Goal: Check status: Check status

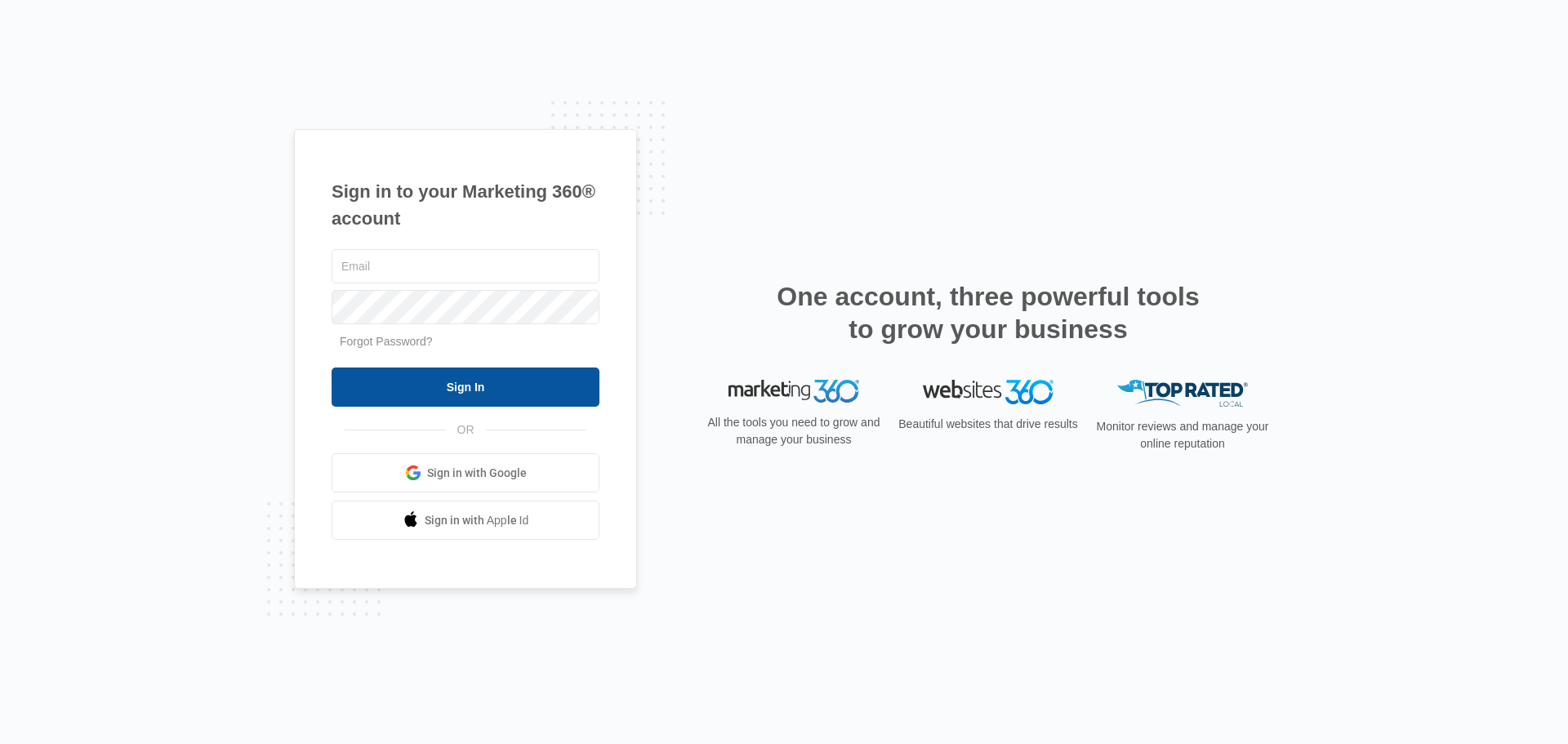
type input "[PERSON_NAME][EMAIL_ADDRESS][DOMAIN_NAME]"
click at [435, 377] on input "Sign In" at bounding box center [466, 387] width 268 height 39
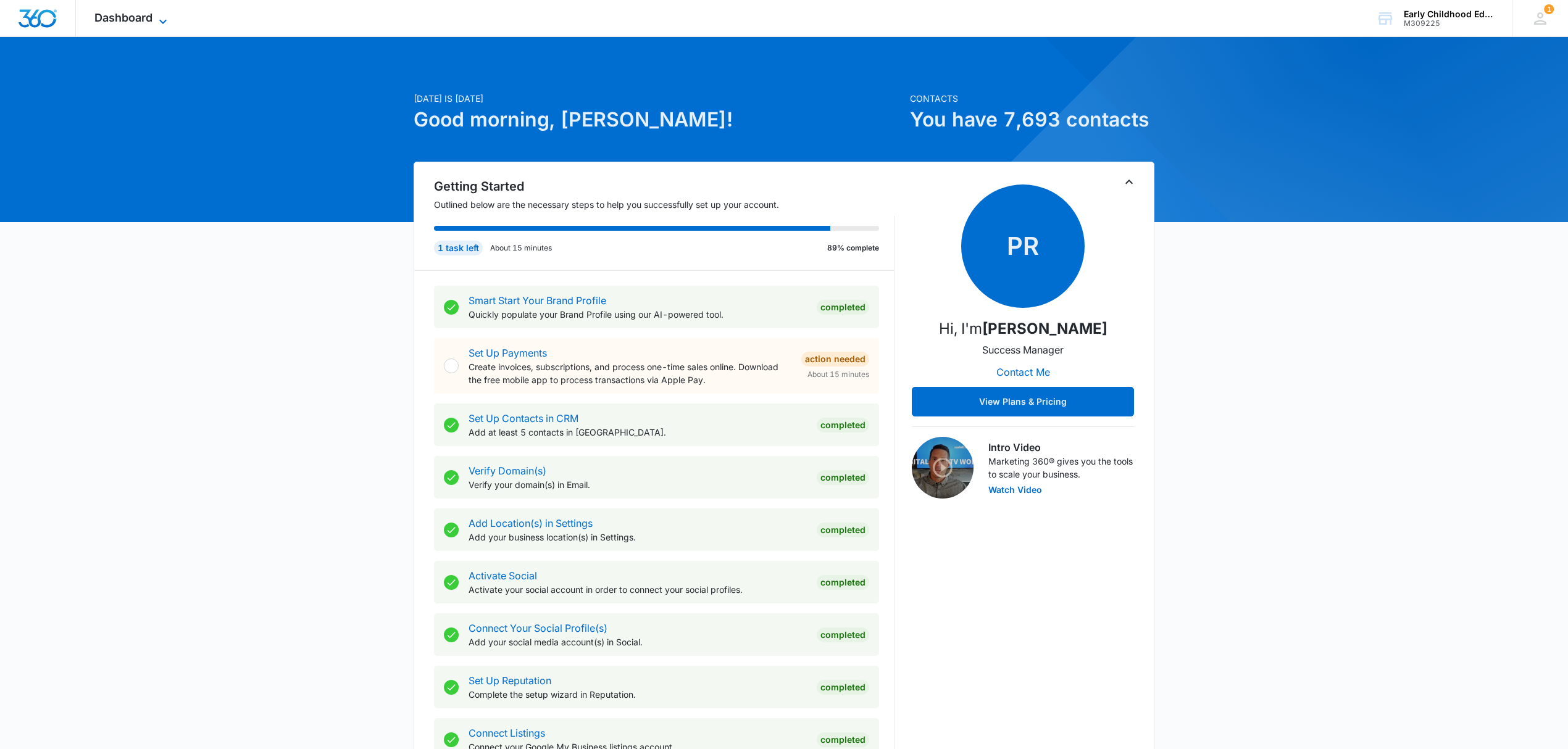
click at [108, 18] on span "Dashboard" at bounding box center [124, 17] width 58 height 13
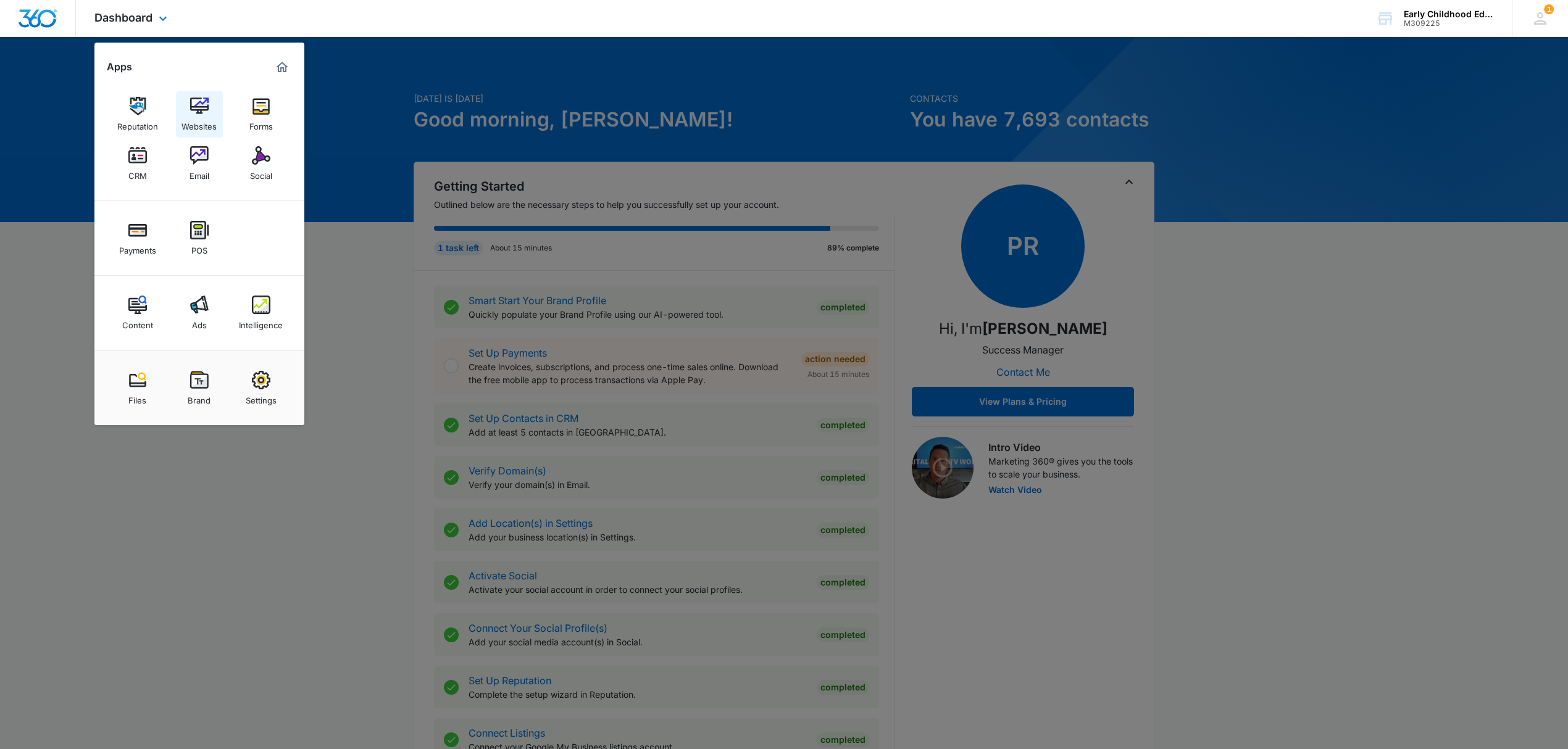
click at [190, 112] on img at bounding box center [199, 106] width 19 height 19
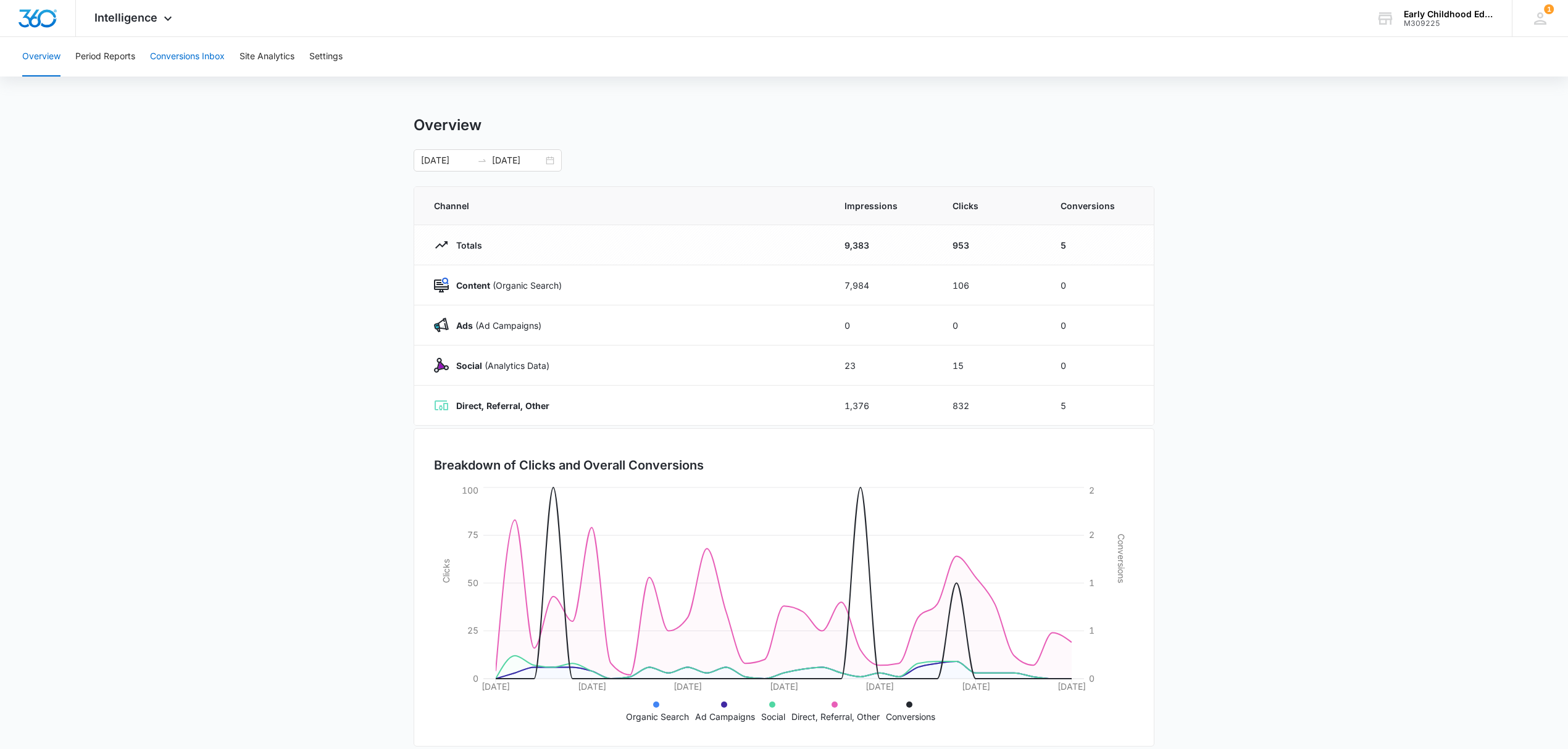
click at [182, 53] on button "Conversions Inbox" at bounding box center [187, 57] width 75 height 40
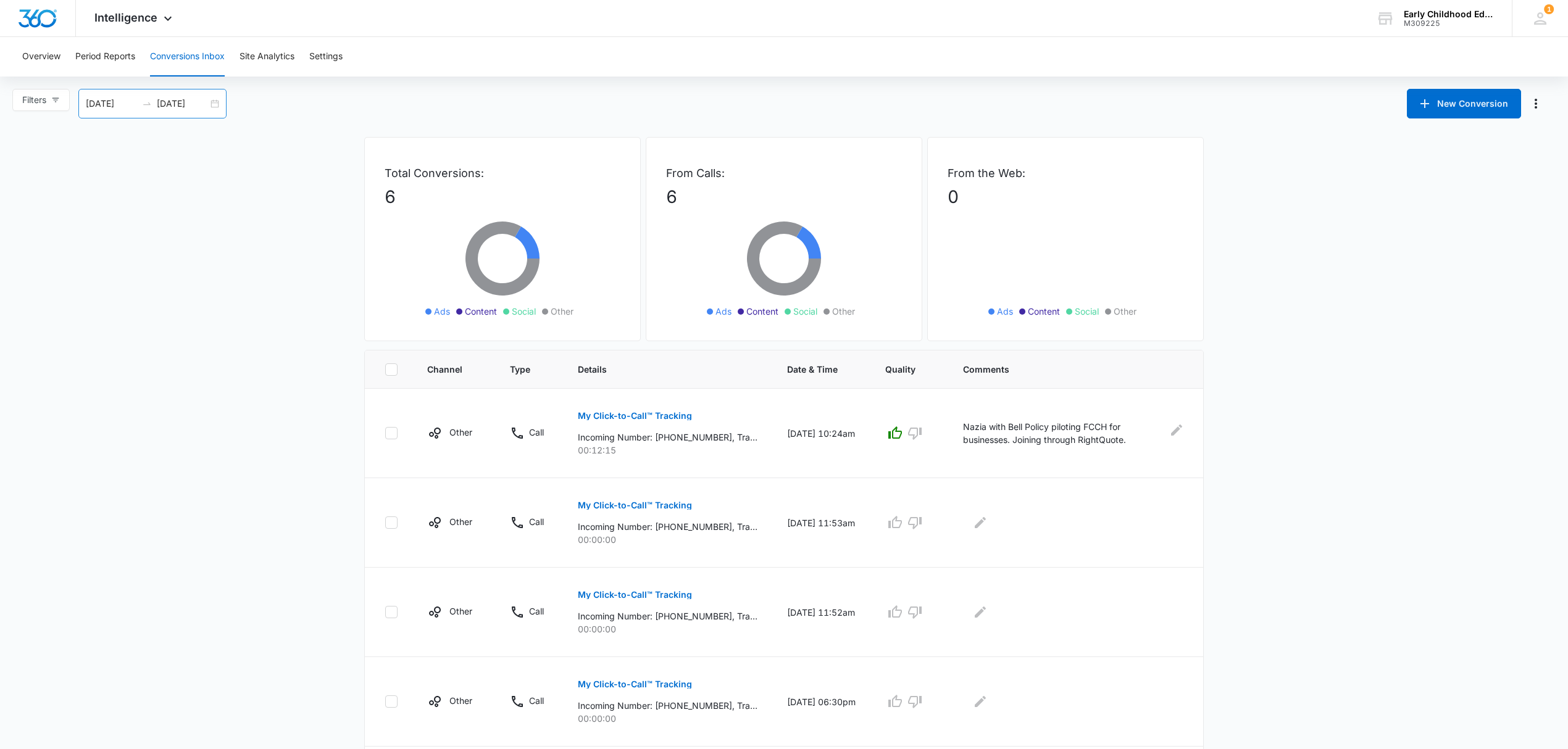
click at [164, 107] on input "10/15/2025" at bounding box center [182, 103] width 51 height 13
click at [355, 100] on div "Filters 09/15/2025 10/15/2025 New Conversion Sep 2025 Su Mo Tu We Th Fr Sa 31 1…" at bounding box center [784, 104] width 1568 height 29
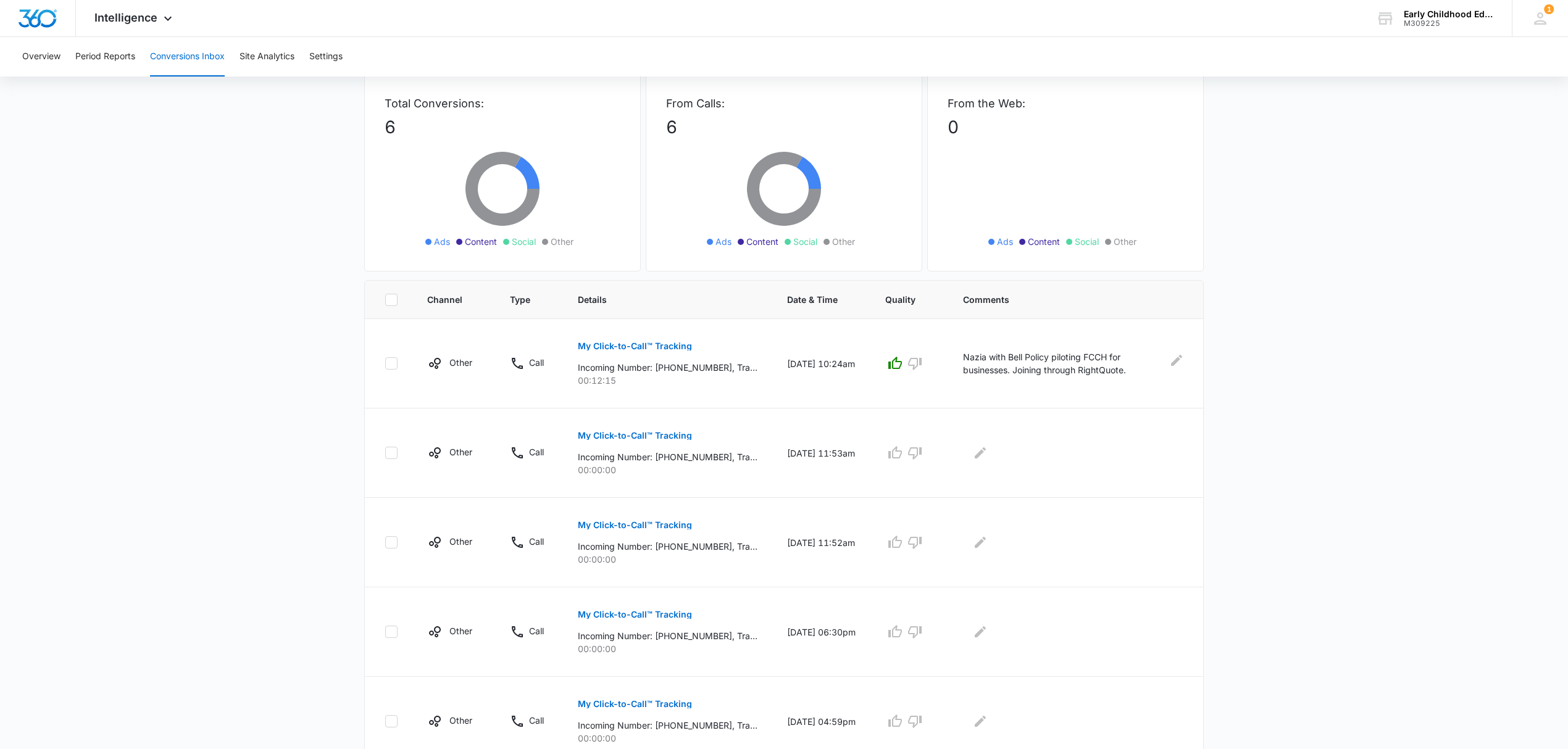
scroll to position [205, 0]
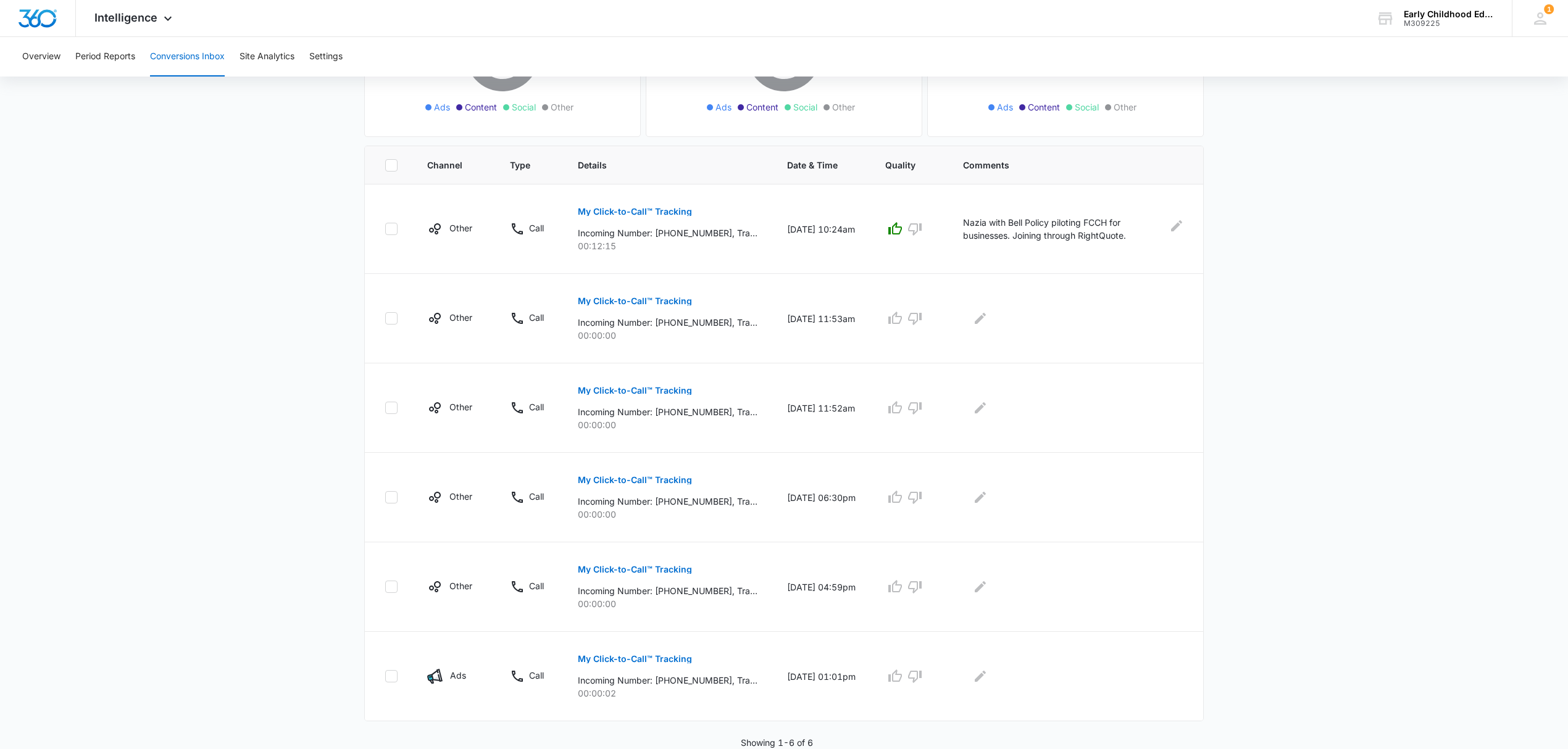
click at [796, 743] on p "Showing 1-6 of 6" at bounding box center [776, 743] width 72 height 13
click at [875, 743] on div "Showing 1-6 of 6" at bounding box center [784, 743] width 840 height 13
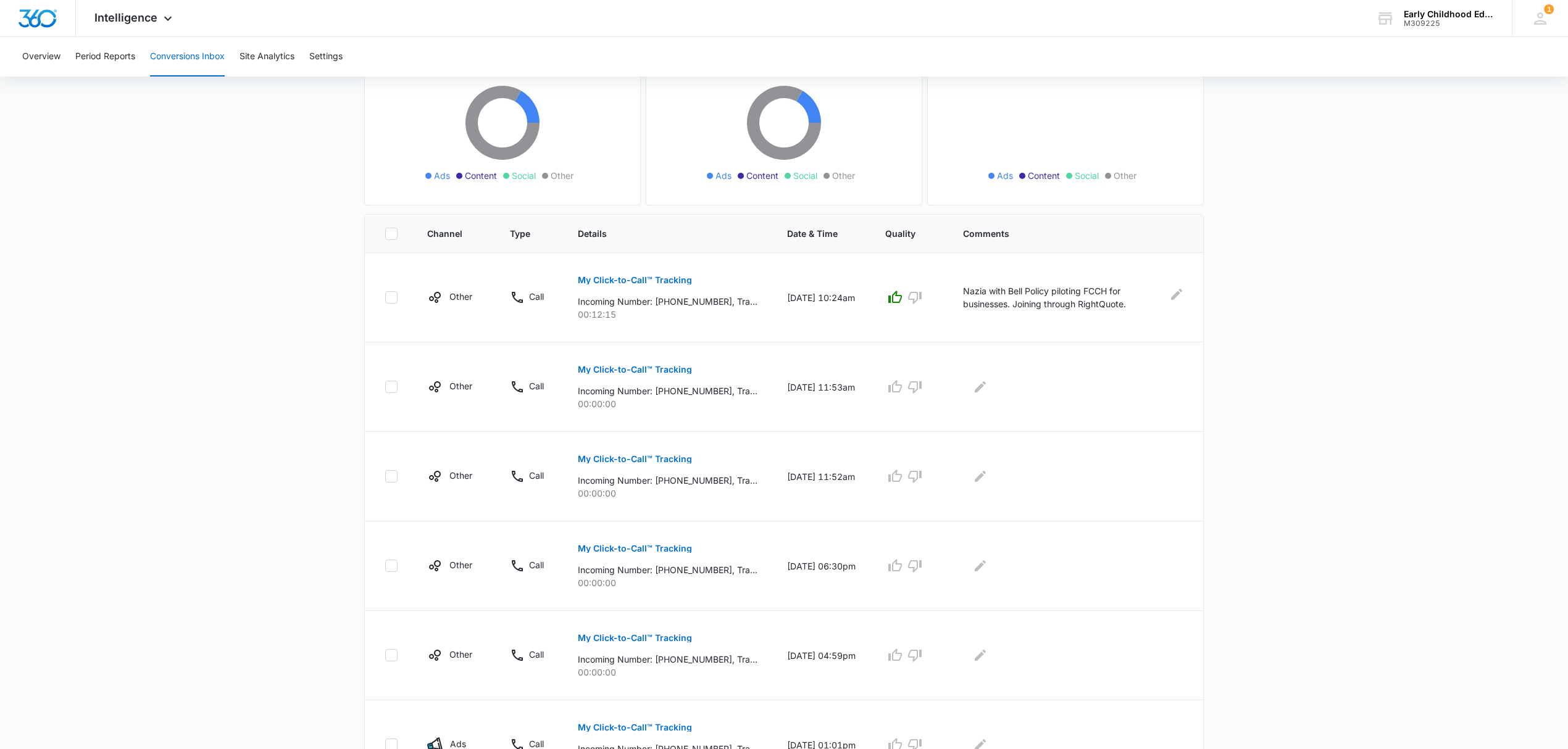
scroll to position [0, 0]
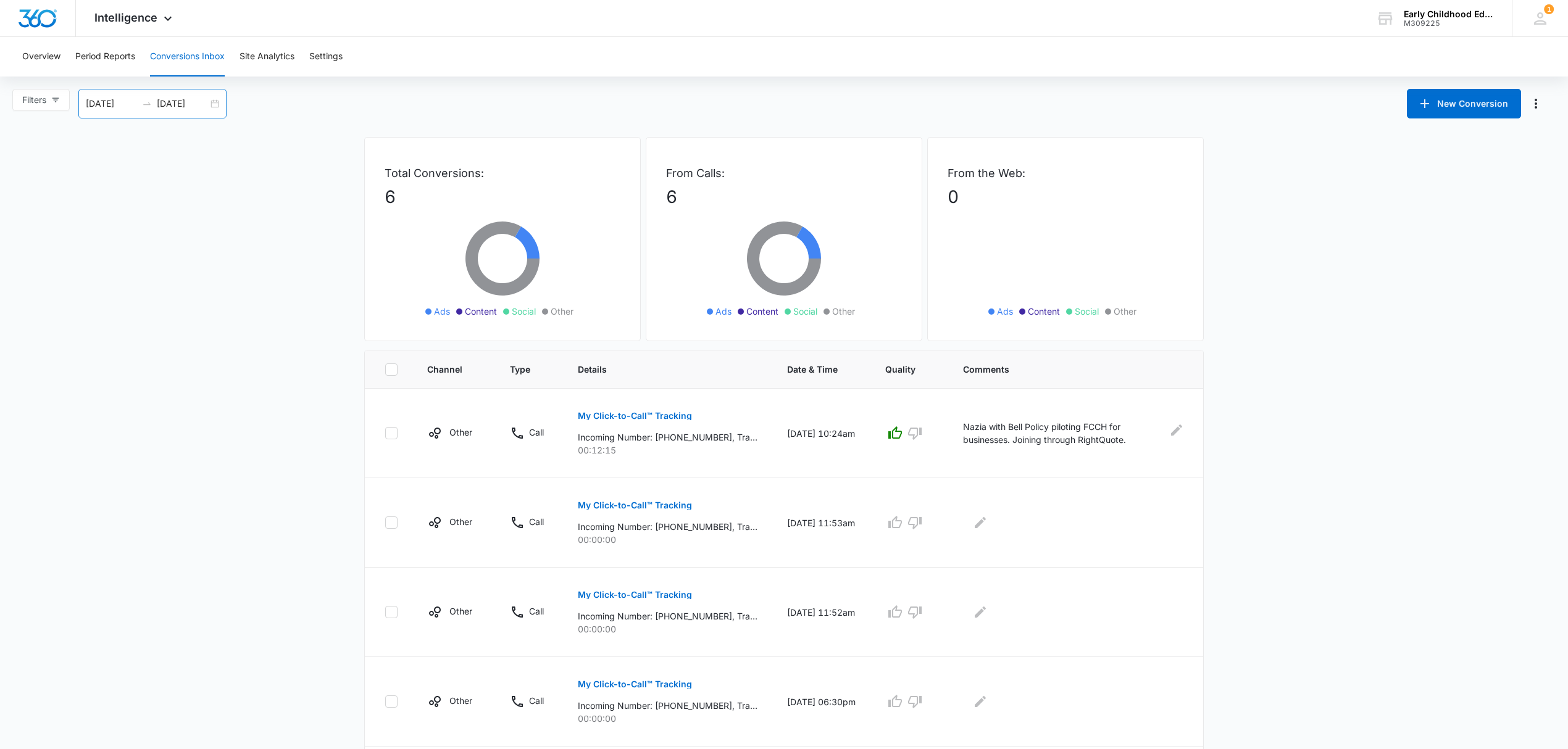
click at [215, 107] on div "09/15/2025 10/15/2025" at bounding box center [152, 104] width 148 height 29
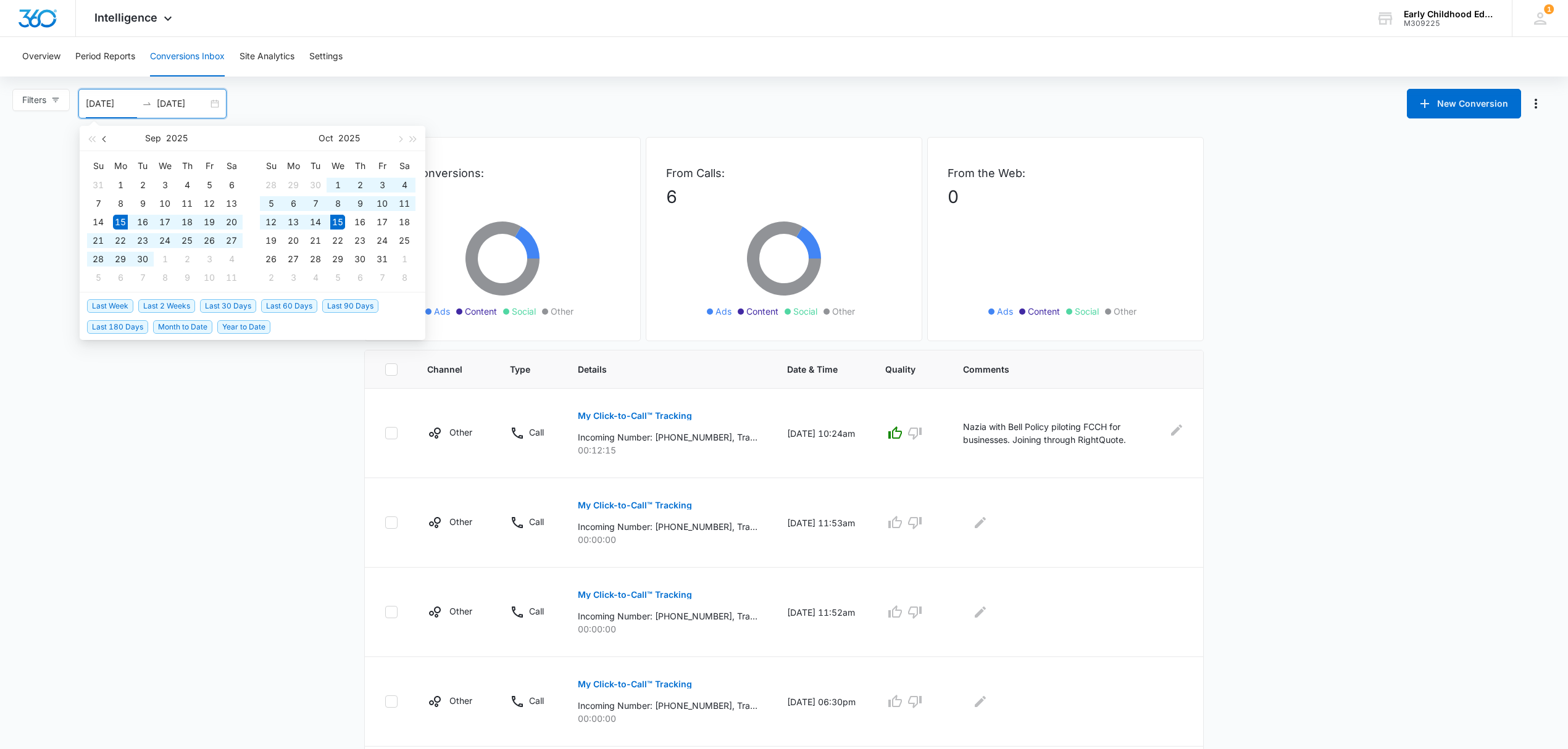
click at [99, 139] on button "button" at bounding box center [104, 138] width 13 height 25
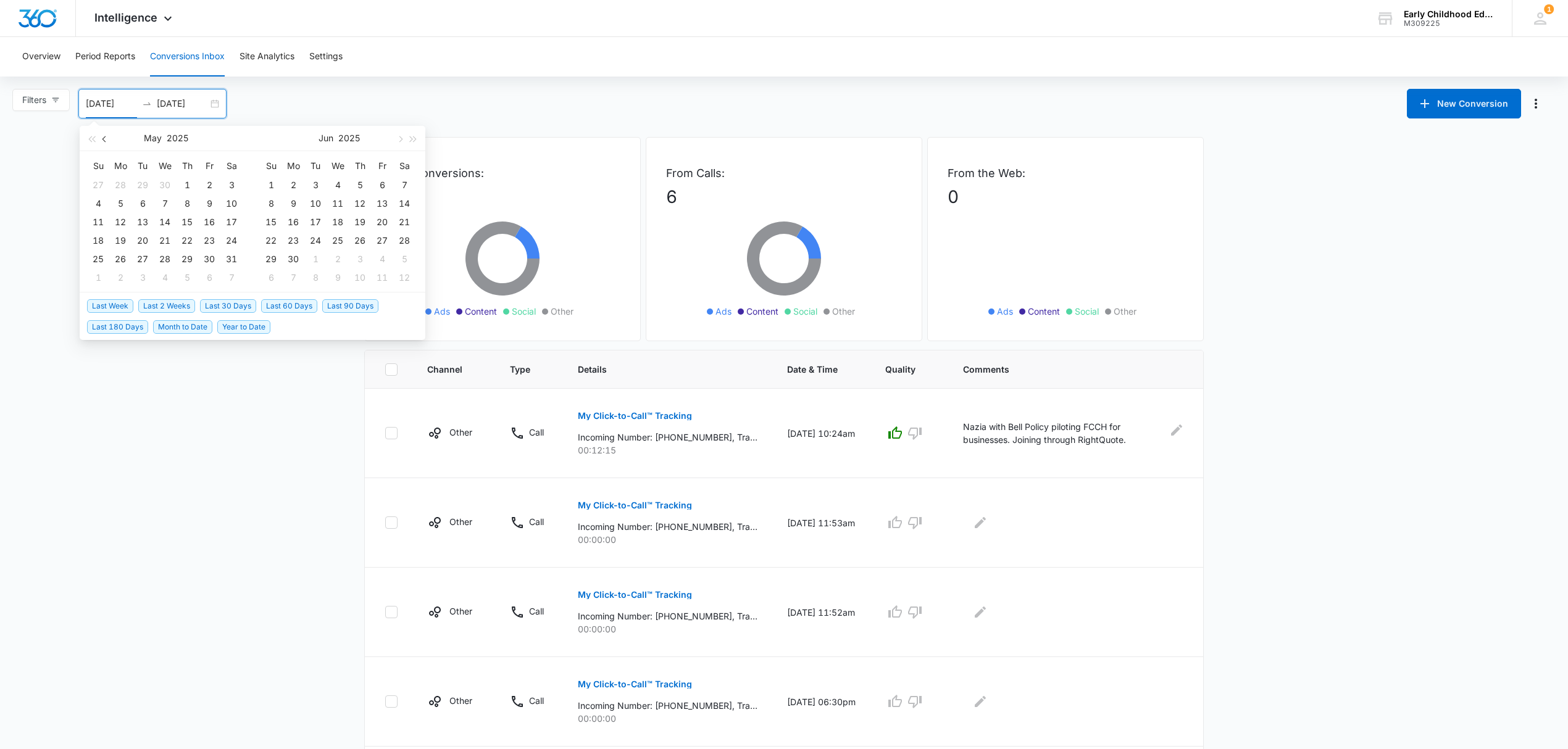
click at [99, 139] on button "button" at bounding box center [104, 138] width 13 height 25
type input "03/01/2025"
click at [405, 185] on div "1" at bounding box center [404, 185] width 15 height 15
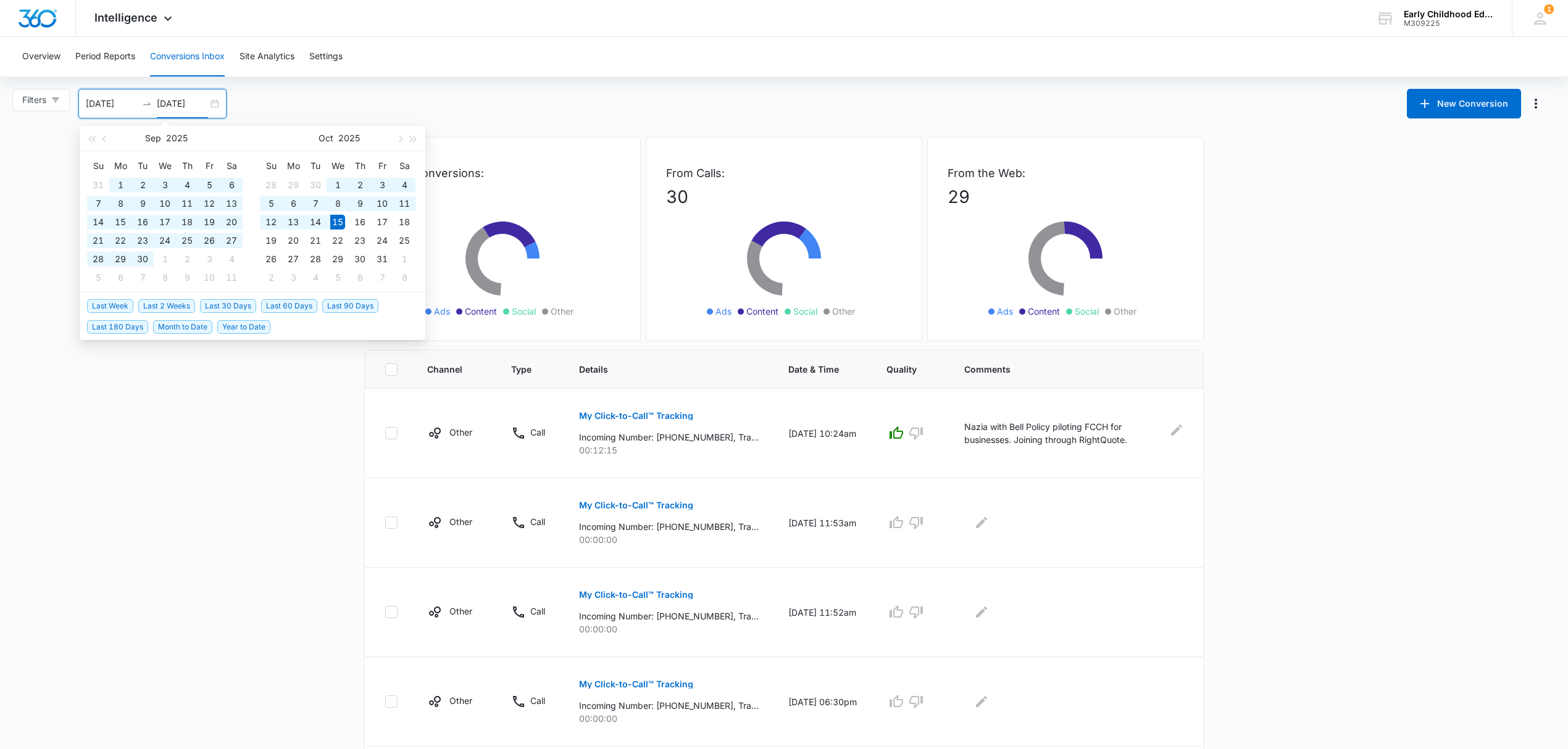
click at [1410, 462] on main "Filters 03/01/2025 10/15/2025 New Conversion Sep 2025 Su Mo Tu We Th Fr Sa 31 1…" at bounding box center [784, 673] width 1568 height 1168
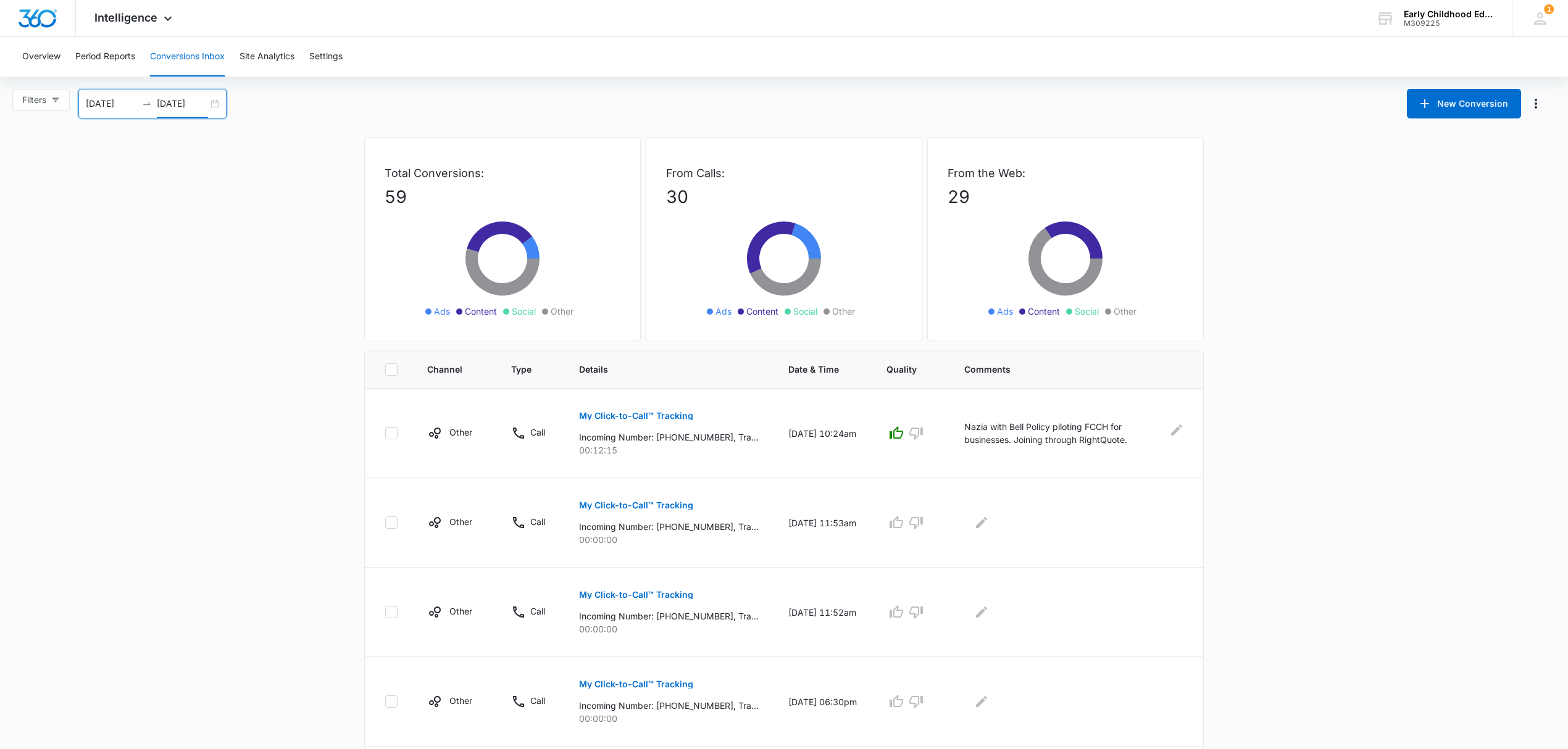
click at [165, 101] on input "10/15/2025" at bounding box center [182, 103] width 51 height 13
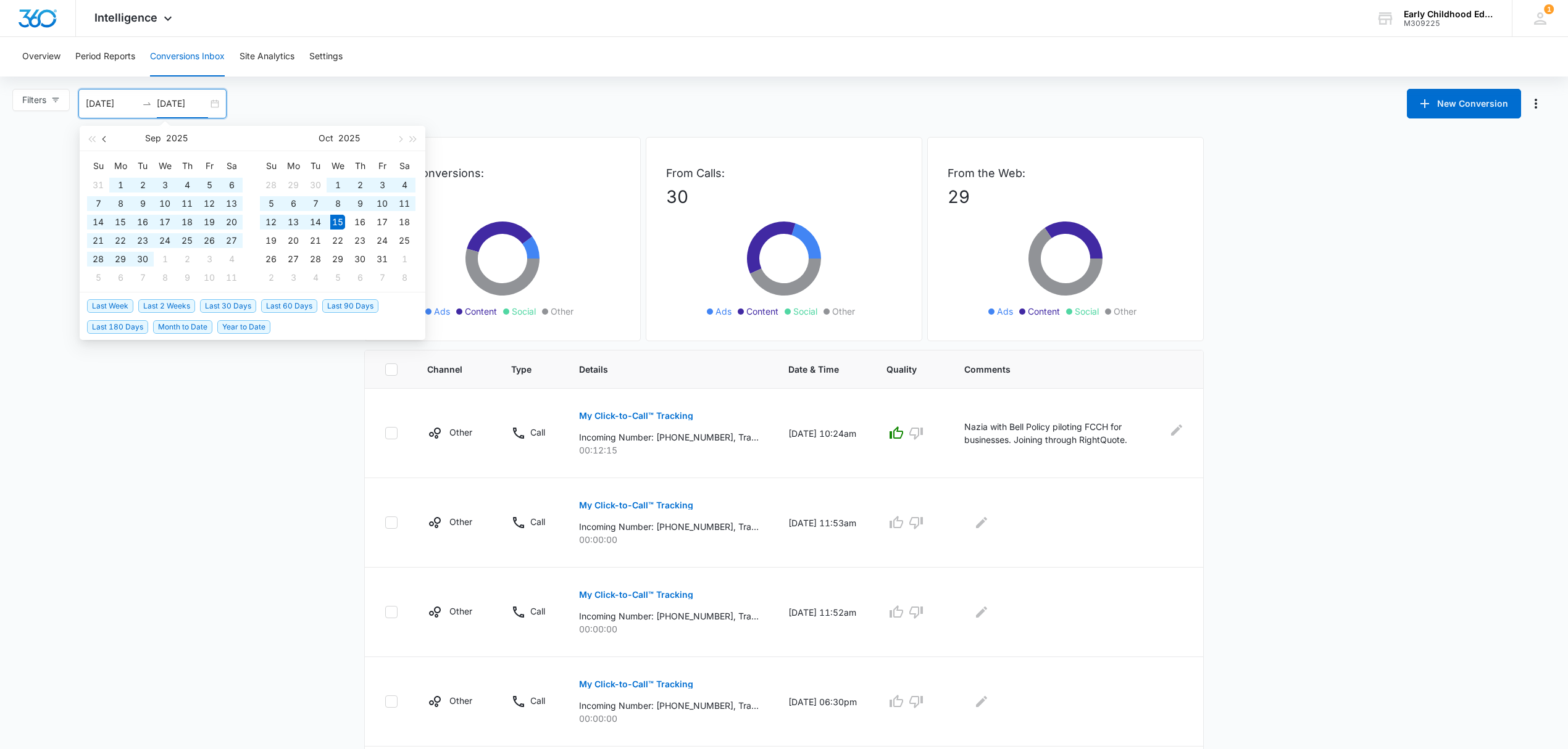
click at [102, 138] on span "button" at bounding box center [106, 139] width 6 height 6
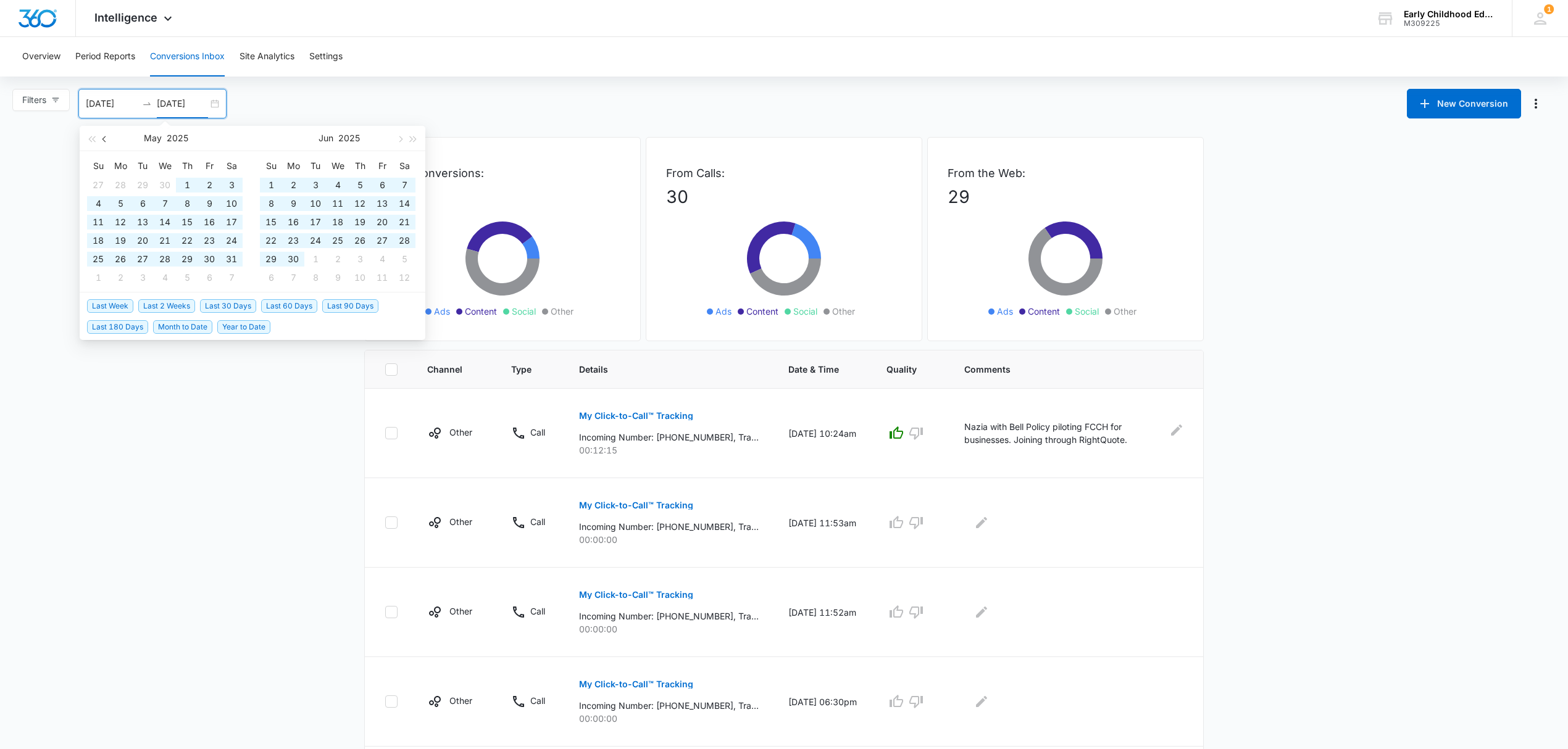
click at [102, 138] on span "button" at bounding box center [106, 139] width 6 height 6
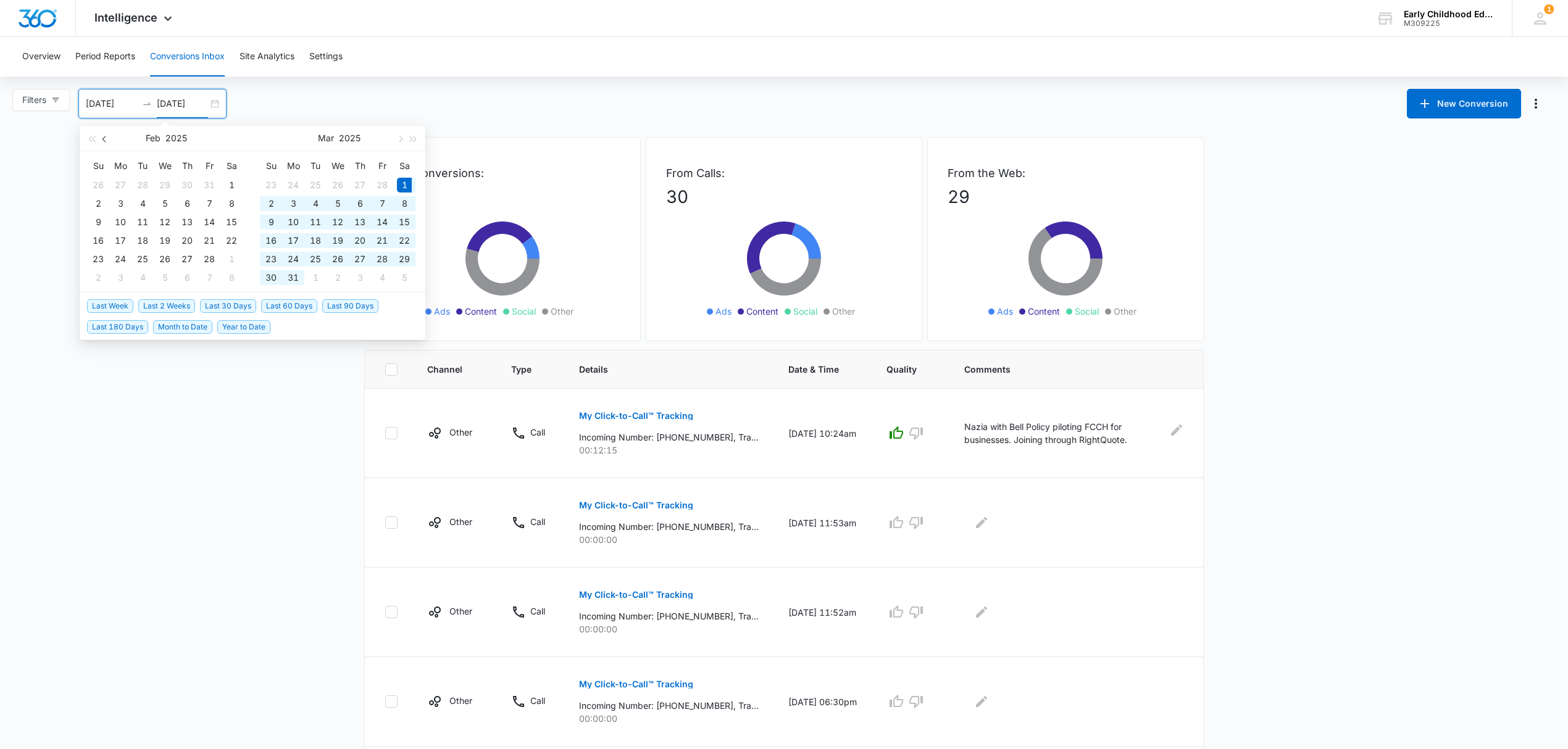
click at [102, 138] on span "button" at bounding box center [106, 139] width 6 height 6
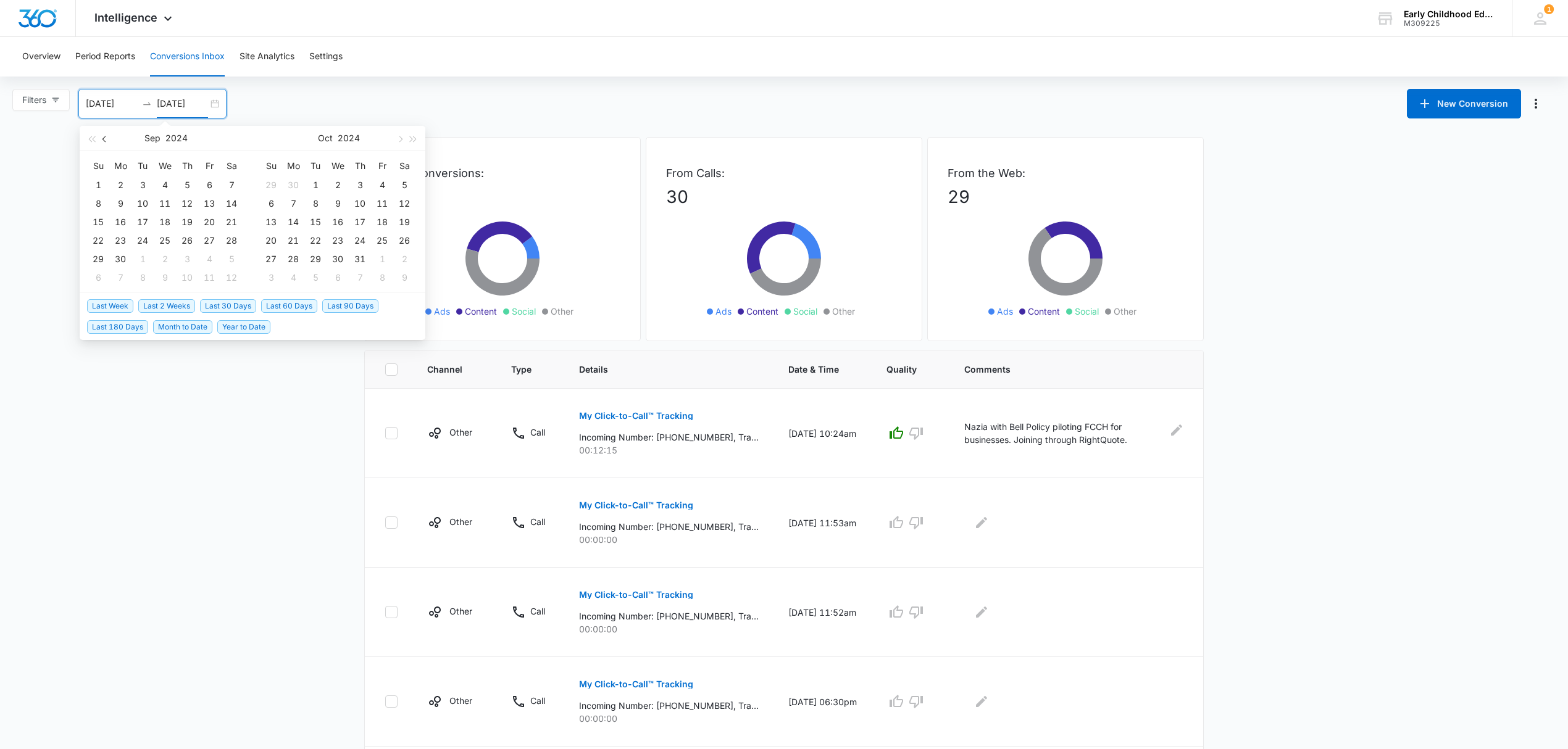
click at [102, 138] on span "button" at bounding box center [106, 139] width 6 height 6
type input "08/01/2024"
click at [186, 184] on div "1" at bounding box center [187, 185] width 15 height 15
click at [105, 141] on button "button" at bounding box center [104, 138] width 13 height 25
click at [100, 131] on button "button" at bounding box center [104, 138] width 13 height 25
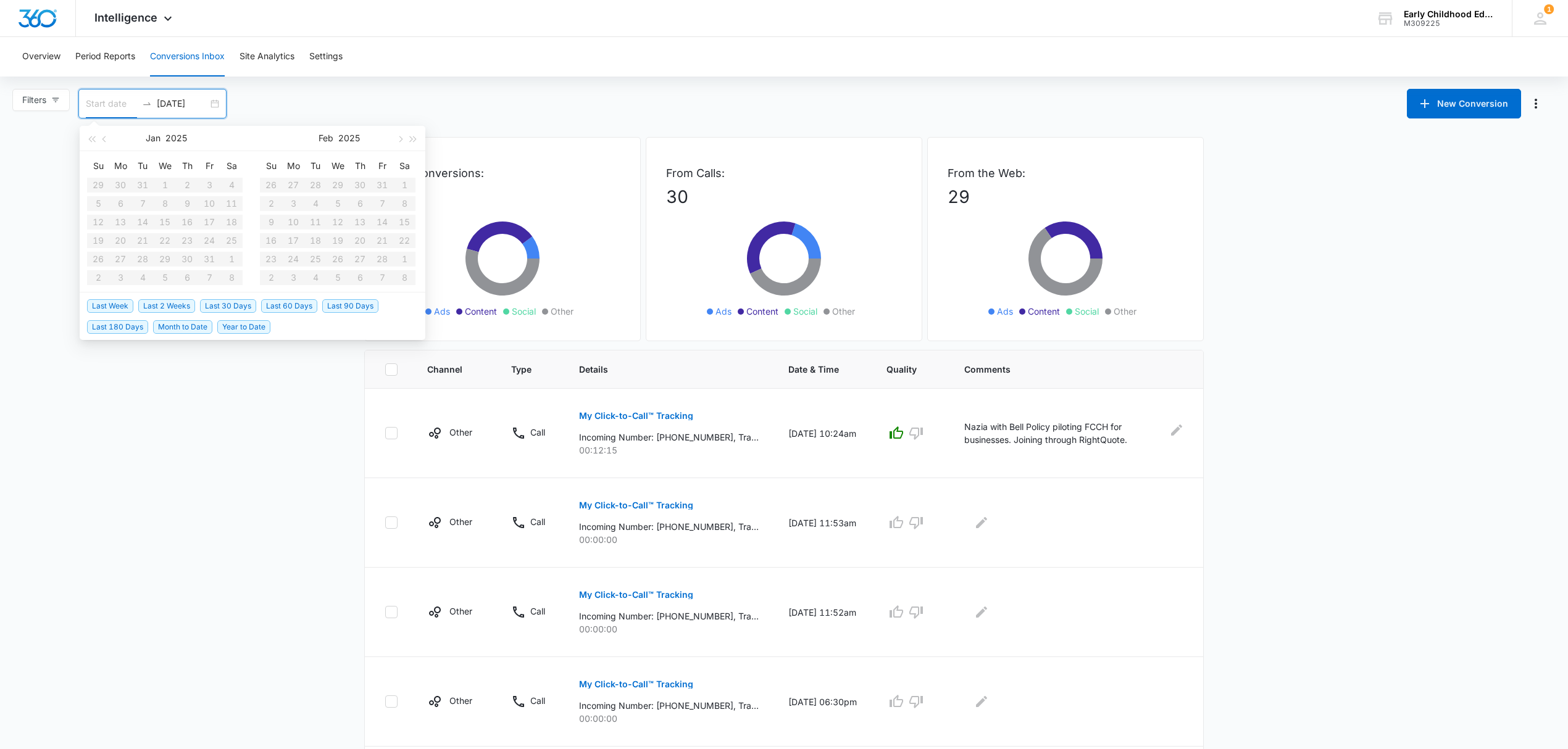
type input "03/01/2025"
type input "10/15/2025"
click at [260, 93] on div "Filters 03/01/2025 10/15/2025 New Conversion Jan 2025 Su Mo Tu We Th Fr Sa 29 3…" at bounding box center [784, 104] width 1568 height 29
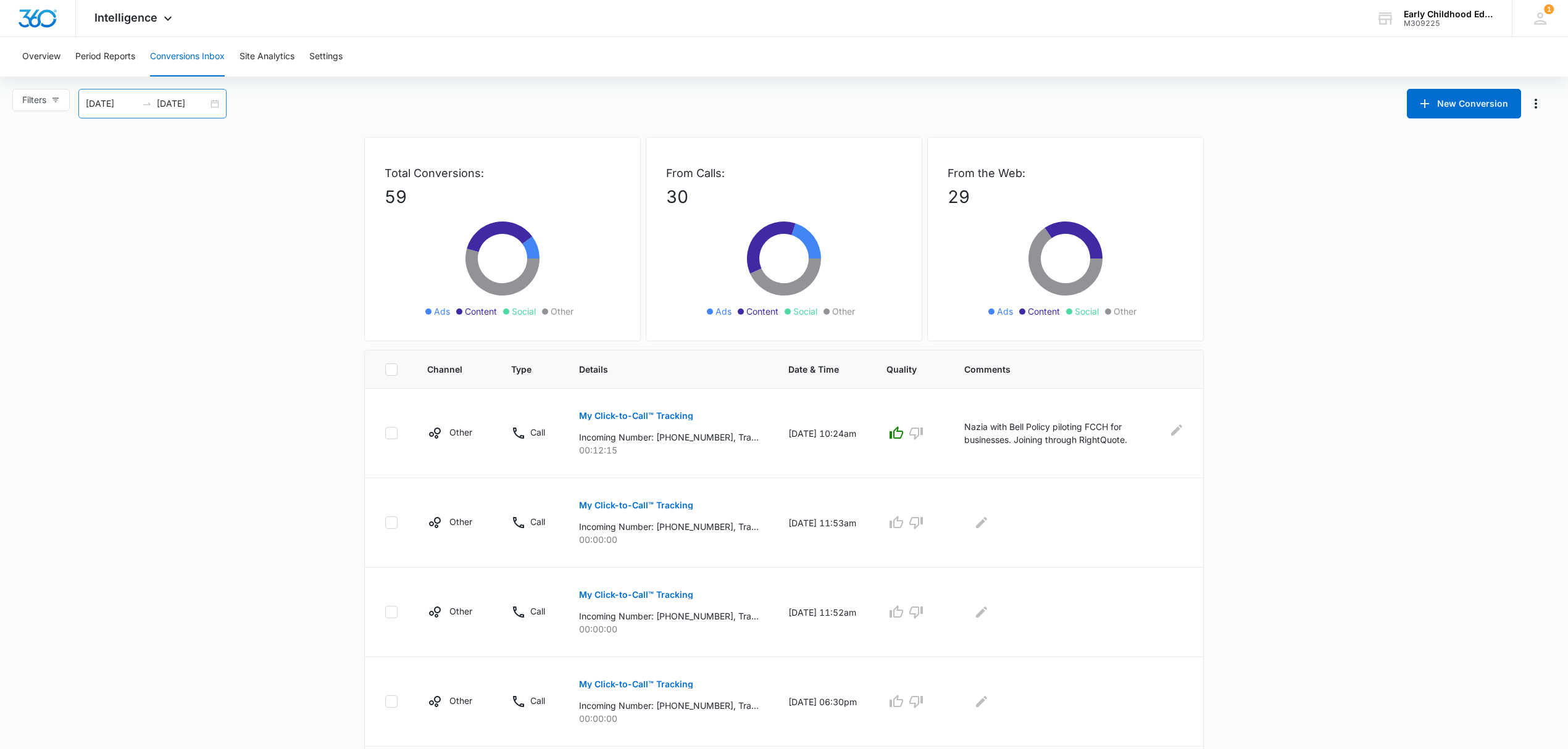
click at [113, 100] on input "03/01/2025" at bounding box center [111, 103] width 51 height 13
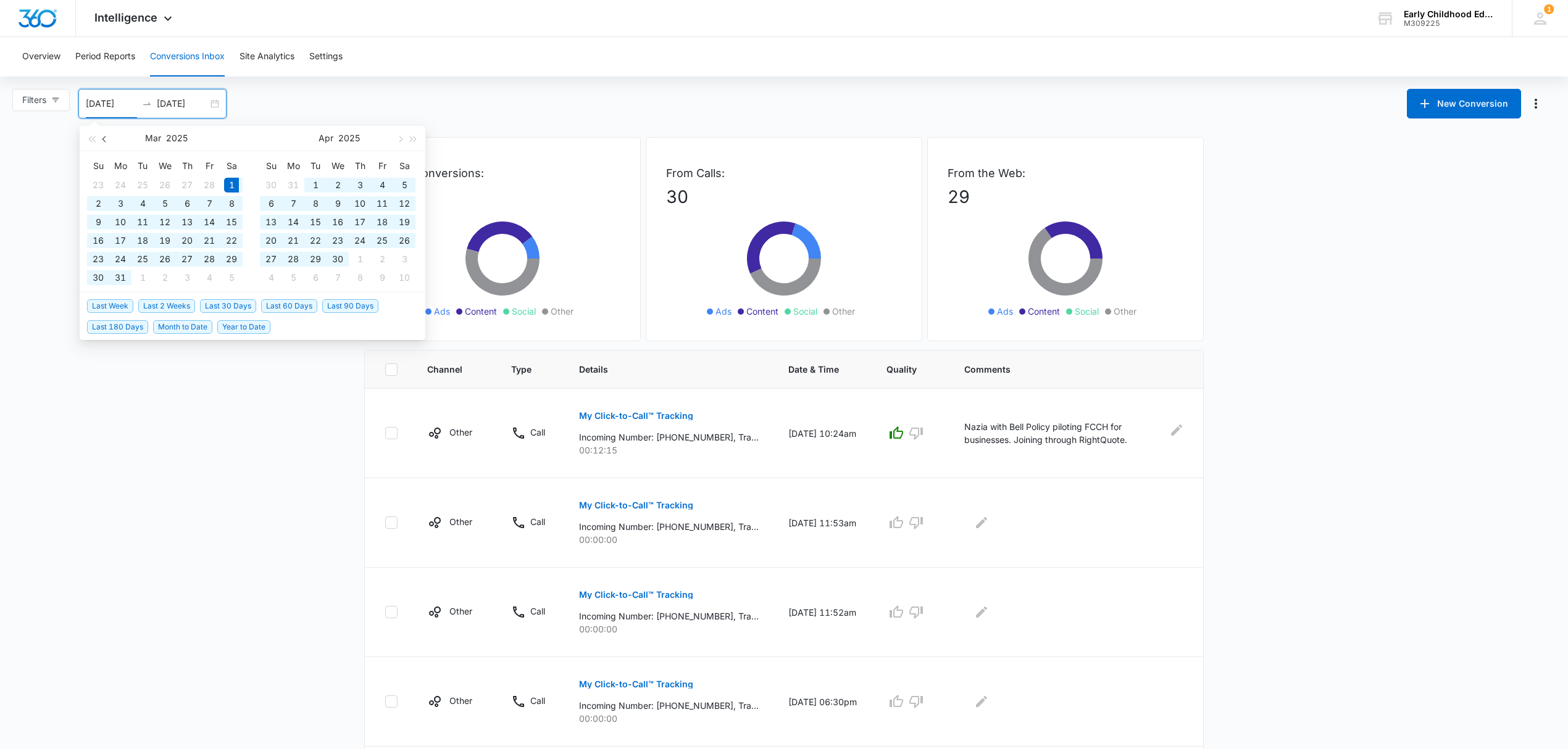
click at [100, 138] on button "button" at bounding box center [104, 138] width 13 height 25
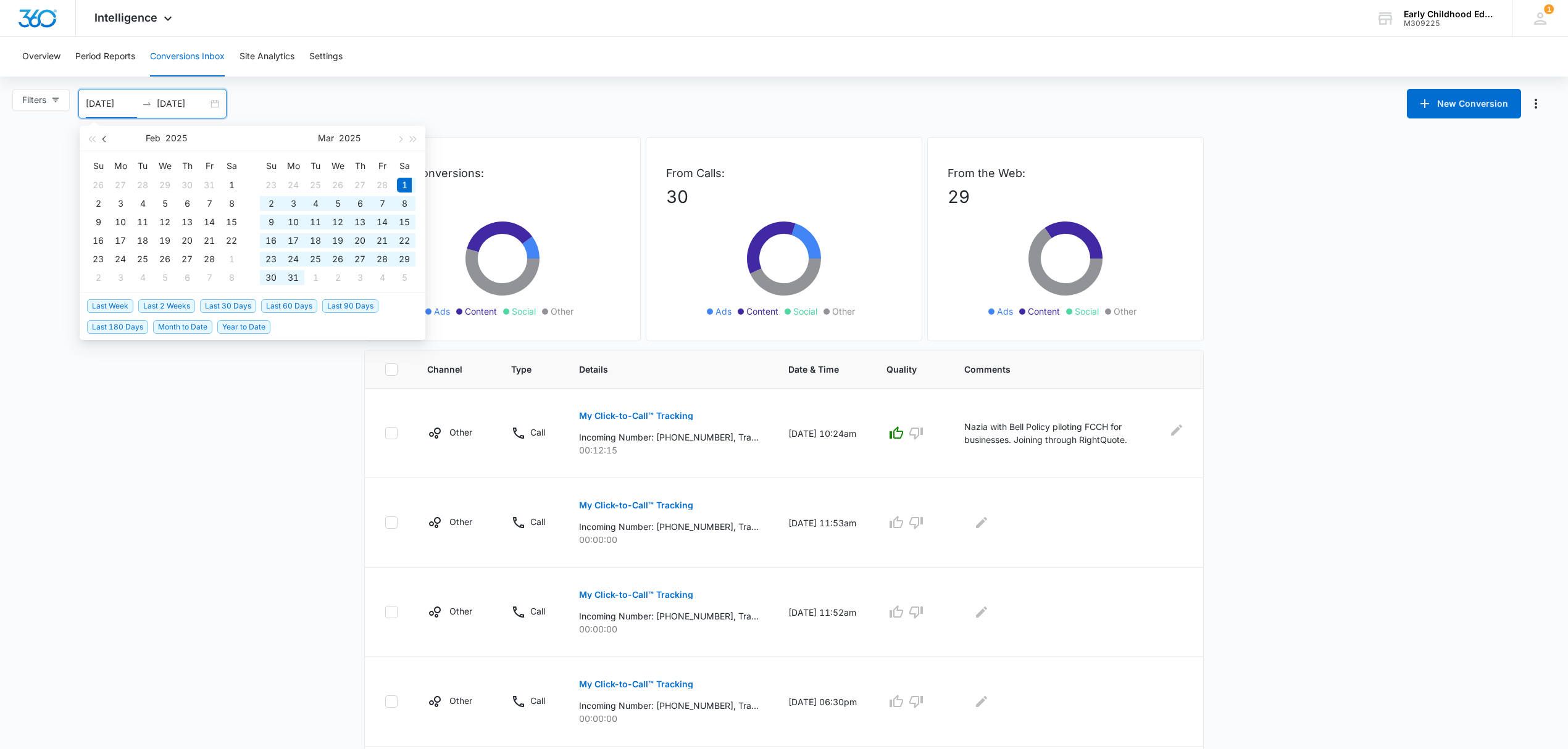
click at [100, 138] on button "button" at bounding box center [104, 138] width 13 height 25
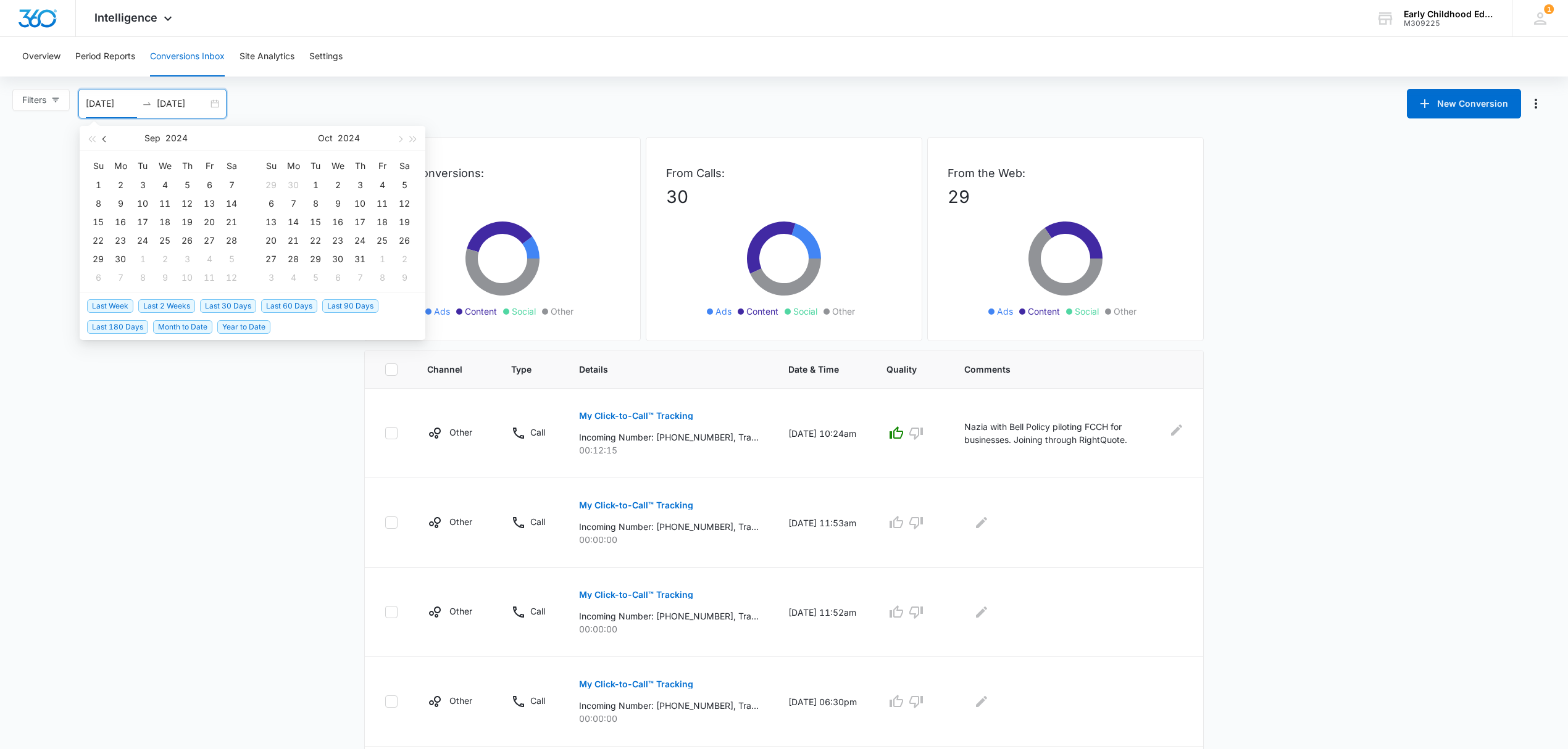
click at [100, 138] on button "button" at bounding box center [104, 138] width 13 height 25
type input "09/02/2024"
click at [291, 183] on div "2" at bounding box center [293, 185] width 15 height 15
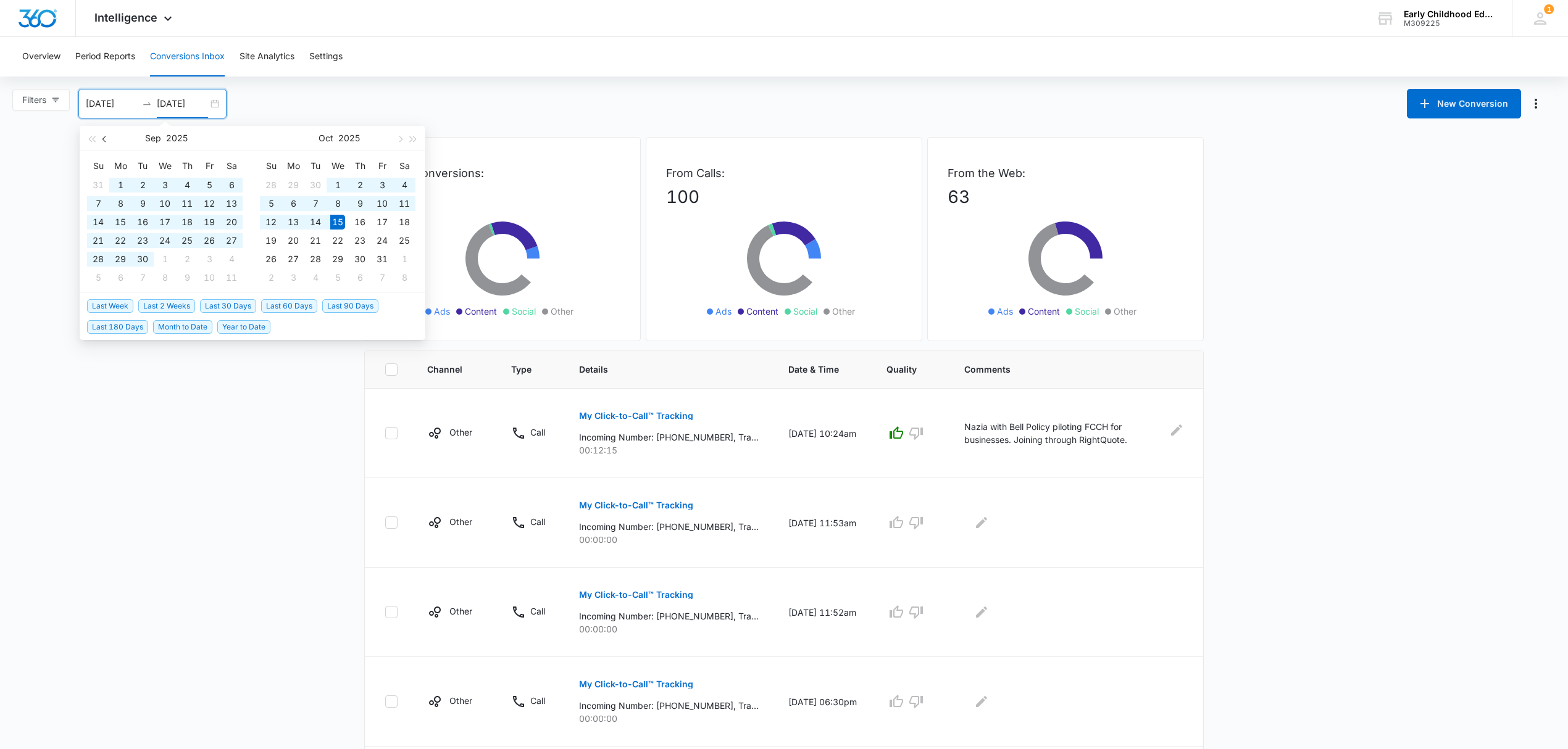
click at [107, 136] on span "button" at bounding box center [106, 139] width 6 height 6
click at [107, 137] on span "button" at bounding box center [106, 139] width 6 height 6
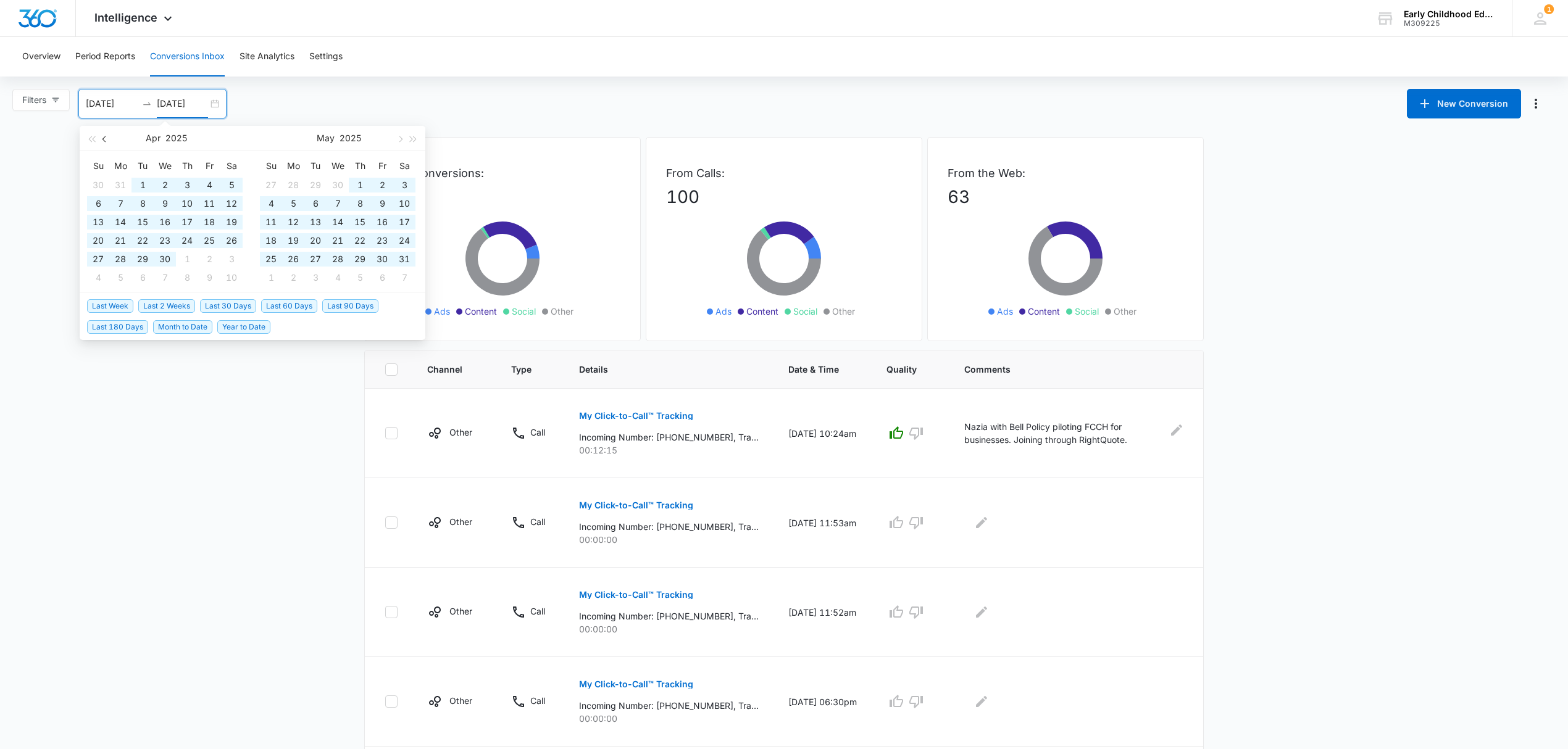
click at [107, 137] on span "button" at bounding box center [106, 139] width 6 height 6
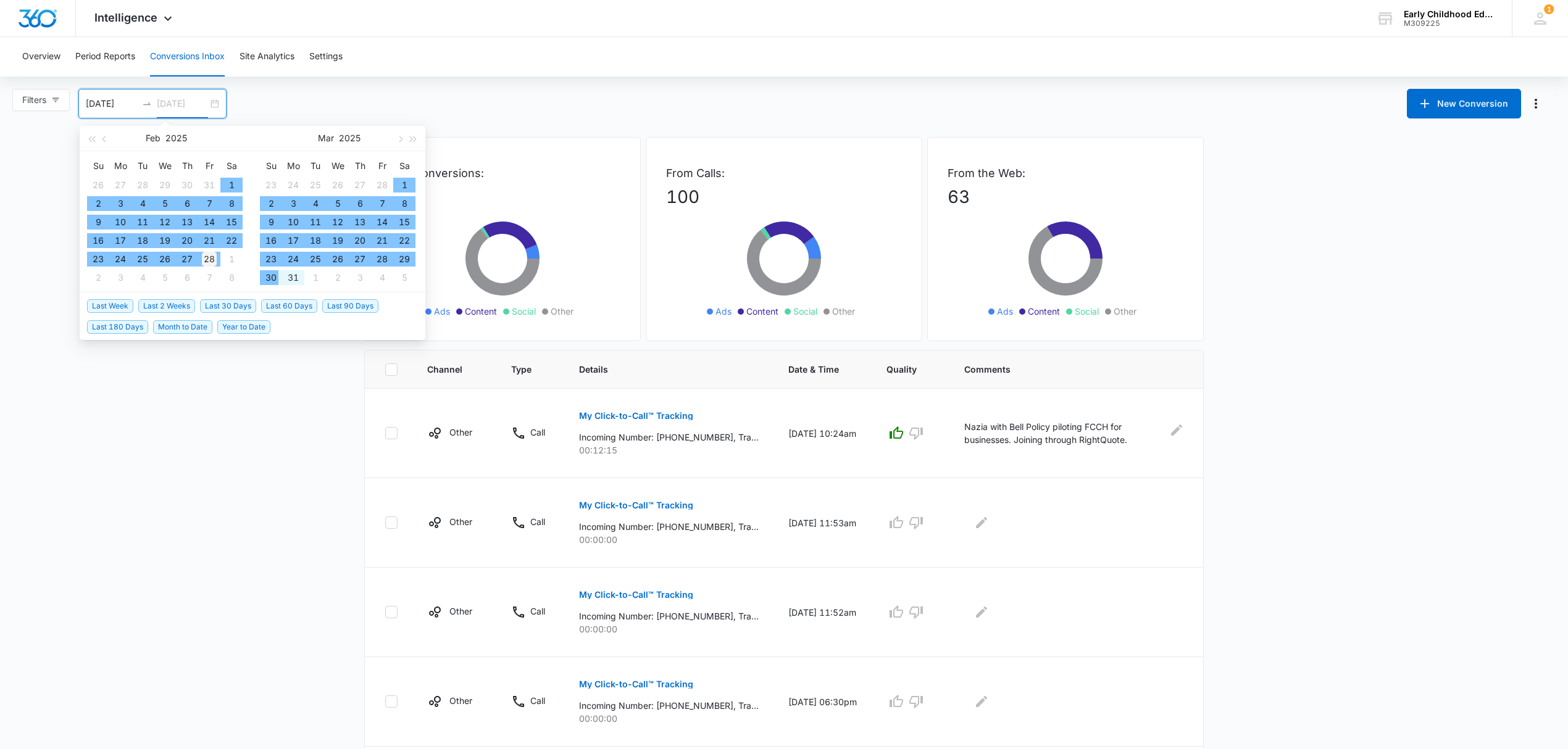
type input "02/28/2025"
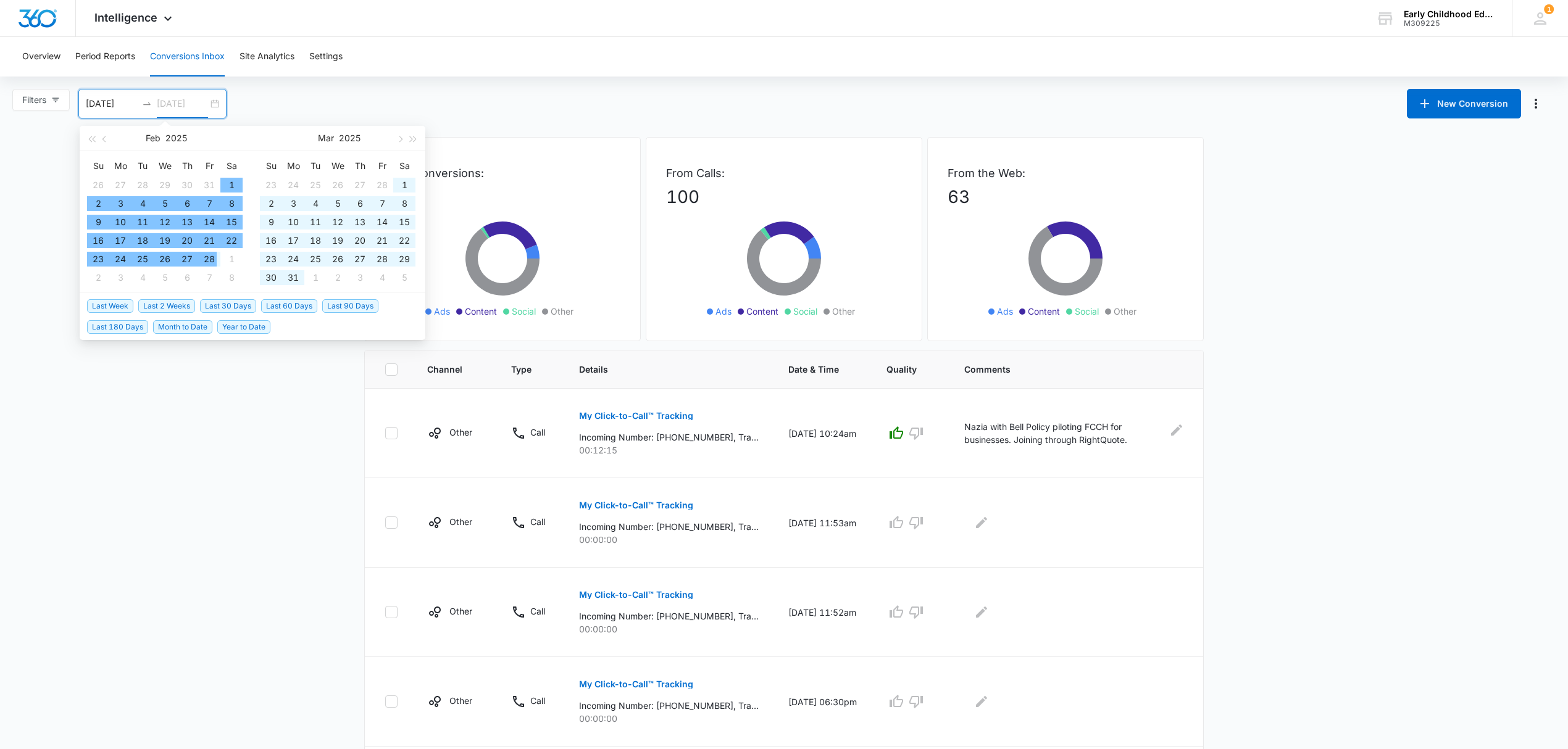
click at [205, 254] on div "28" at bounding box center [209, 259] width 15 height 15
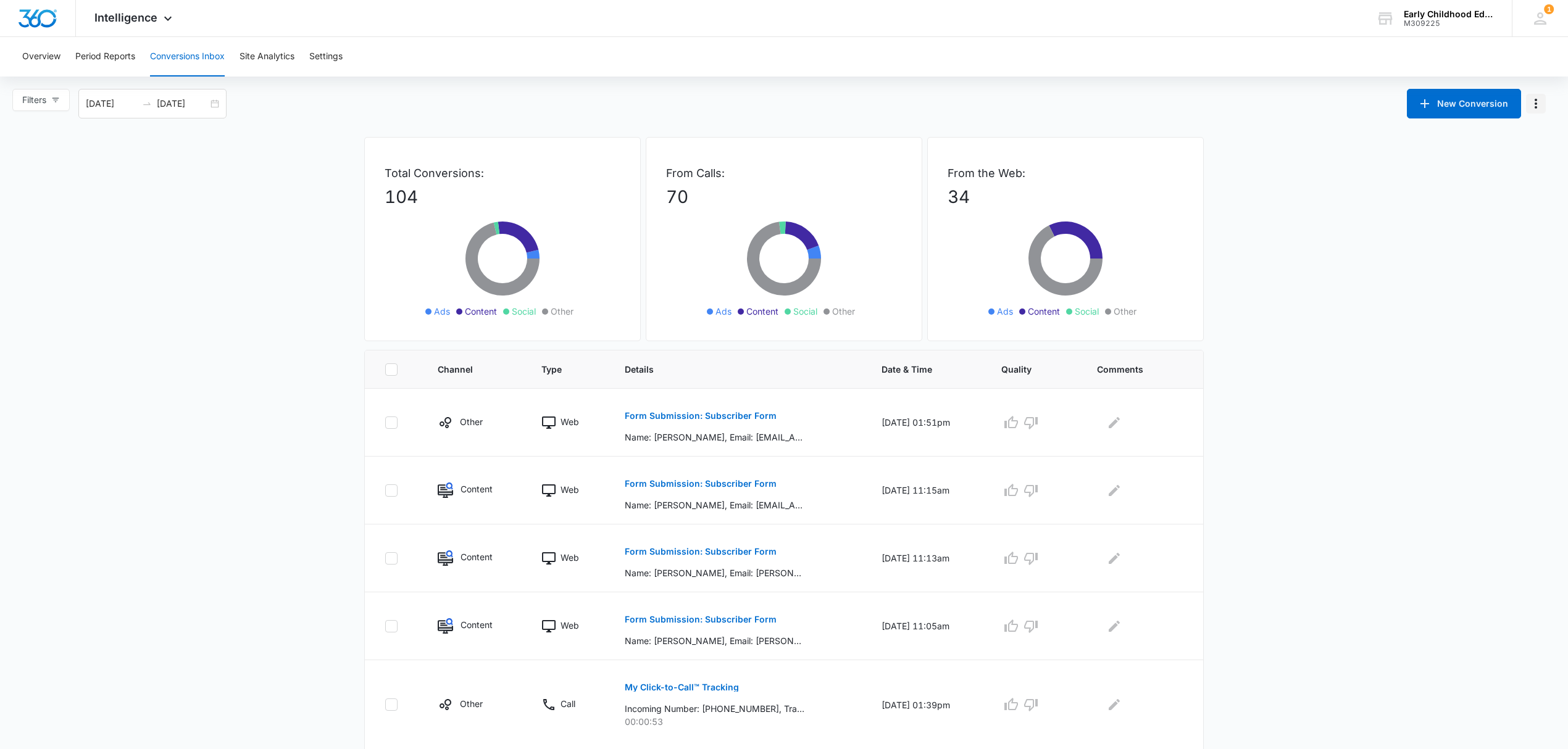
click at [1544, 104] on button "Manage Numbers" at bounding box center [1535, 104] width 20 height 20
click at [1281, 183] on main "Filters 09/02/2024 02/28/2025 New Conversion Exclude Numbers (0) Feb 2025 Su Mo…" at bounding box center [784, 619] width 1568 height 1060
click at [55, 104] on icon "button" at bounding box center [56, 100] width 9 height 9
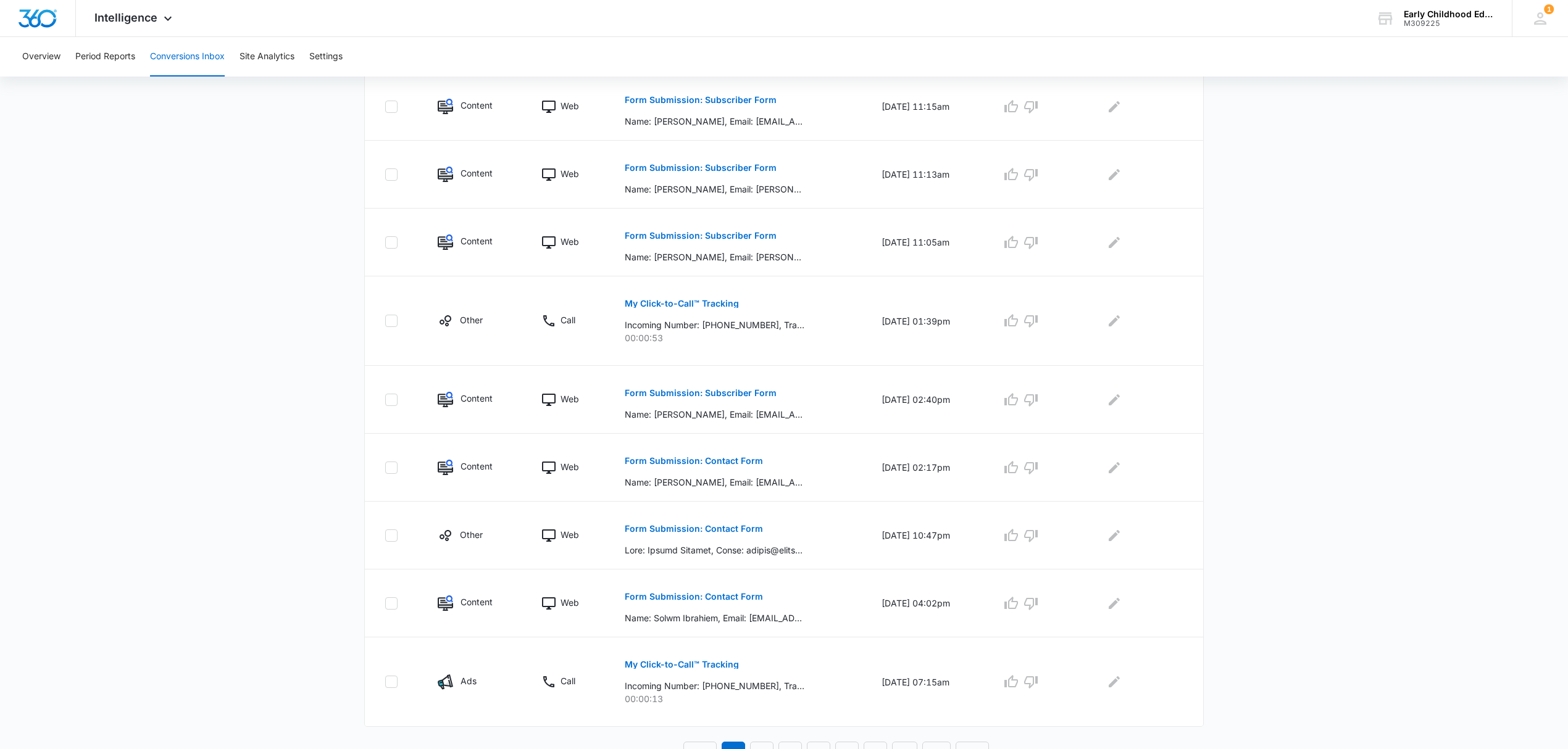
scroll to position [402, 0]
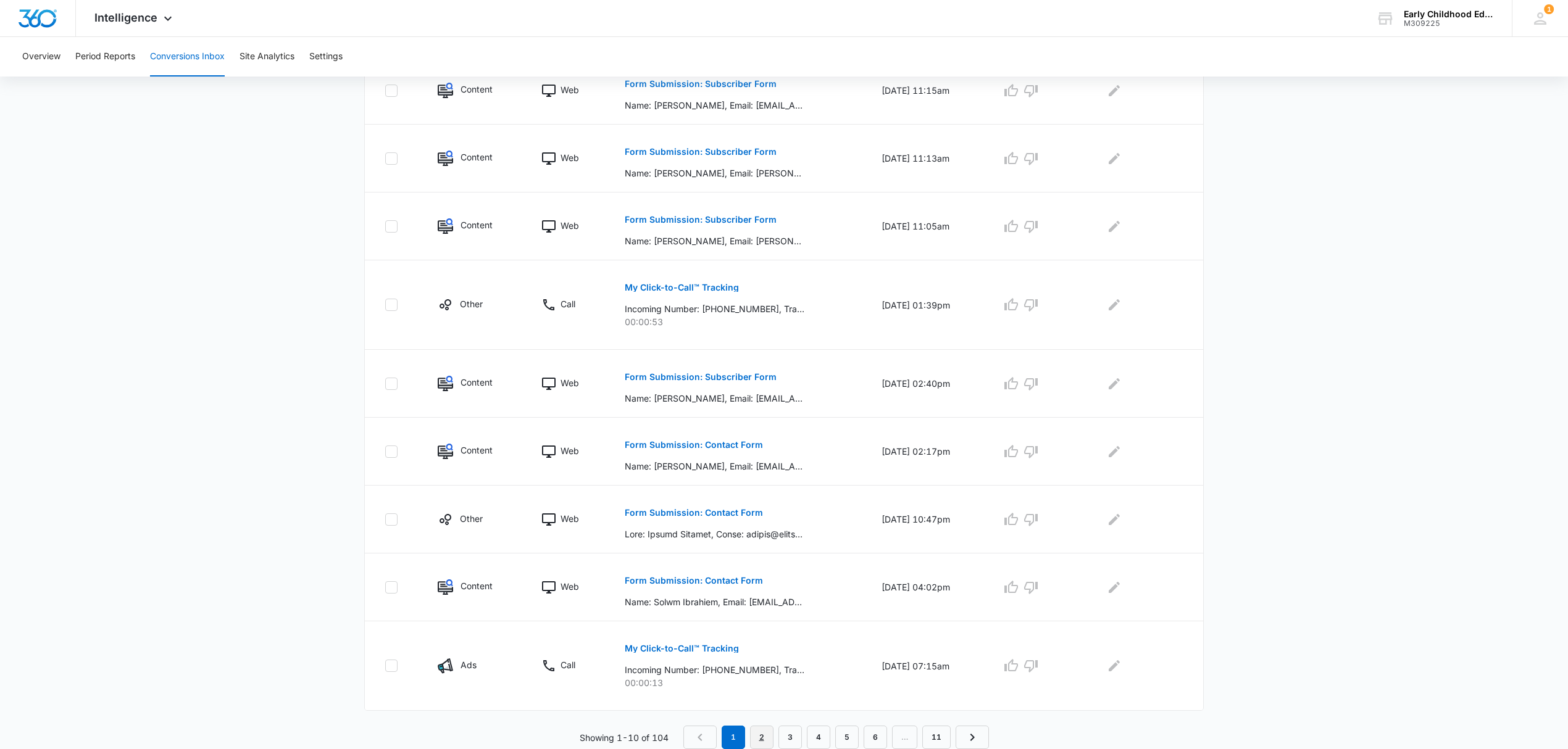
click at [761, 740] on link "2" at bounding box center [762, 737] width 24 height 24
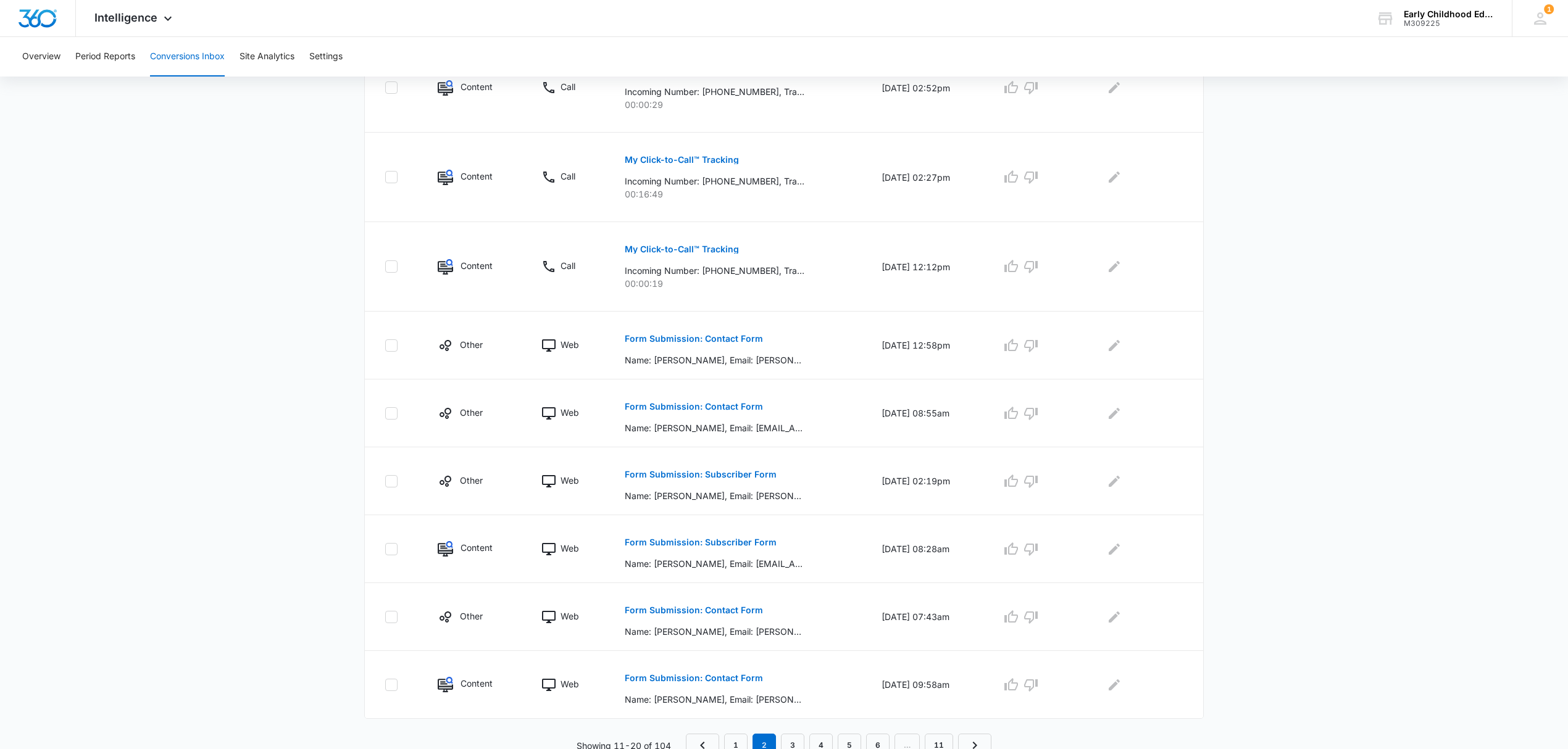
scroll to position [445, 0]
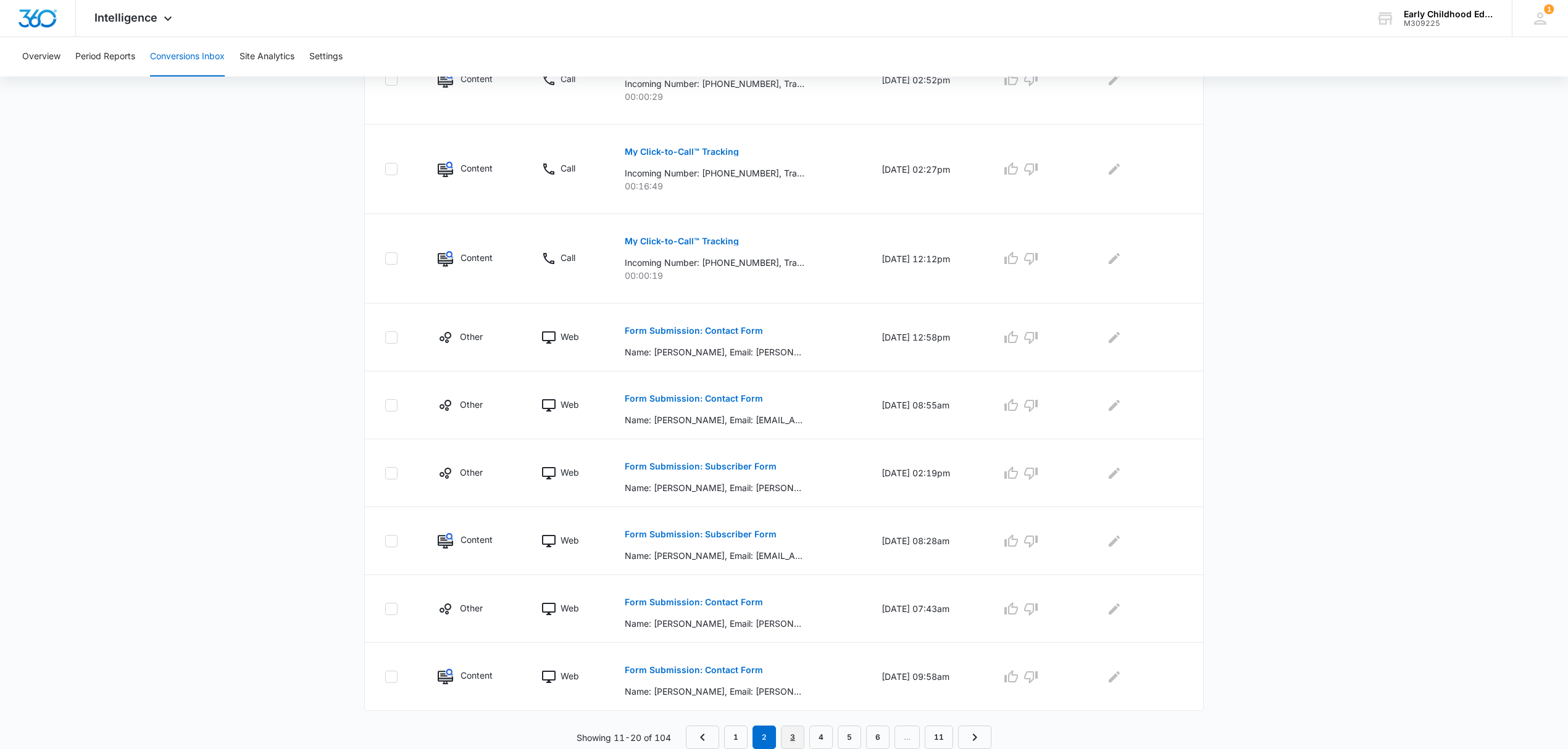
click at [790, 729] on link "3" at bounding box center [792, 737] width 24 height 24
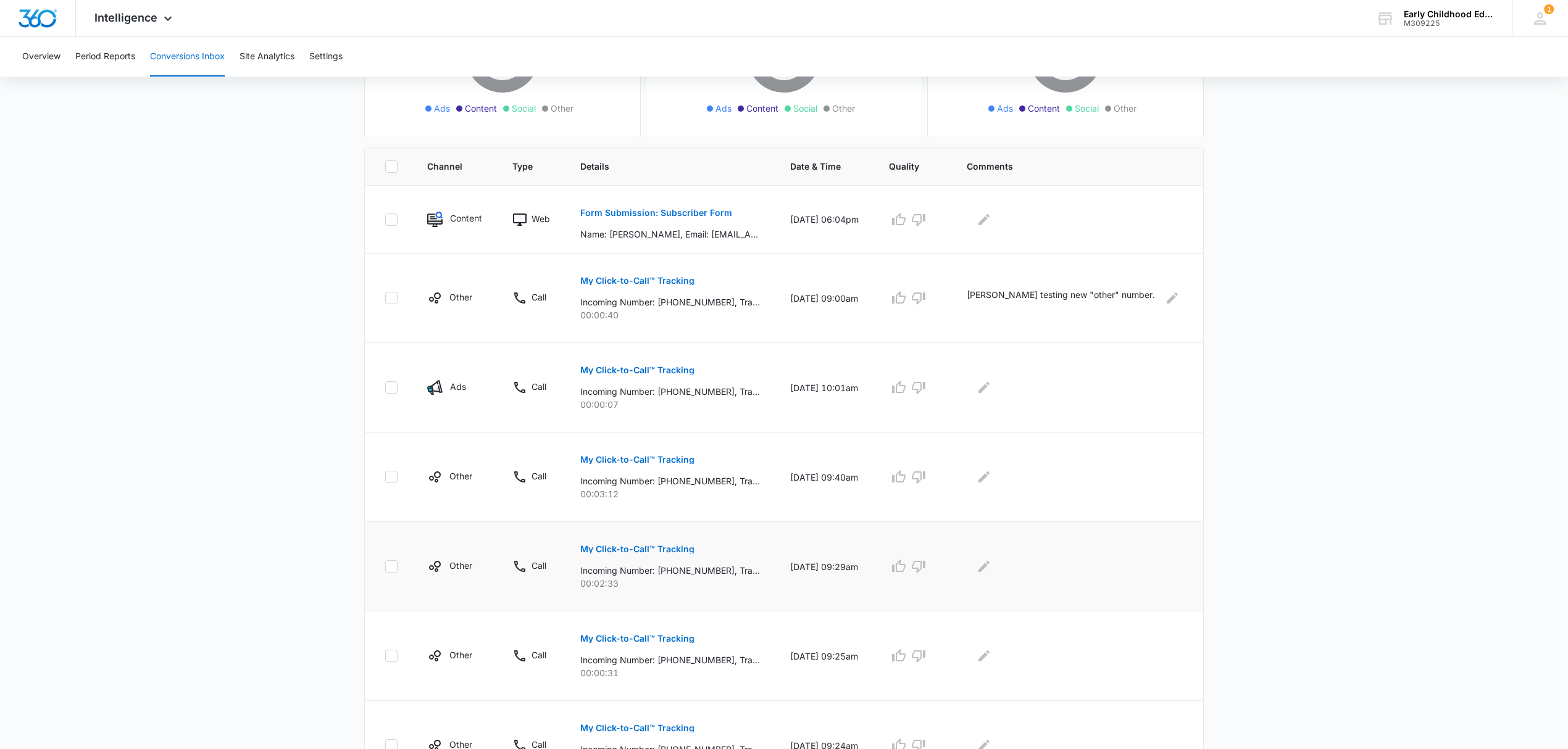
scroll to position [553, 0]
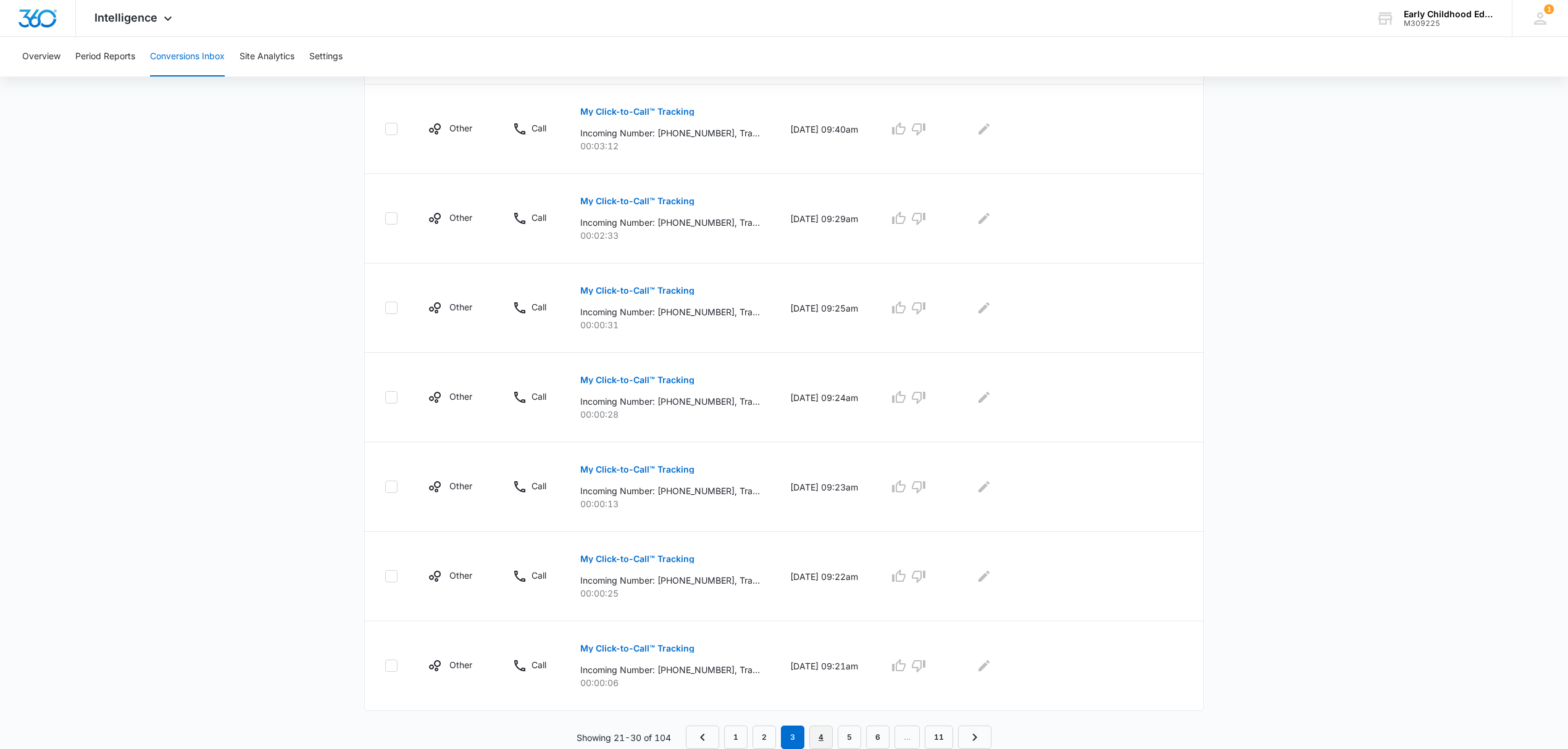
click at [820, 736] on link "4" at bounding box center [820, 737] width 24 height 24
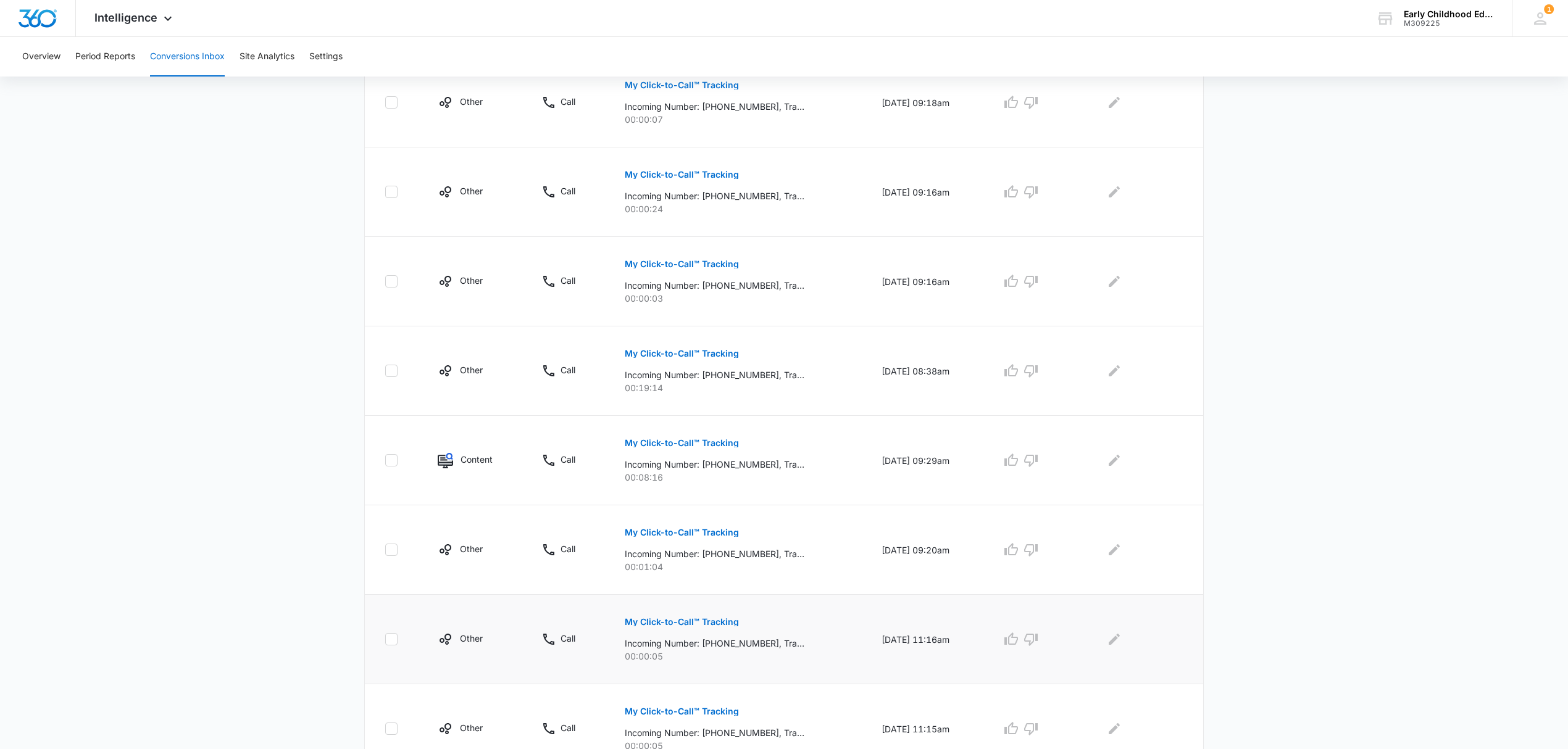
scroll to position [575, 0]
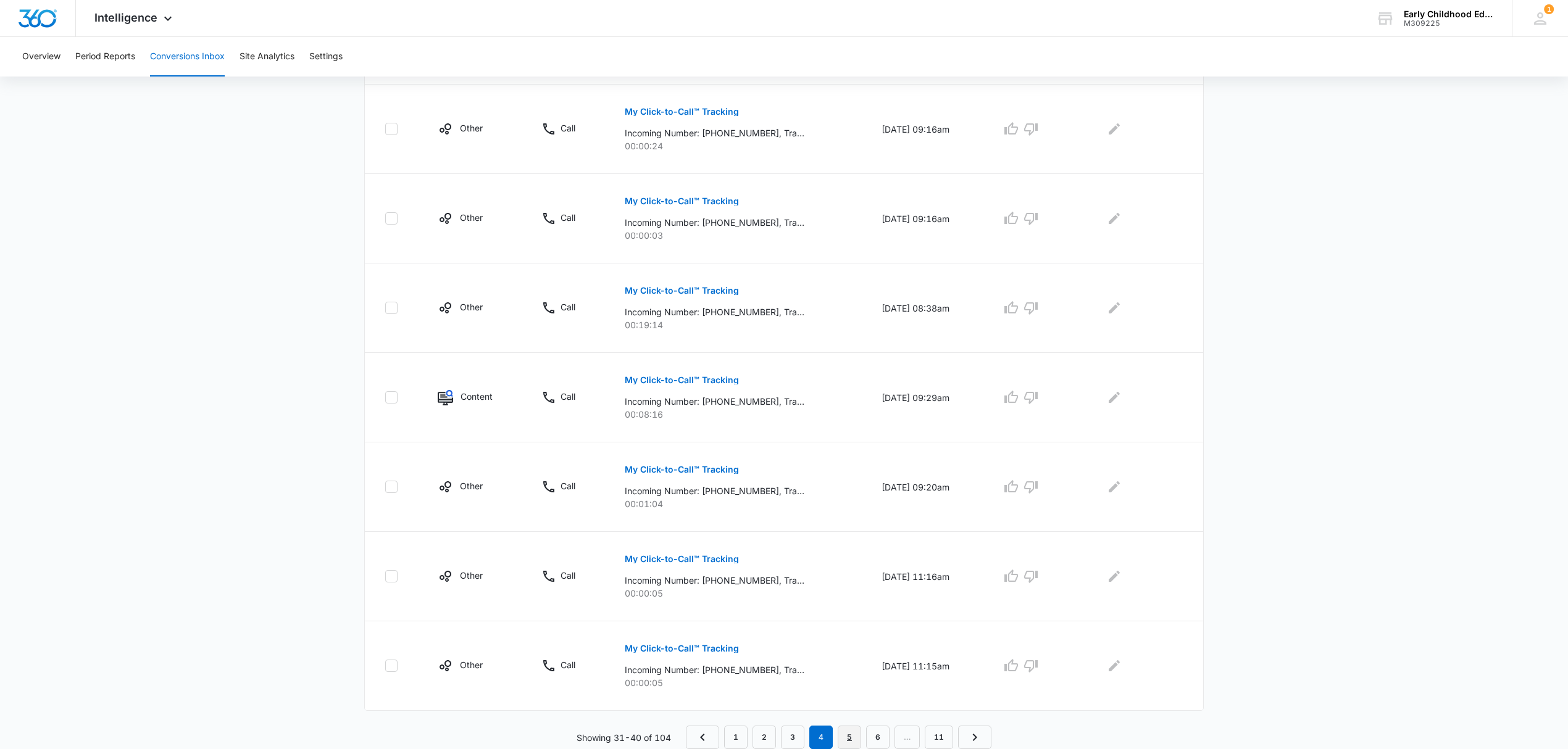
click at [850, 740] on link "5" at bounding box center [849, 737] width 24 height 24
click at [702, 647] on p "My Click-to-Call™ Tracking" at bounding box center [680, 649] width 114 height 9
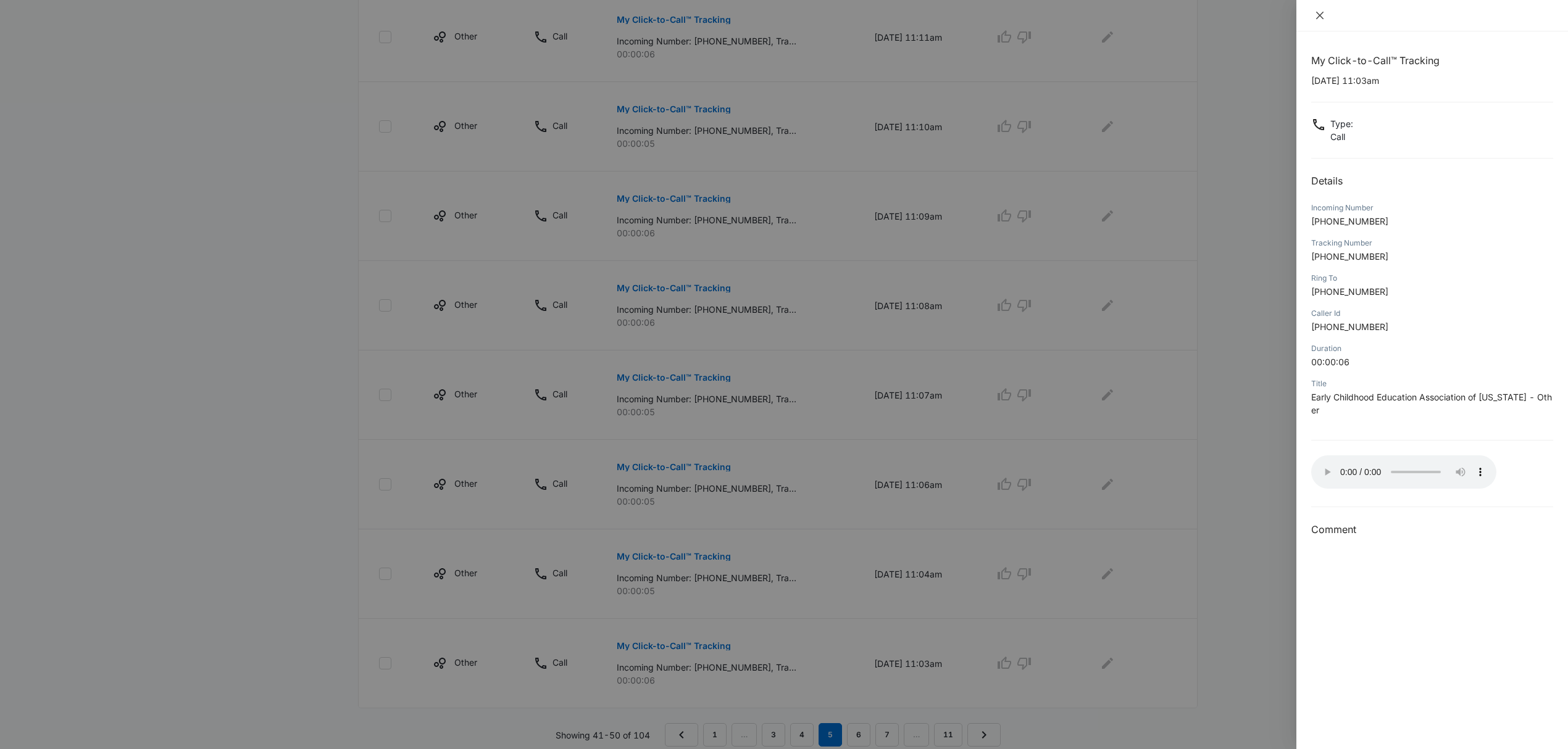
click at [1327, 13] on button "Close" at bounding box center [1320, 15] width 17 height 11
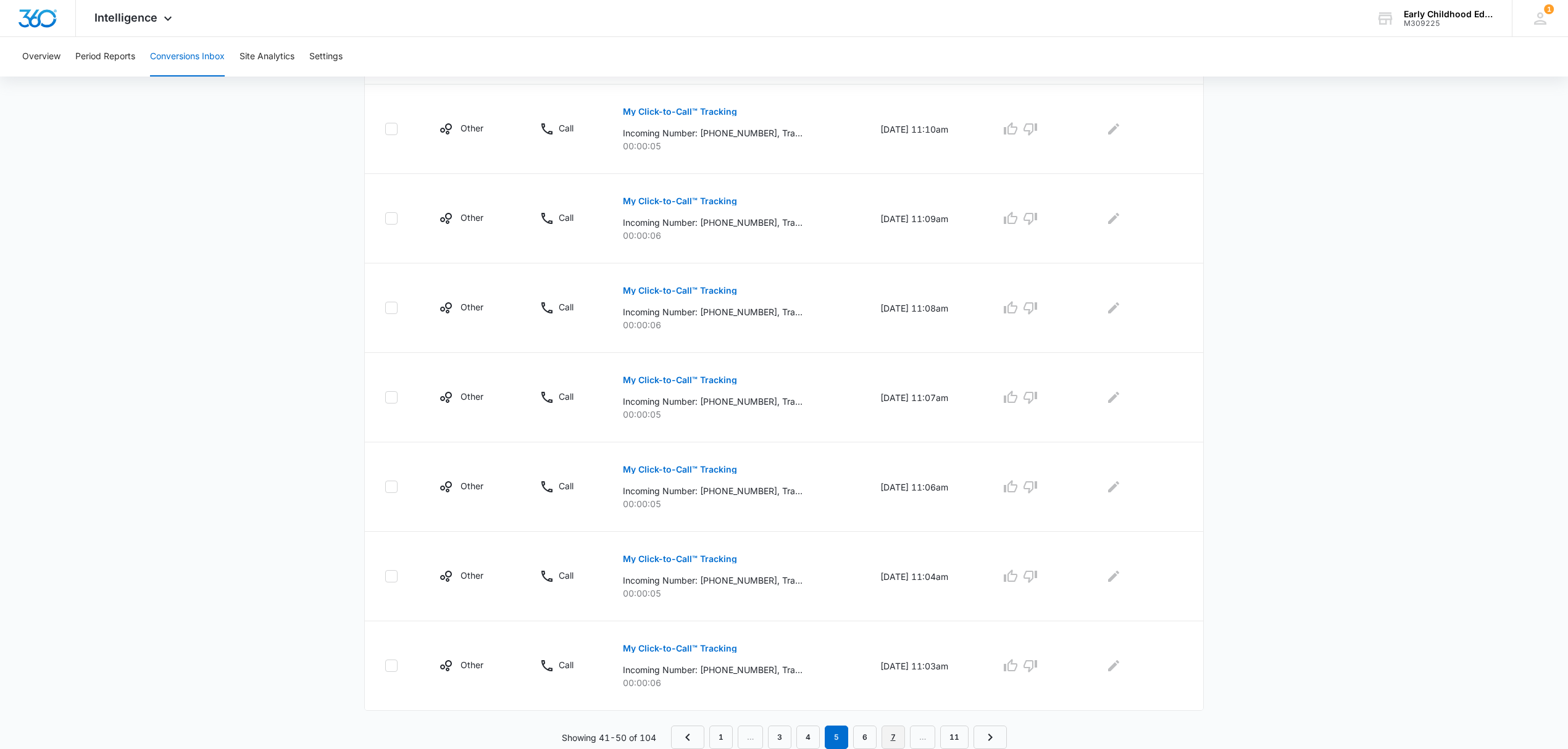
click at [900, 733] on link "7" at bounding box center [893, 737] width 24 height 24
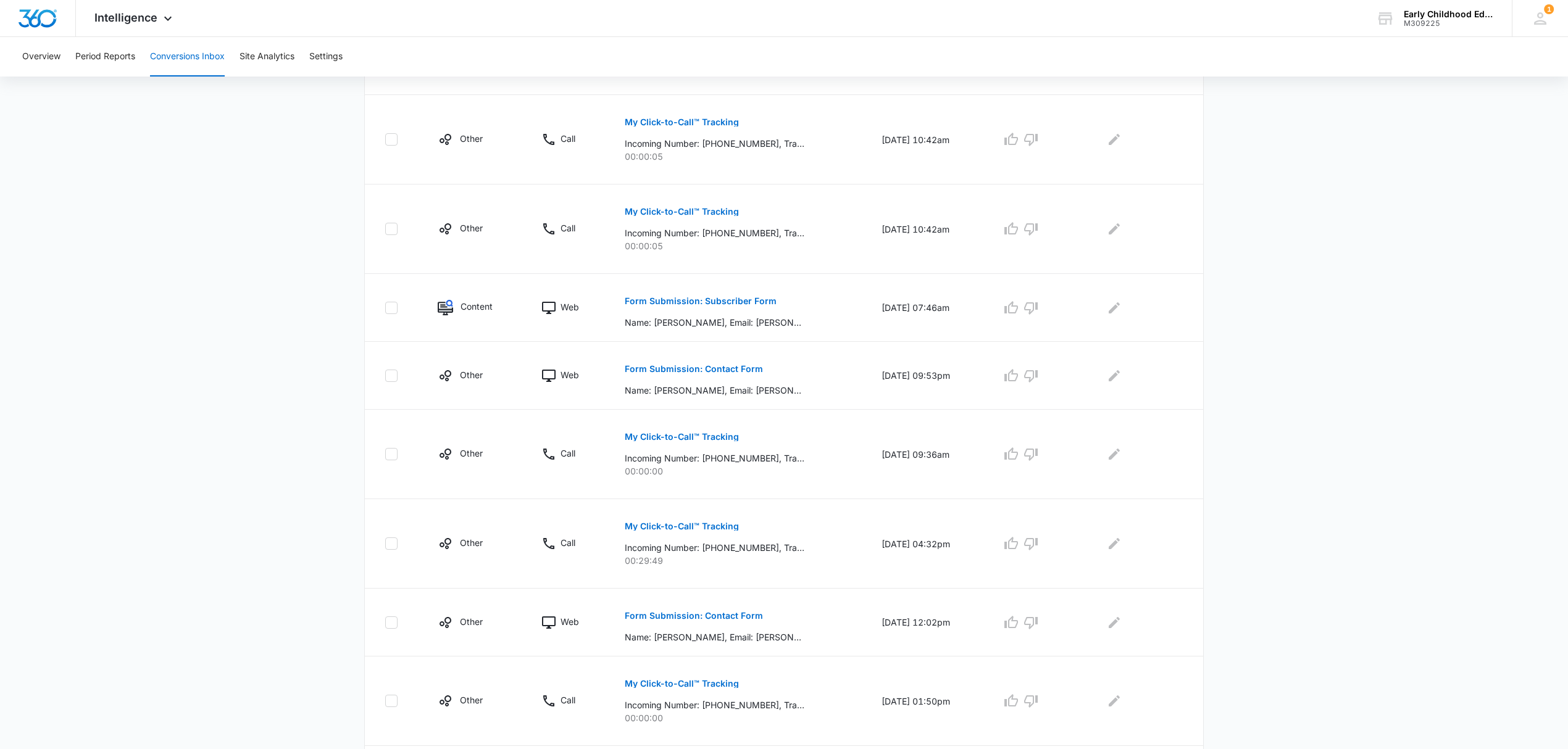
scroll to position [489, 0]
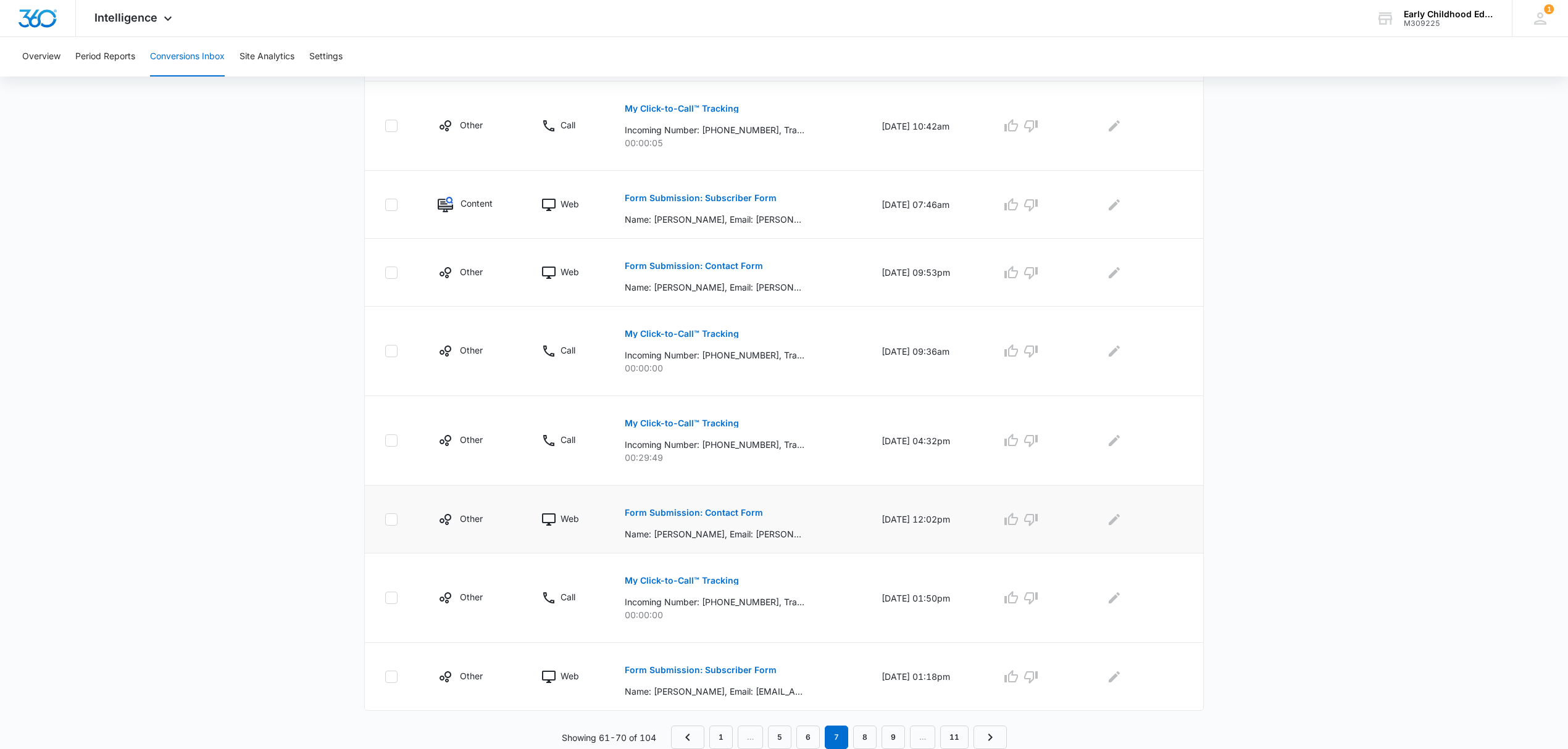
click at [687, 514] on p "Form Submission: Contact Form" at bounding box center [694, 513] width 138 height 9
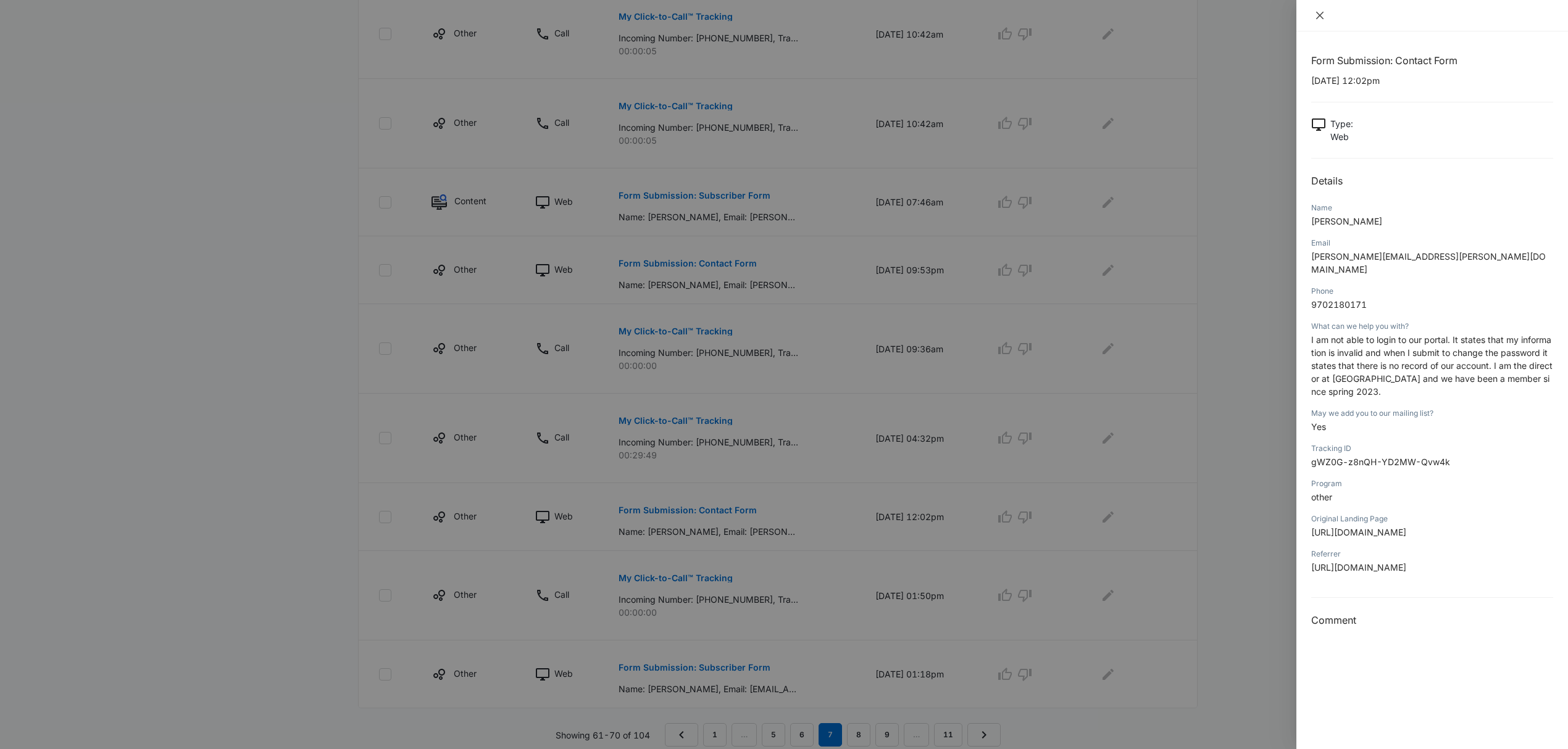
click at [1318, 15] on icon "close" at bounding box center [1320, 15] width 8 height 8
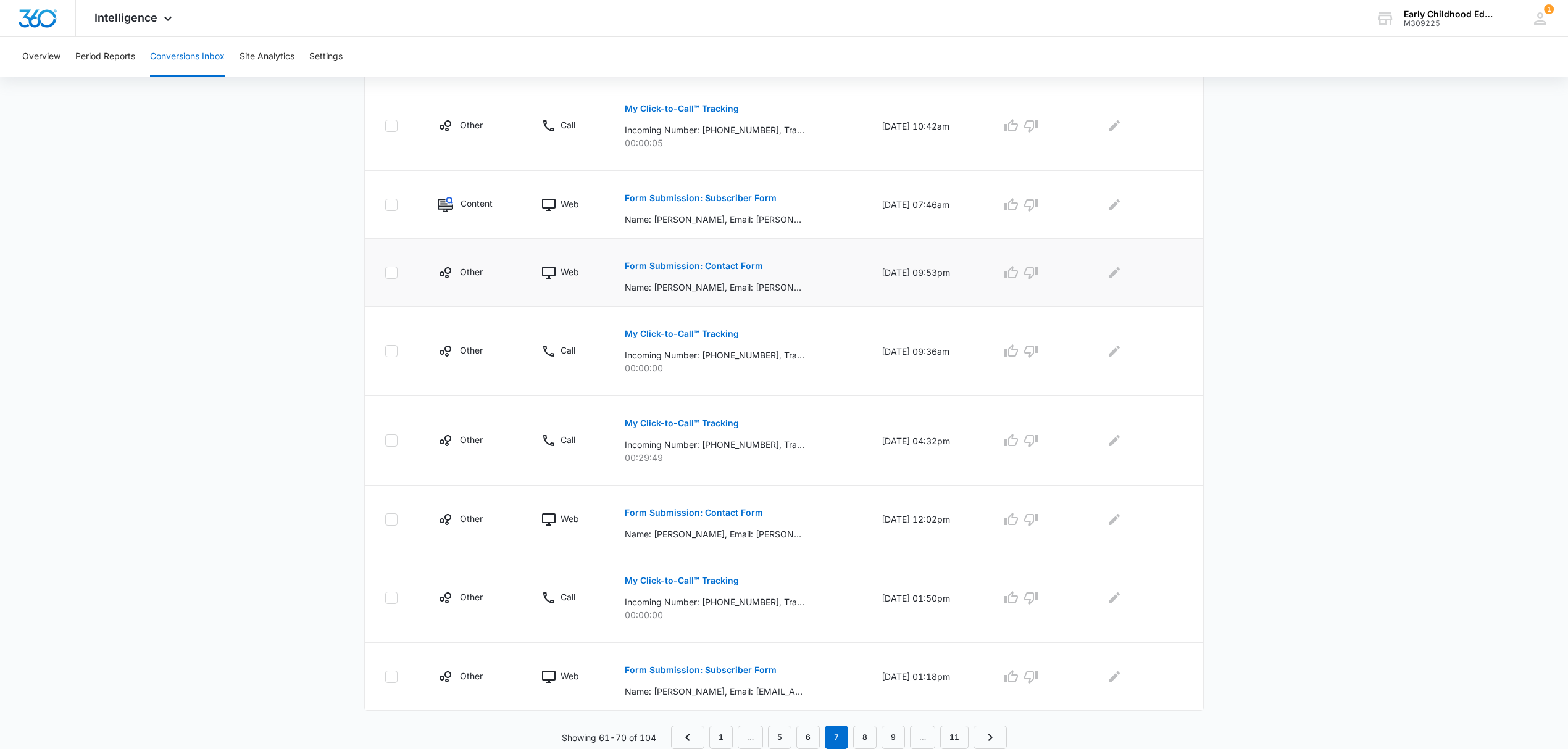
click at [731, 265] on p "Form Submission: Contact Form" at bounding box center [694, 266] width 138 height 9
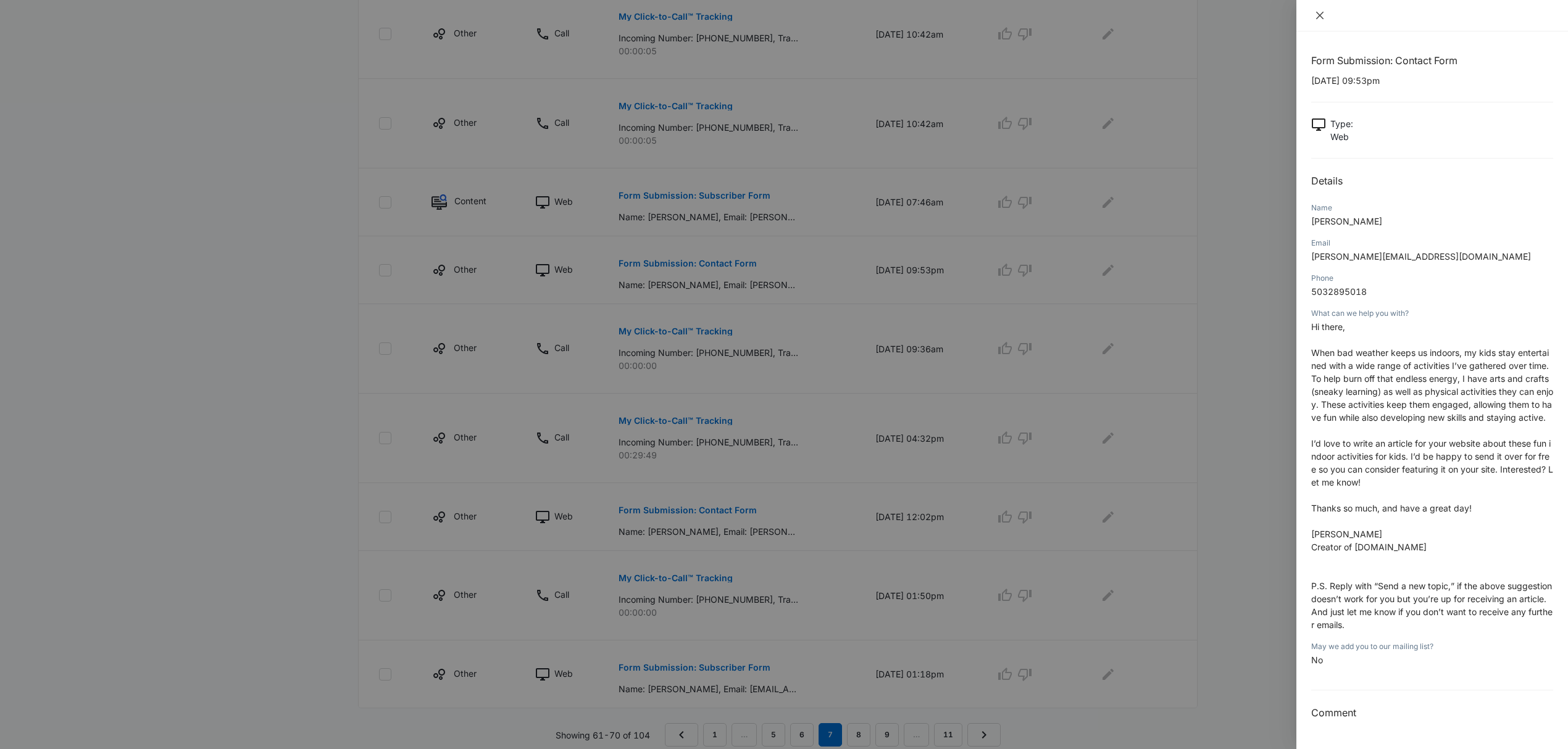
click at [1316, 16] on icon "close" at bounding box center [1319, 15] width 10 height 10
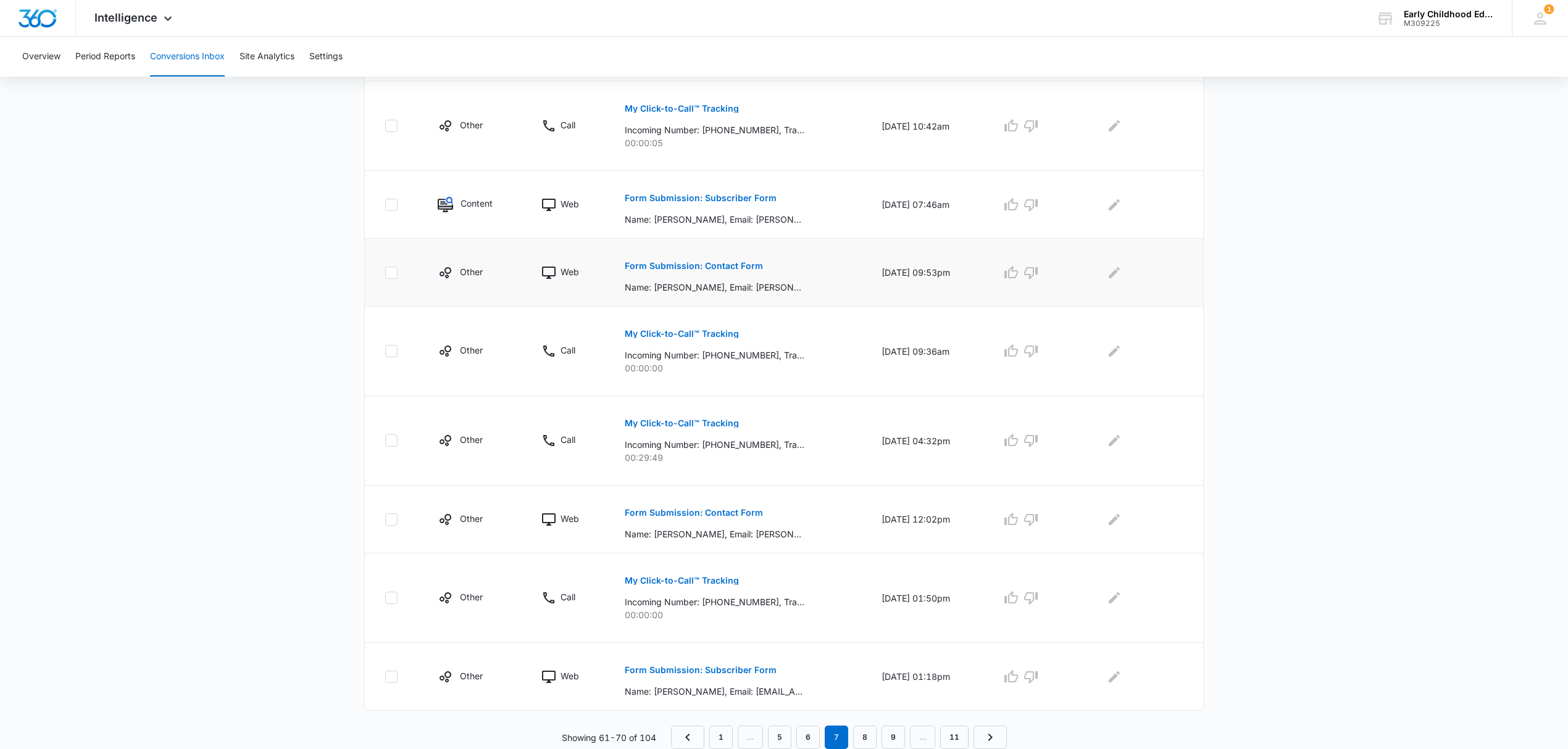
click at [699, 267] on p "Form Submission: Contact Form" at bounding box center [694, 266] width 138 height 9
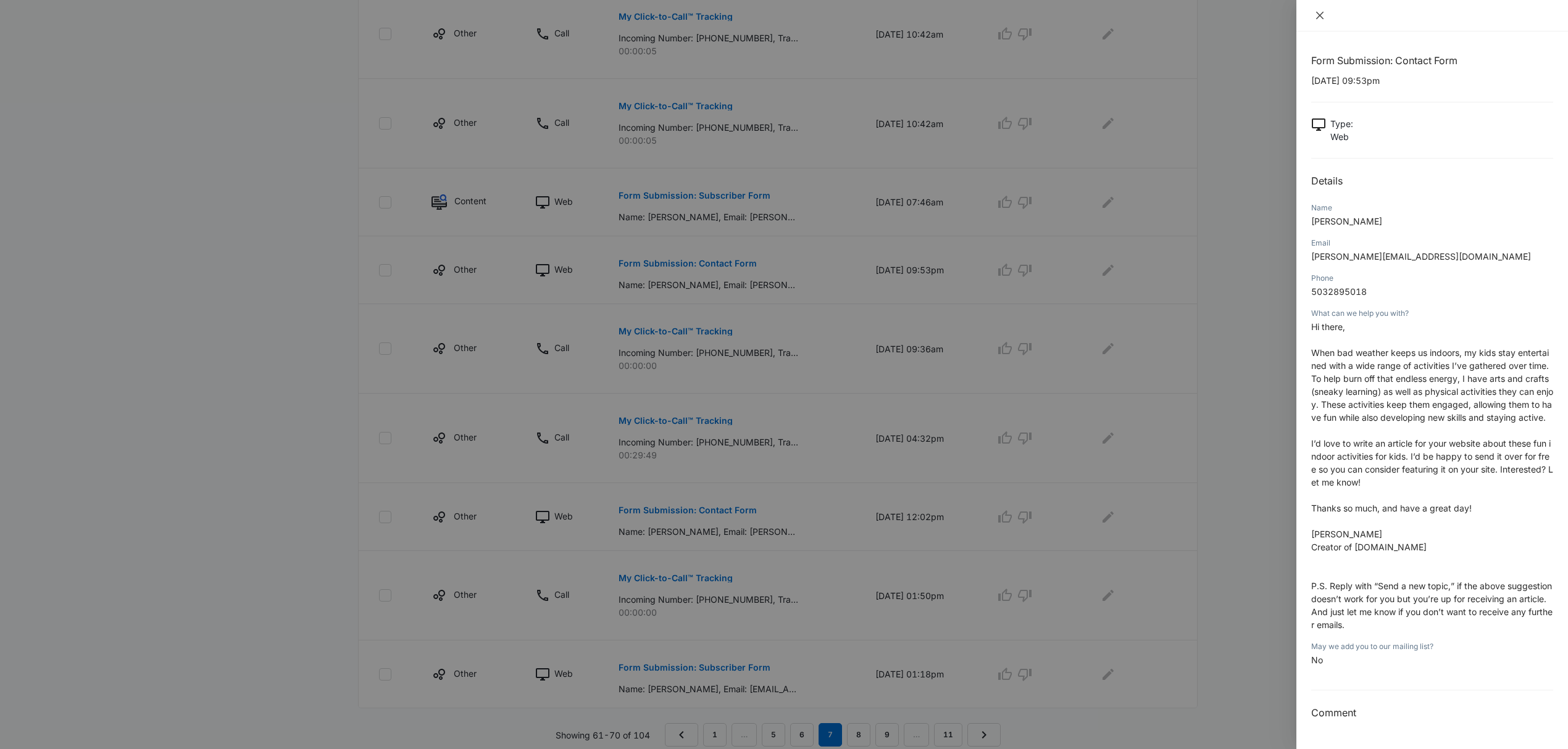
click at [1318, 10] on icon "close" at bounding box center [1319, 15] width 10 height 10
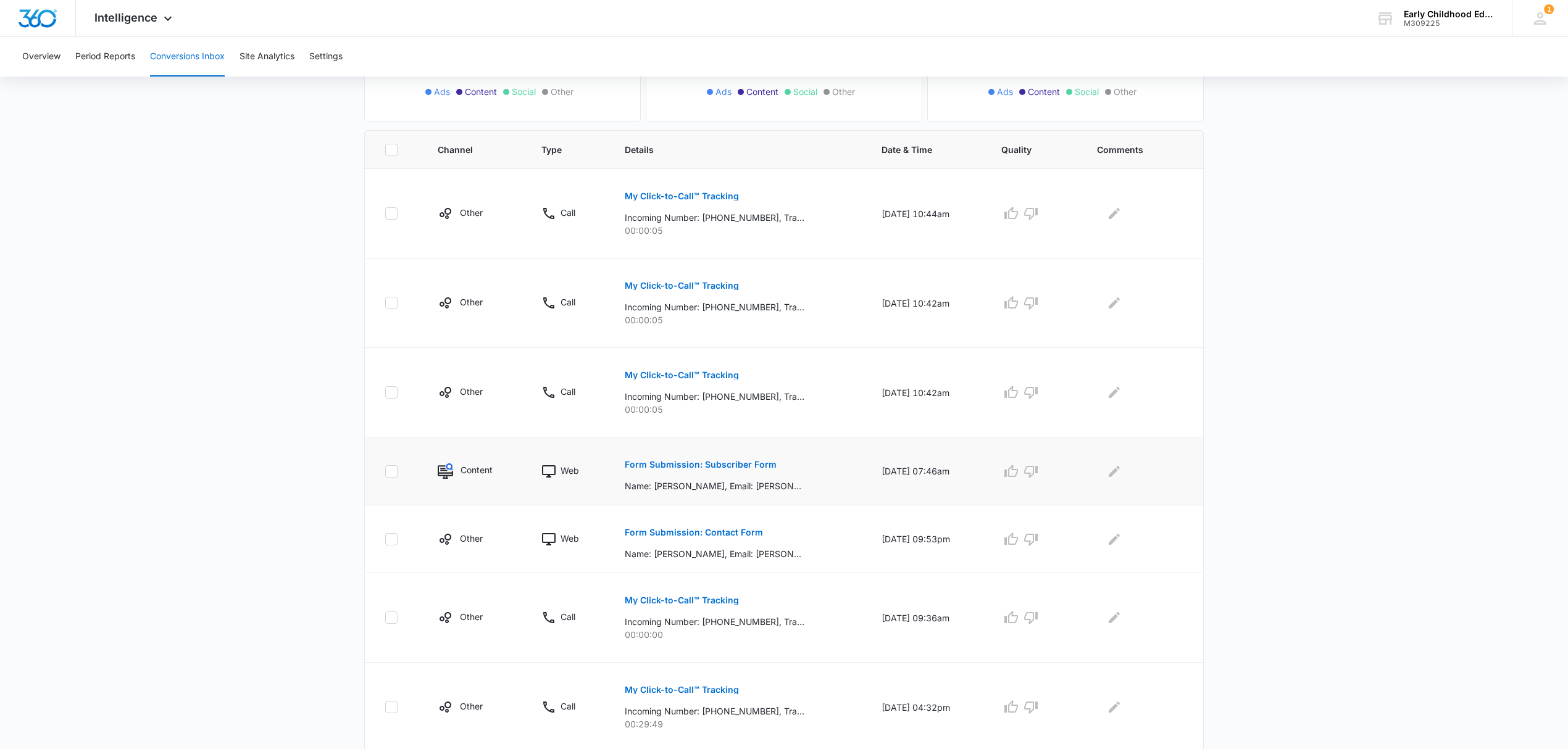
scroll to position [159, 0]
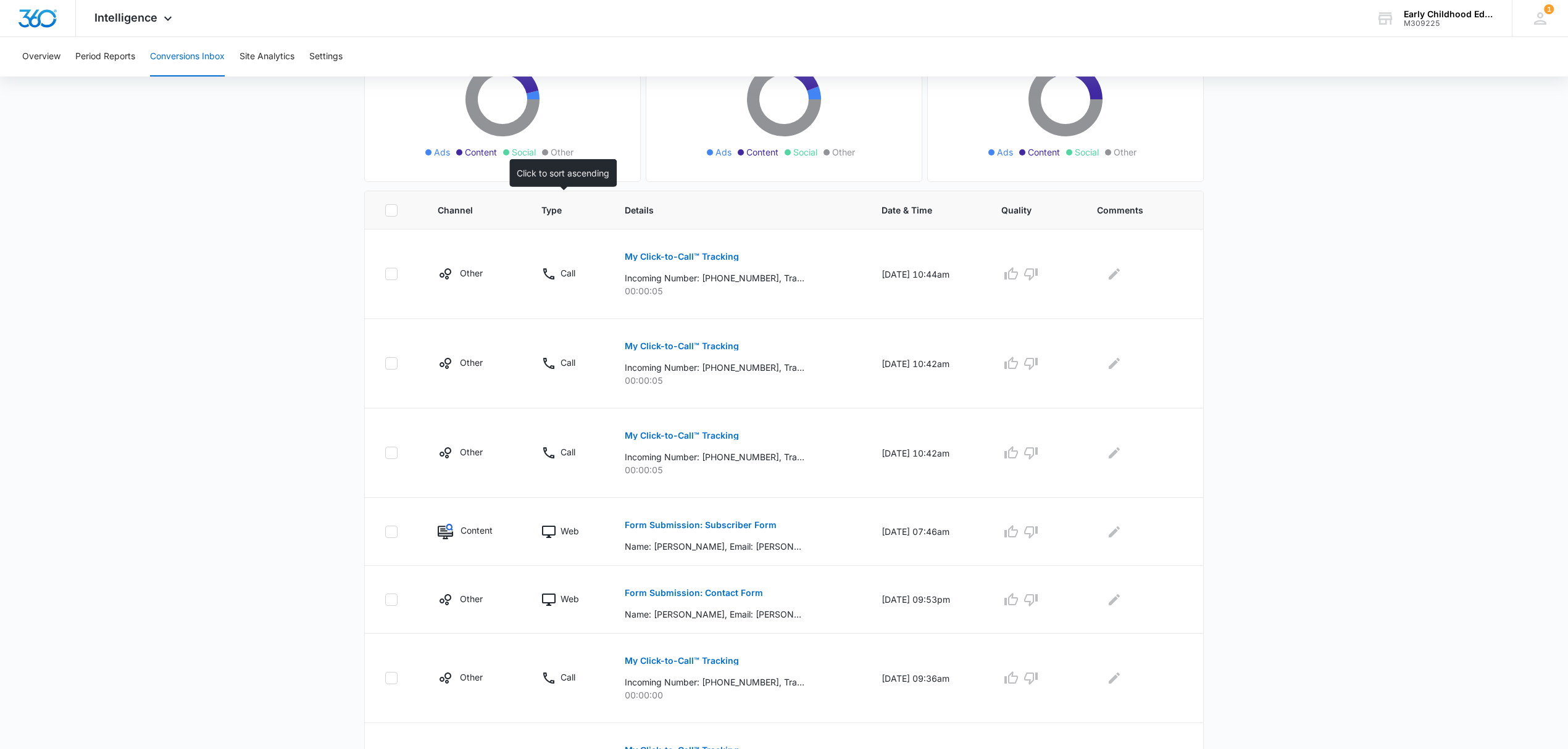
click at [548, 209] on span "Type" at bounding box center [559, 210] width 36 height 13
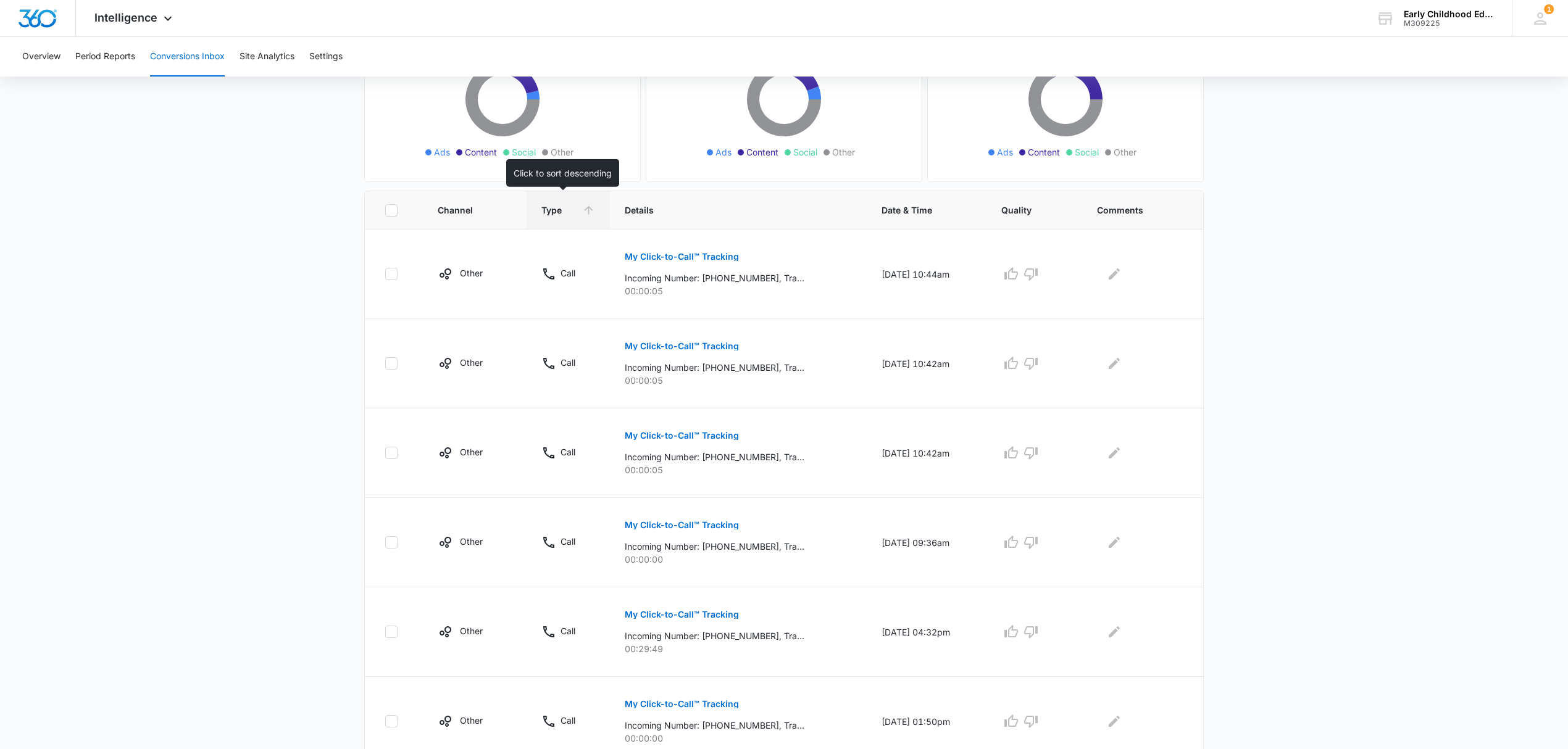
click at [582, 216] on icon at bounding box center [589, 210] width 13 height 13
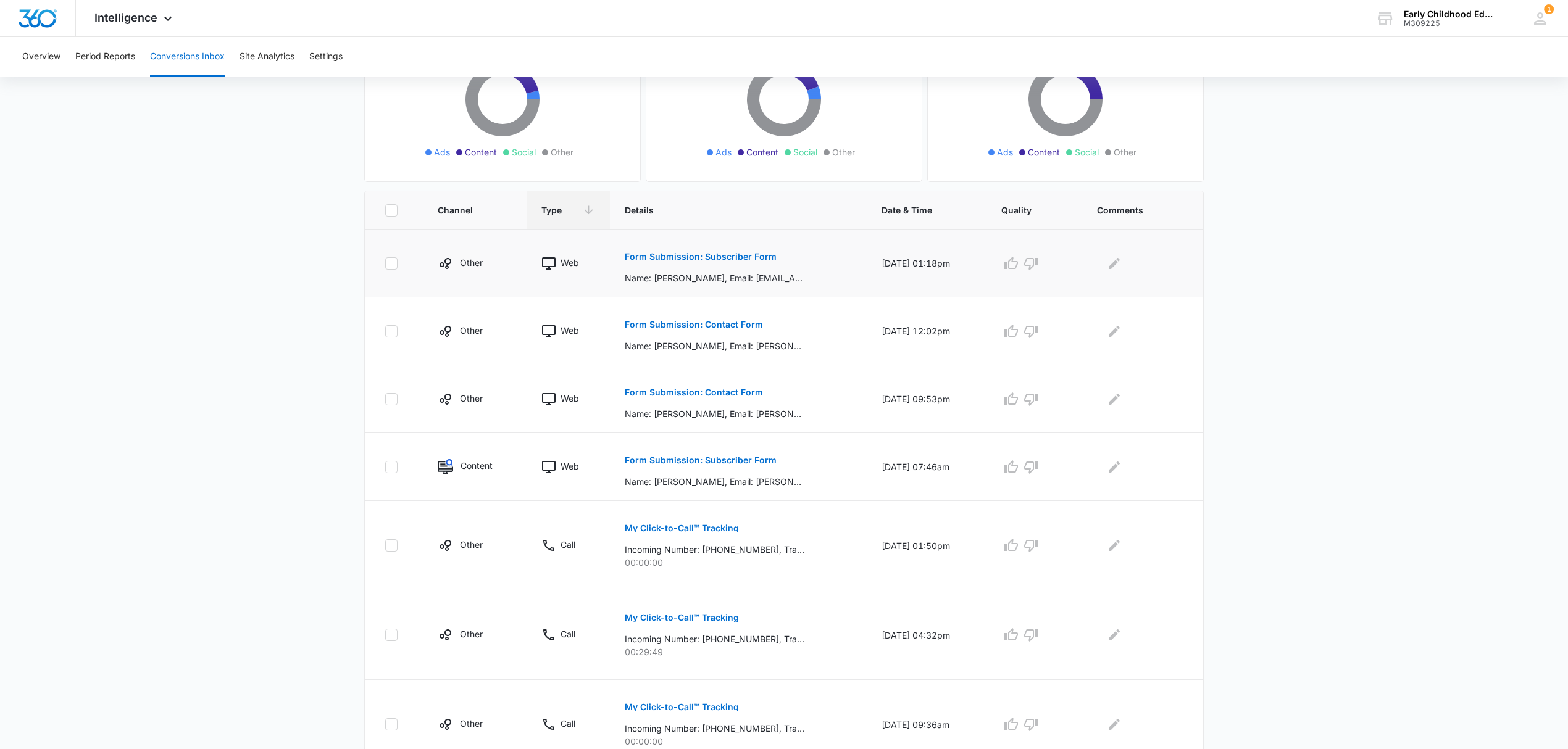
click at [687, 258] on p "Form Submission: Subscriber Form" at bounding box center [700, 256] width 152 height 9
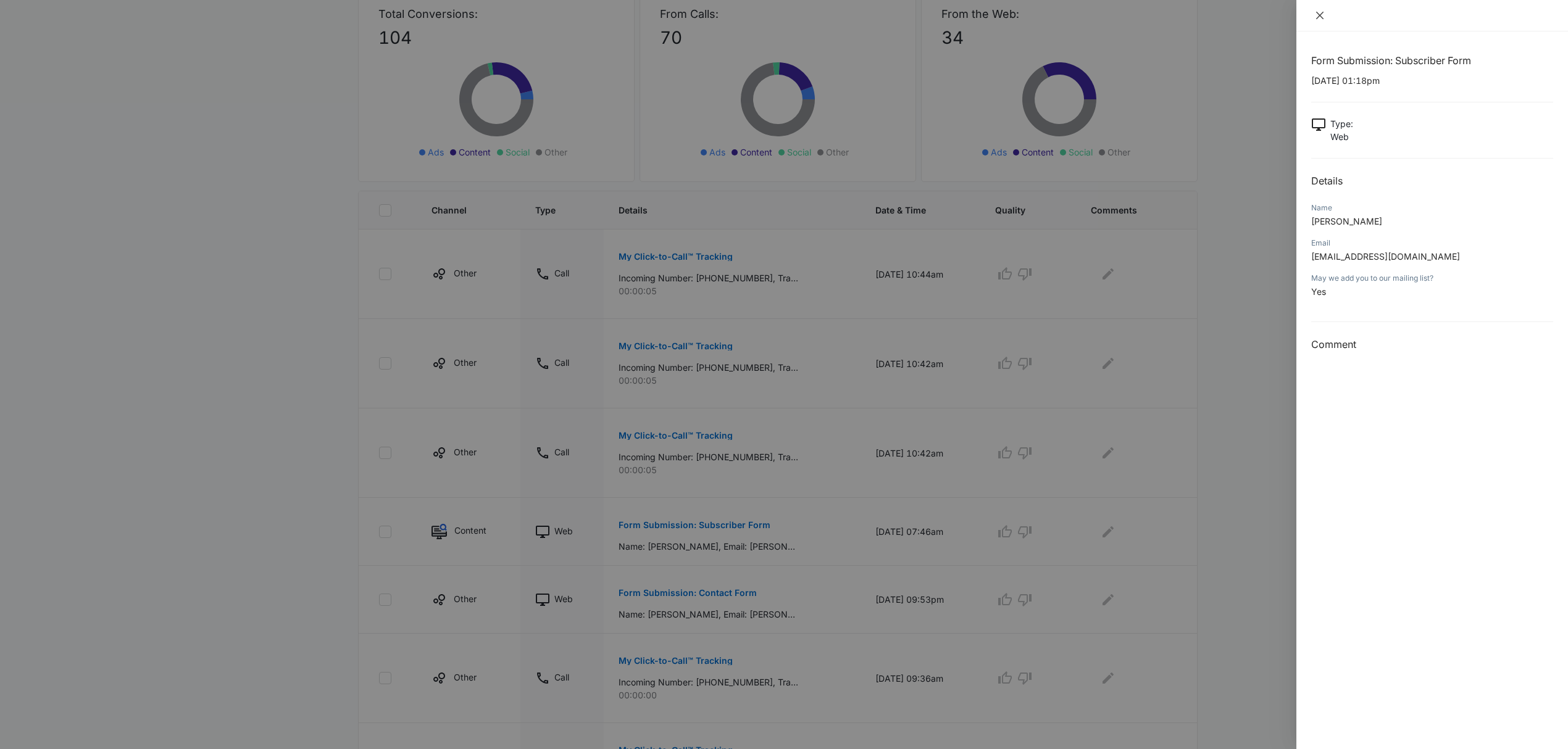
click at [1317, 13] on icon "close" at bounding box center [1320, 15] width 8 height 8
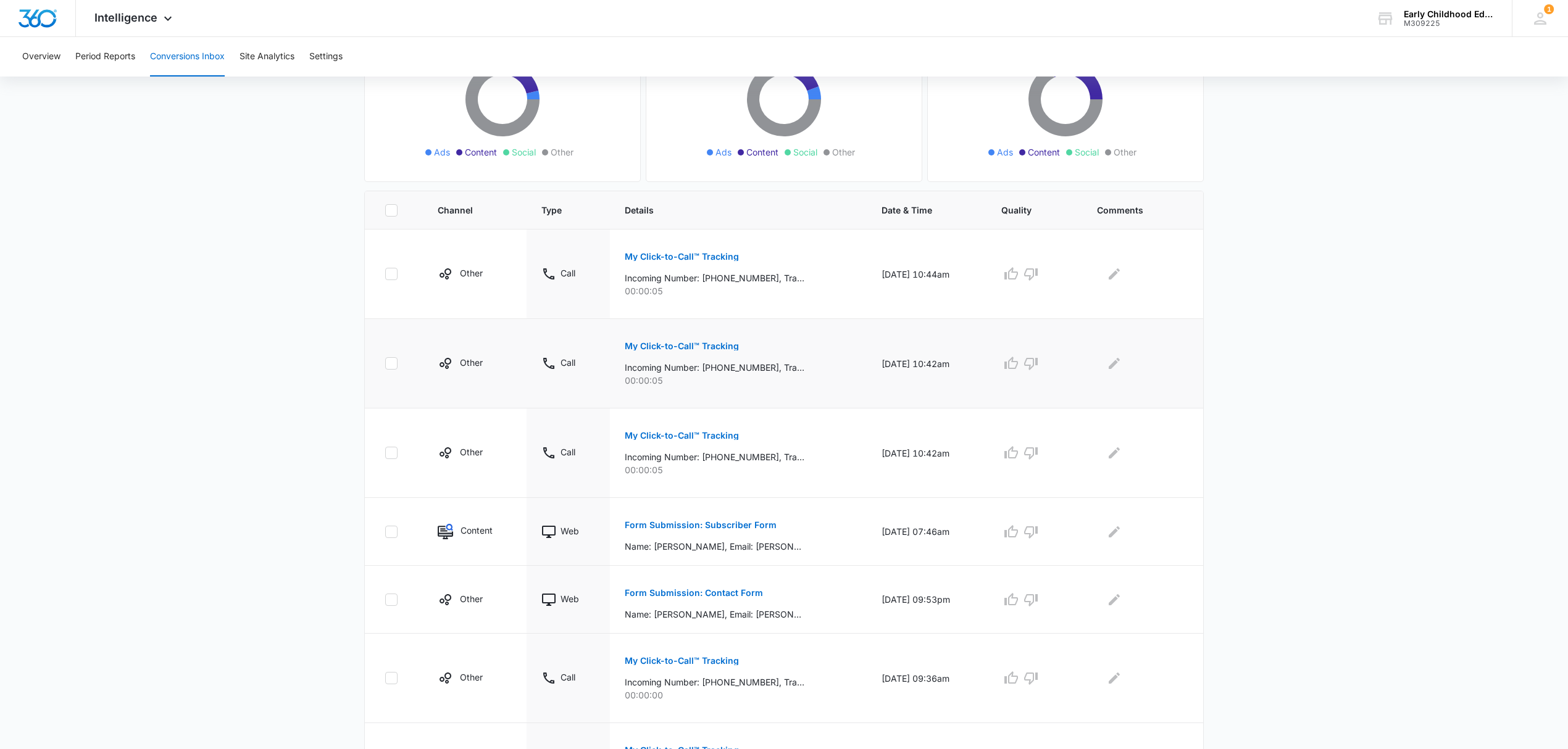
click at [691, 345] on p "My Click-to-Call™ Tracking" at bounding box center [682, 346] width 114 height 9
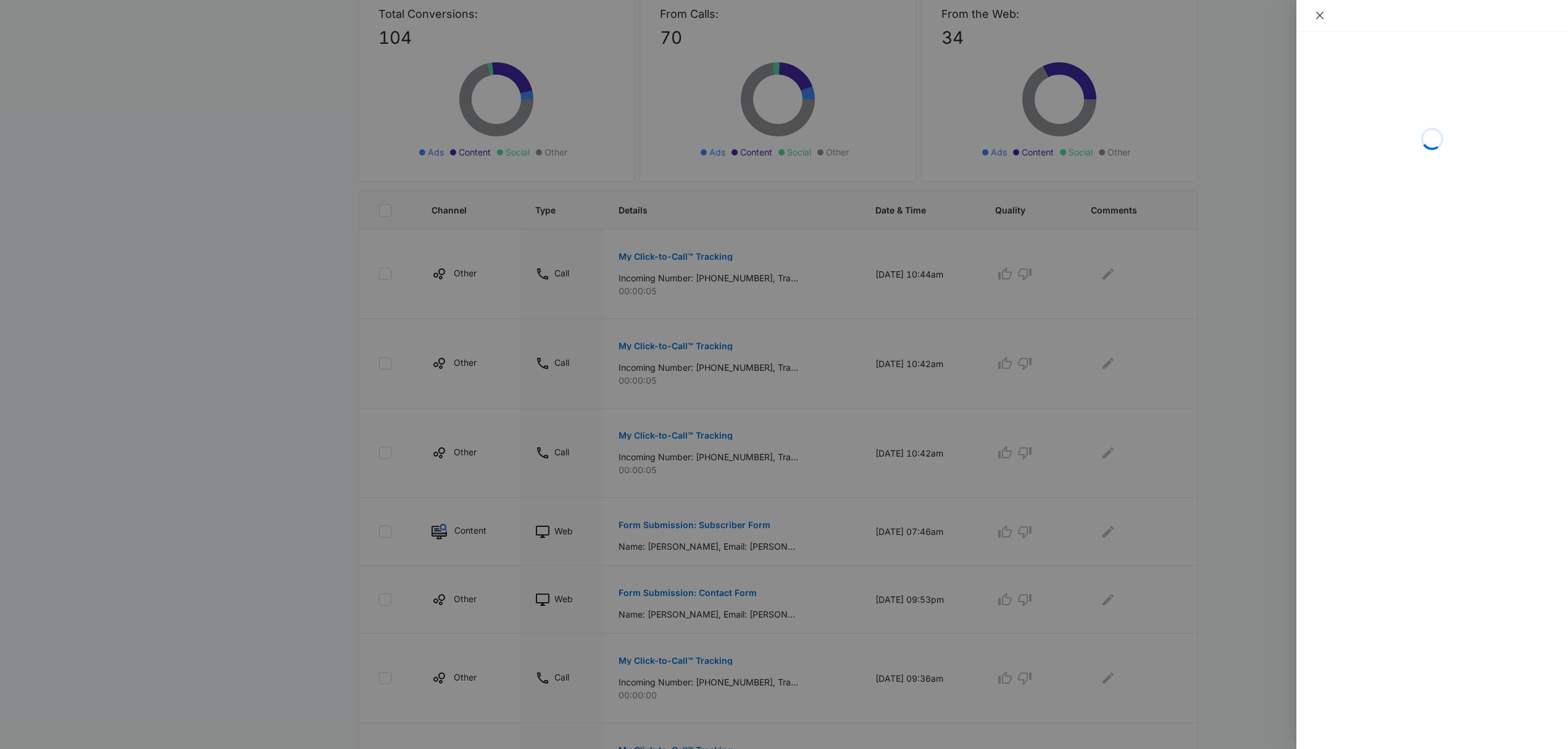
click at [1320, 20] on button "Close" at bounding box center [1320, 15] width 17 height 11
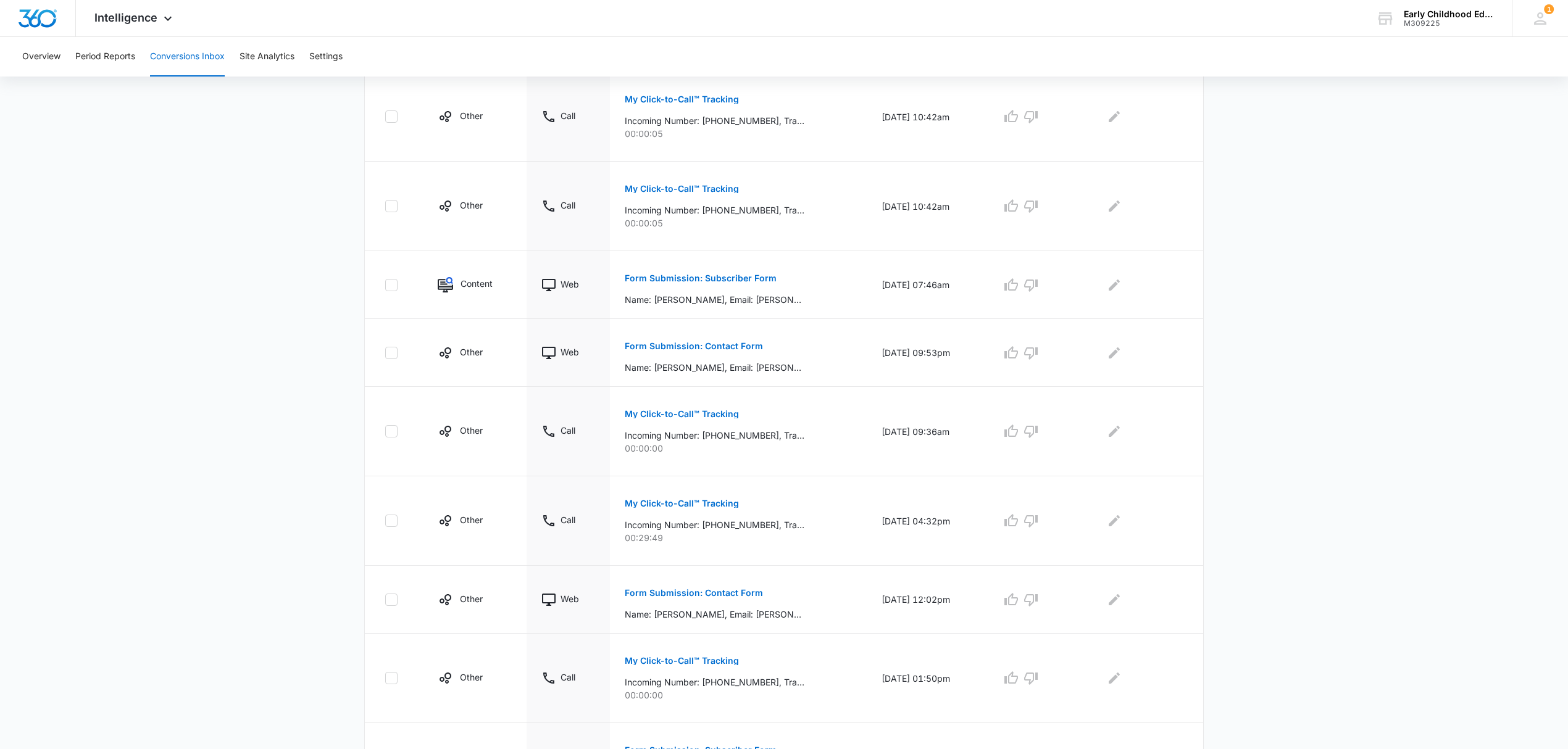
scroll to position [489, 0]
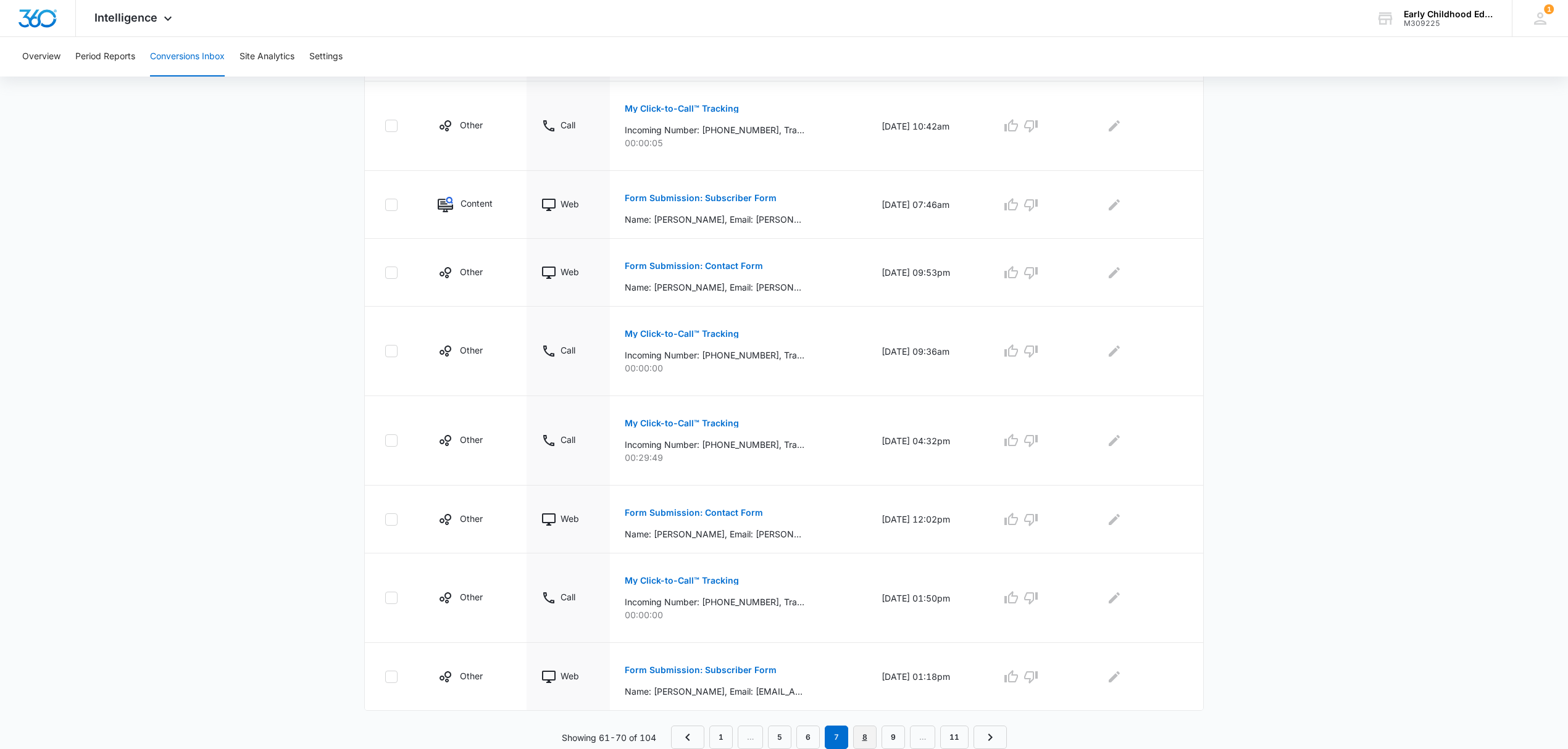
click at [867, 740] on link "8" at bounding box center [865, 737] width 24 height 24
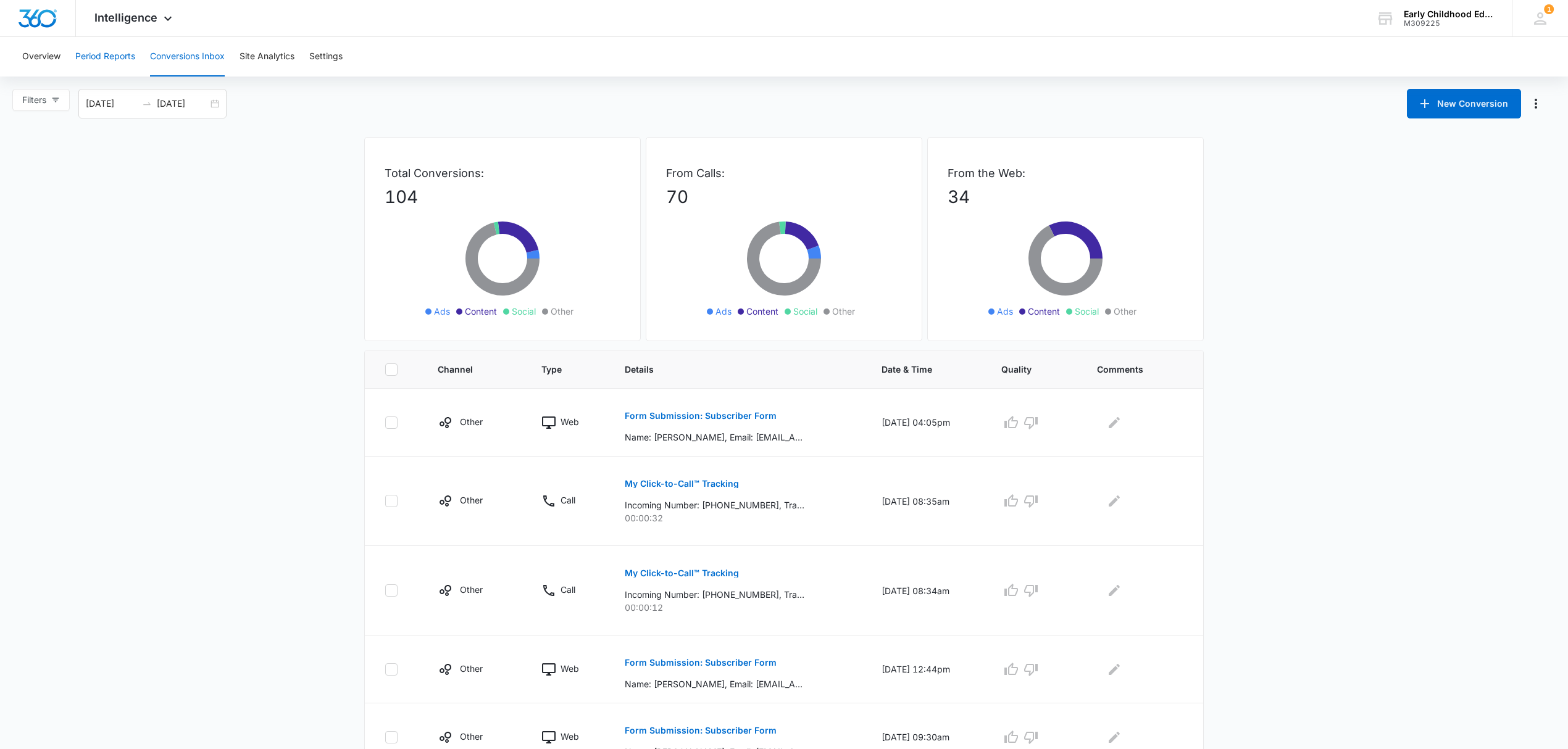
click at [102, 58] on button "Period Reports" at bounding box center [106, 57] width 60 height 40
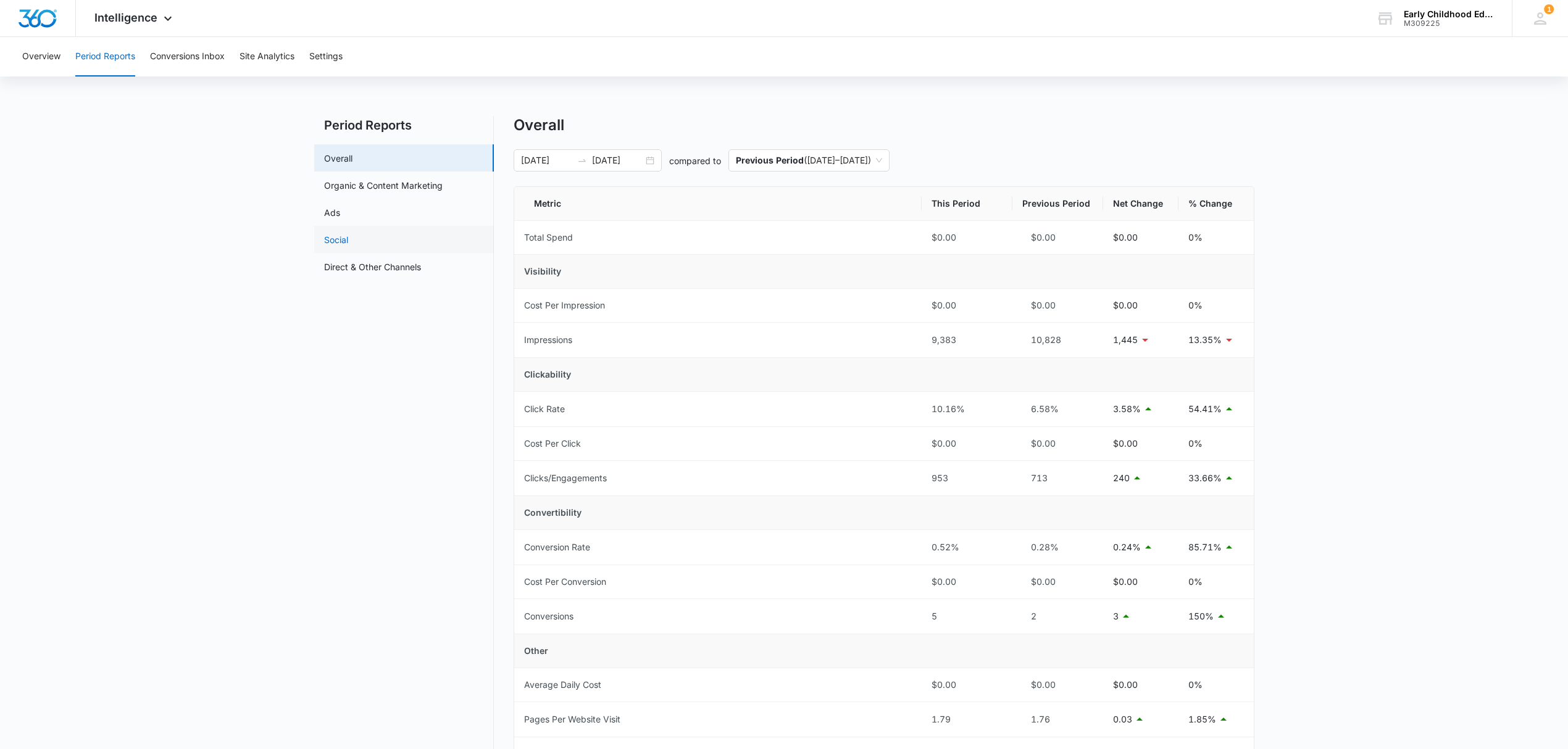
click at [326, 245] on link "Social" at bounding box center [336, 240] width 24 height 13
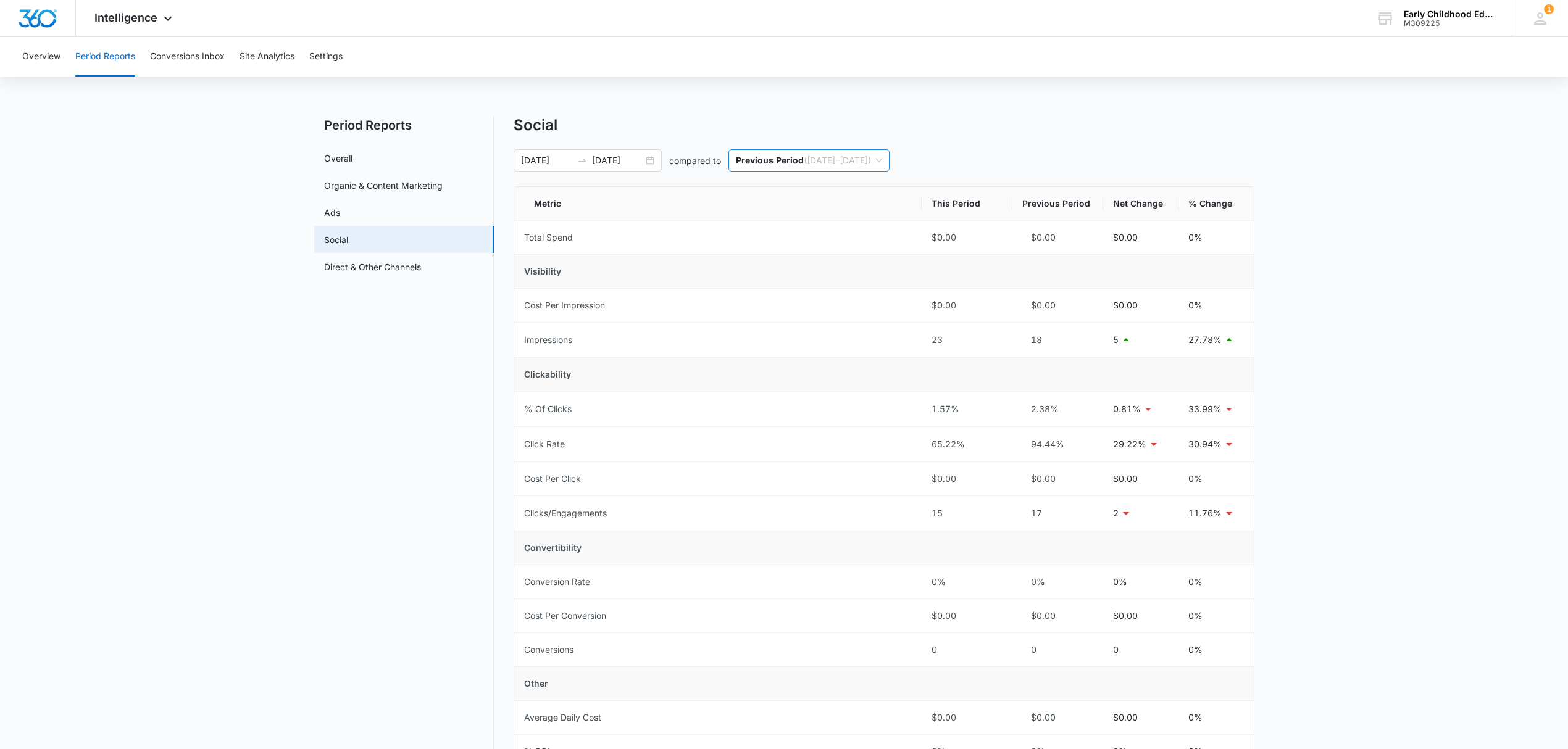
click at [833, 152] on span "Previous Period ( 08/14/2025 – 09/13/2025 )" at bounding box center [809, 160] width 147 height 21
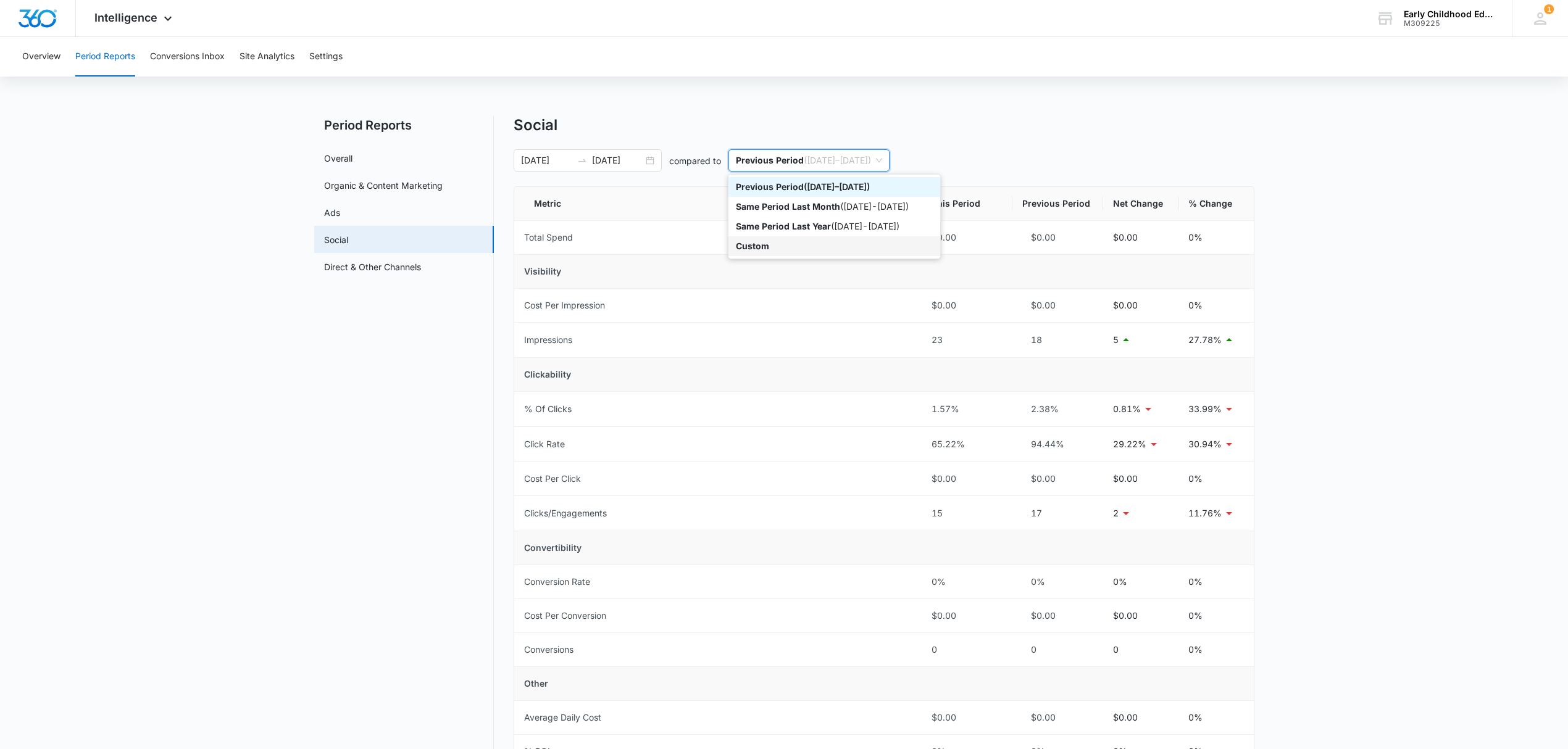
click at [763, 244] on p "Custom" at bounding box center [753, 246] width 33 height 10
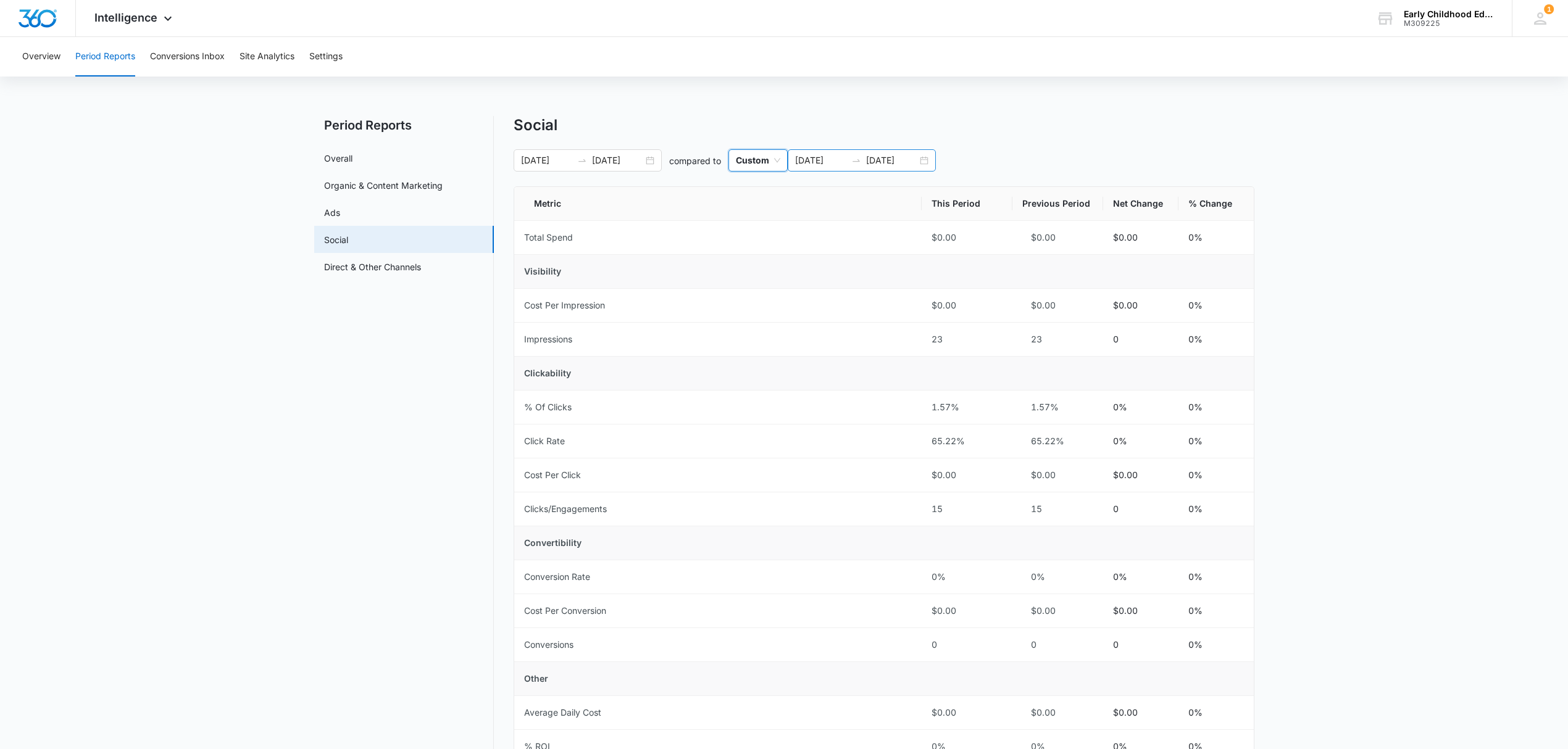
click at [820, 158] on input "09/14/2025" at bounding box center [820, 160] width 51 height 13
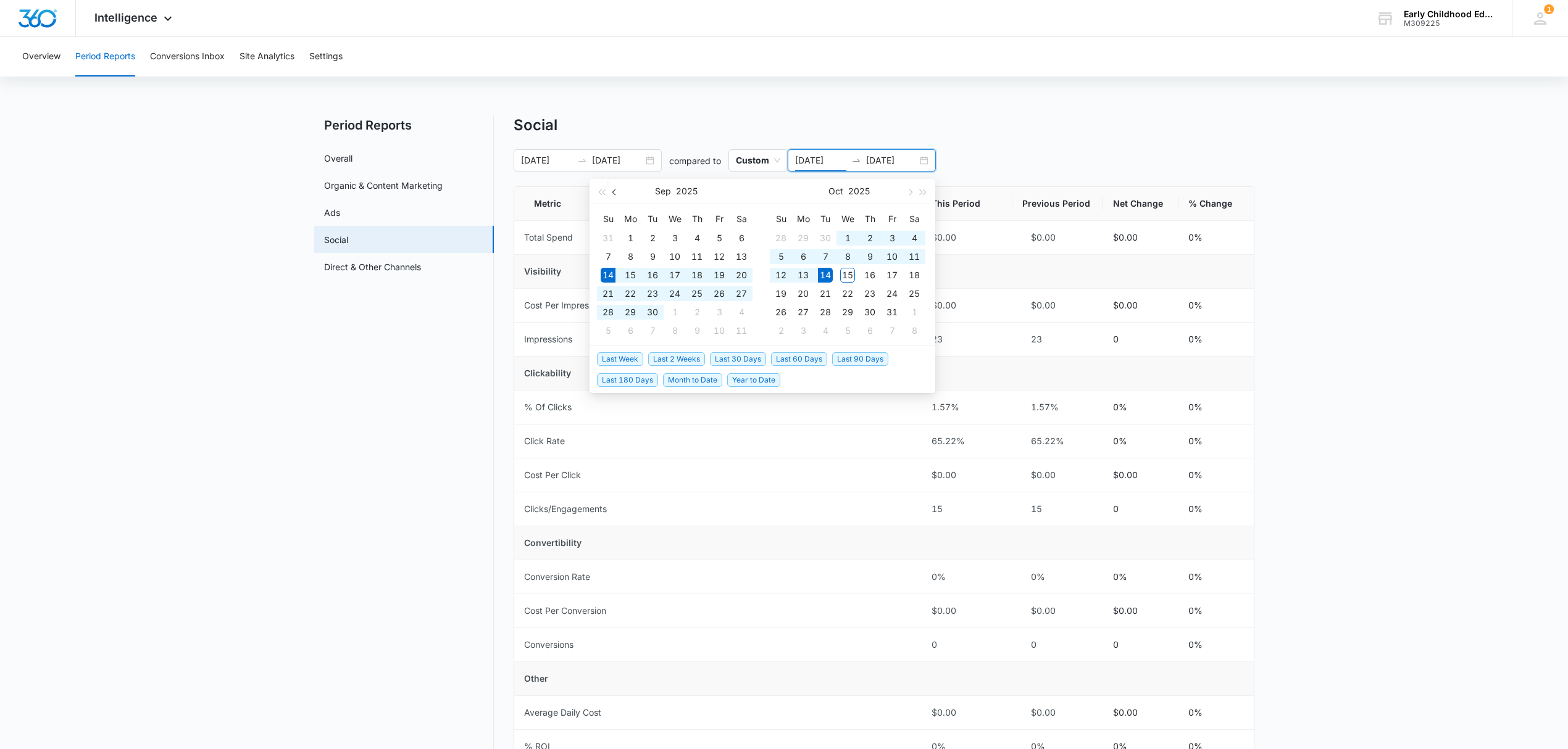
click at [615, 191] on span "button" at bounding box center [616, 192] width 6 height 6
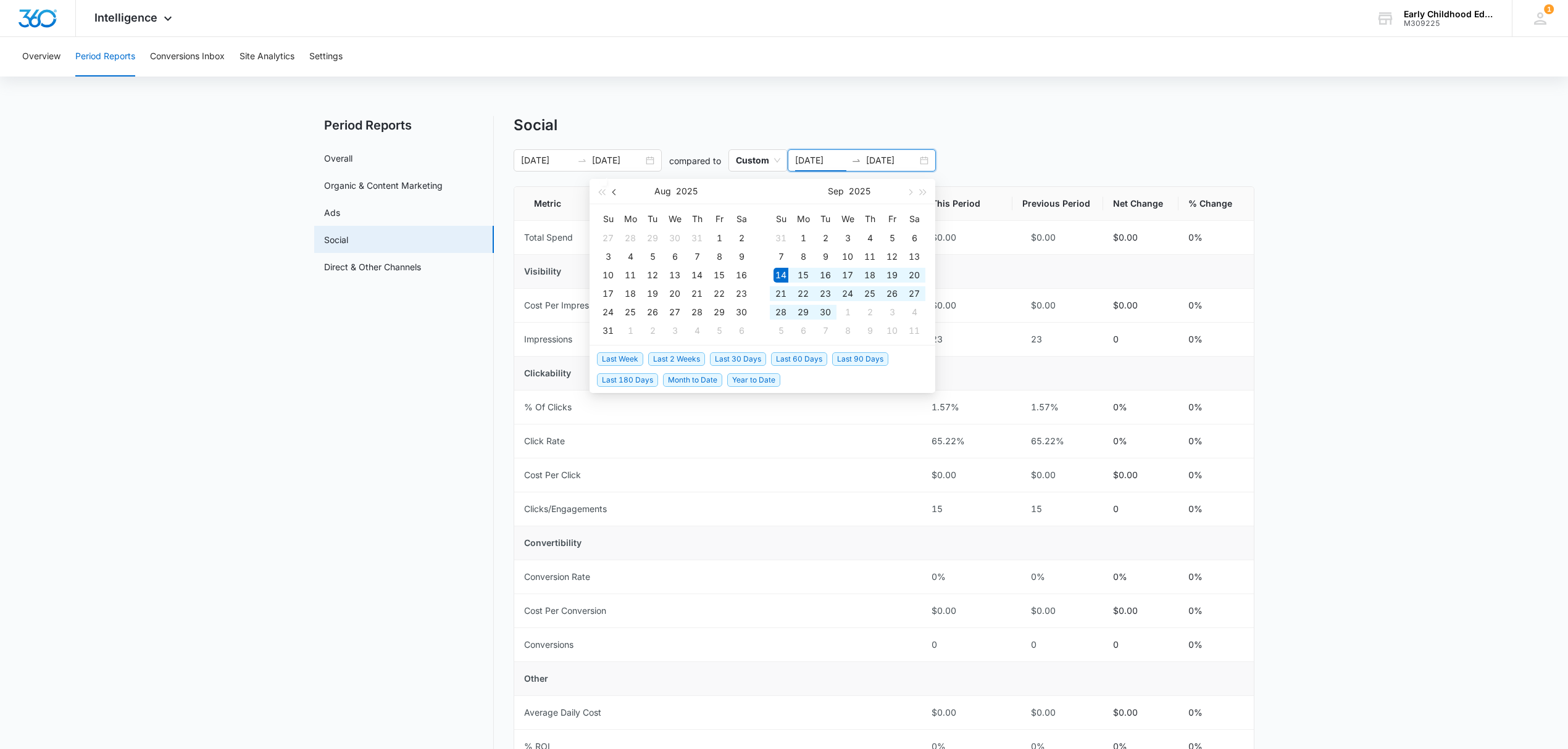
click at [615, 191] on span "button" at bounding box center [616, 192] width 6 height 6
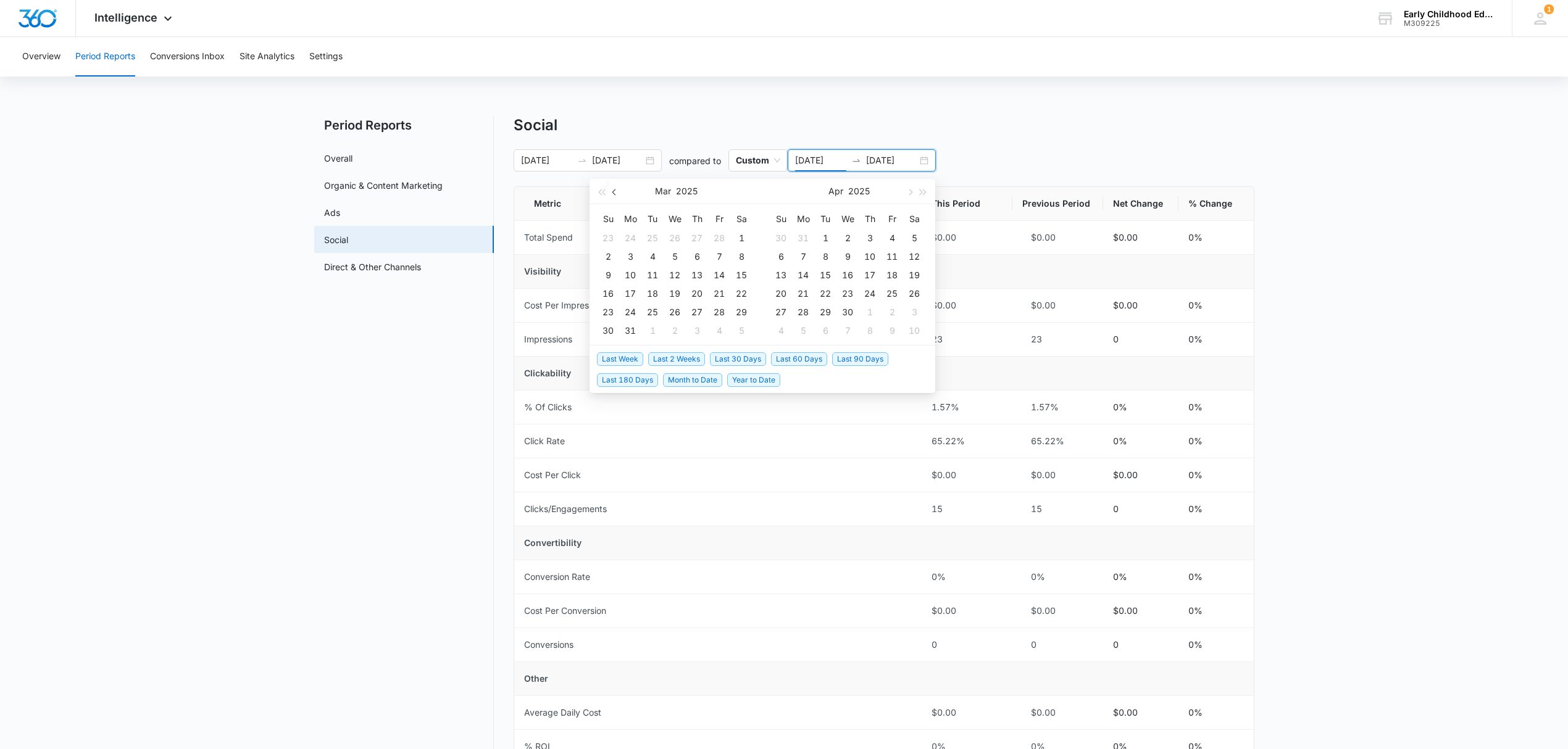
click at [615, 191] on span "button" at bounding box center [616, 192] width 6 height 6
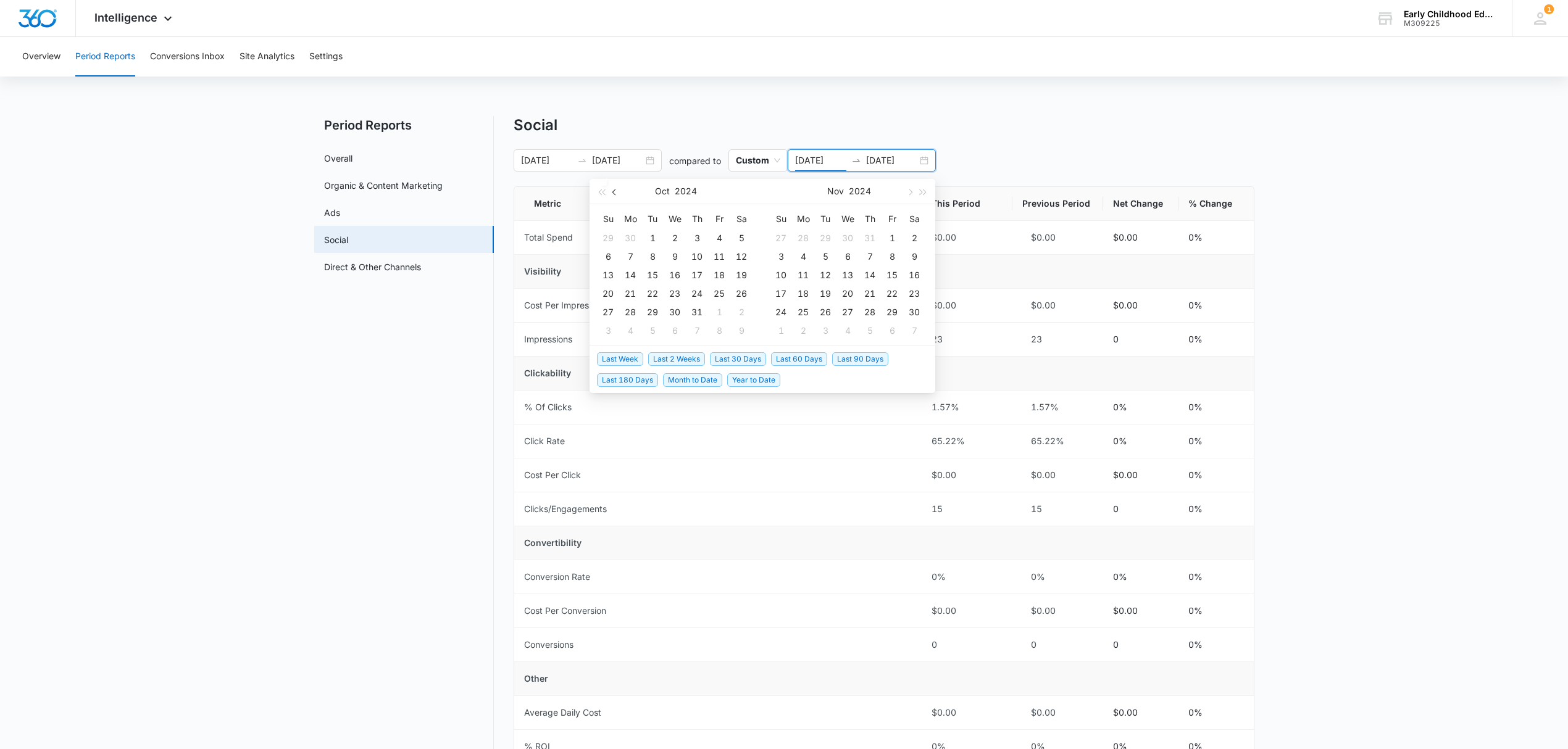
click at [615, 191] on span "button" at bounding box center [616, 192] width 6 height 6
type input "09/02/2024"
click at [630, 235] on div "2" at bounding box center [630, 238] width 15 height 15
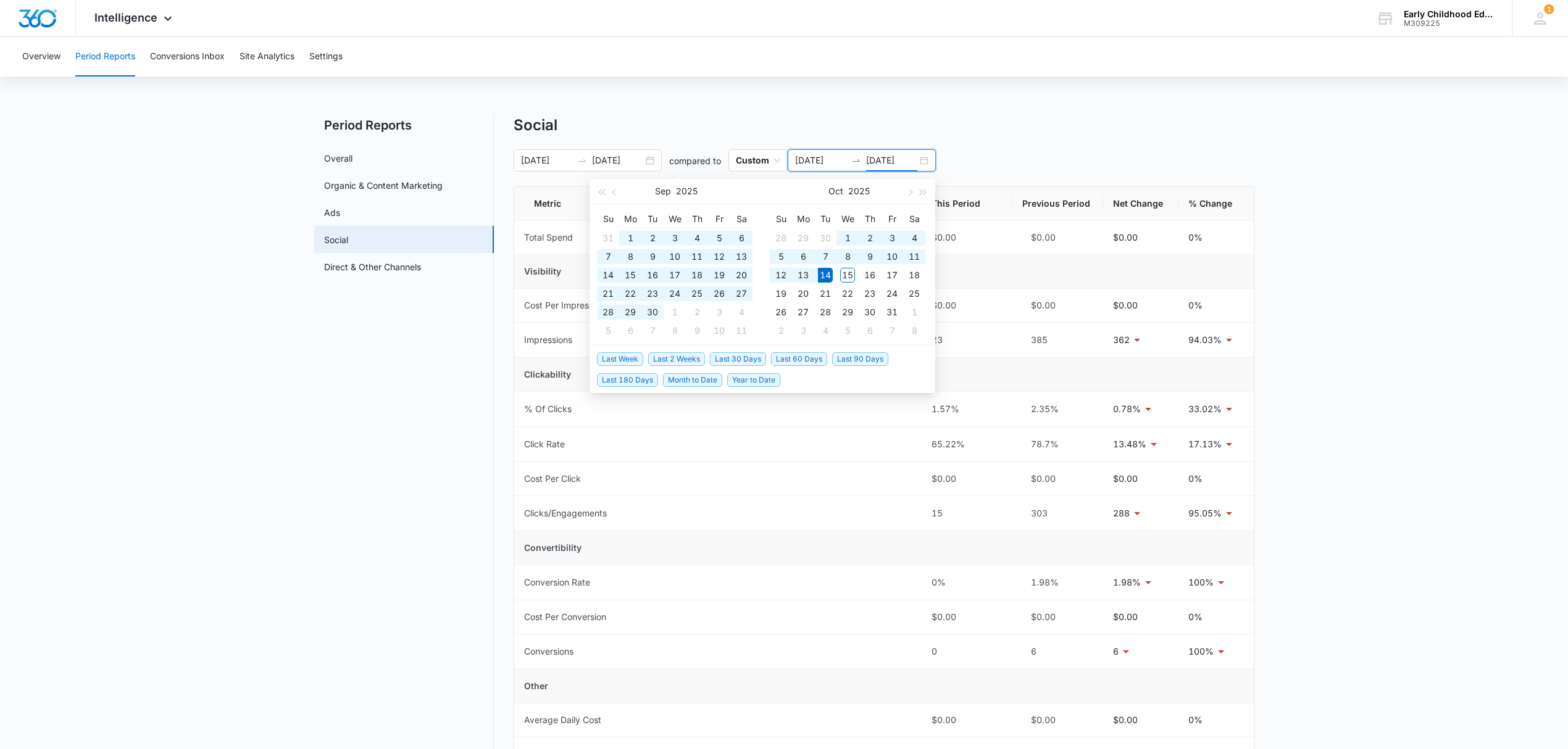
click at [901, 164] on input "10/14/2025" at bounding box center [892, 160] width 51 height 13
click at [617, 191] on span "button" at bounding box center [616, 192] width 6 height 6
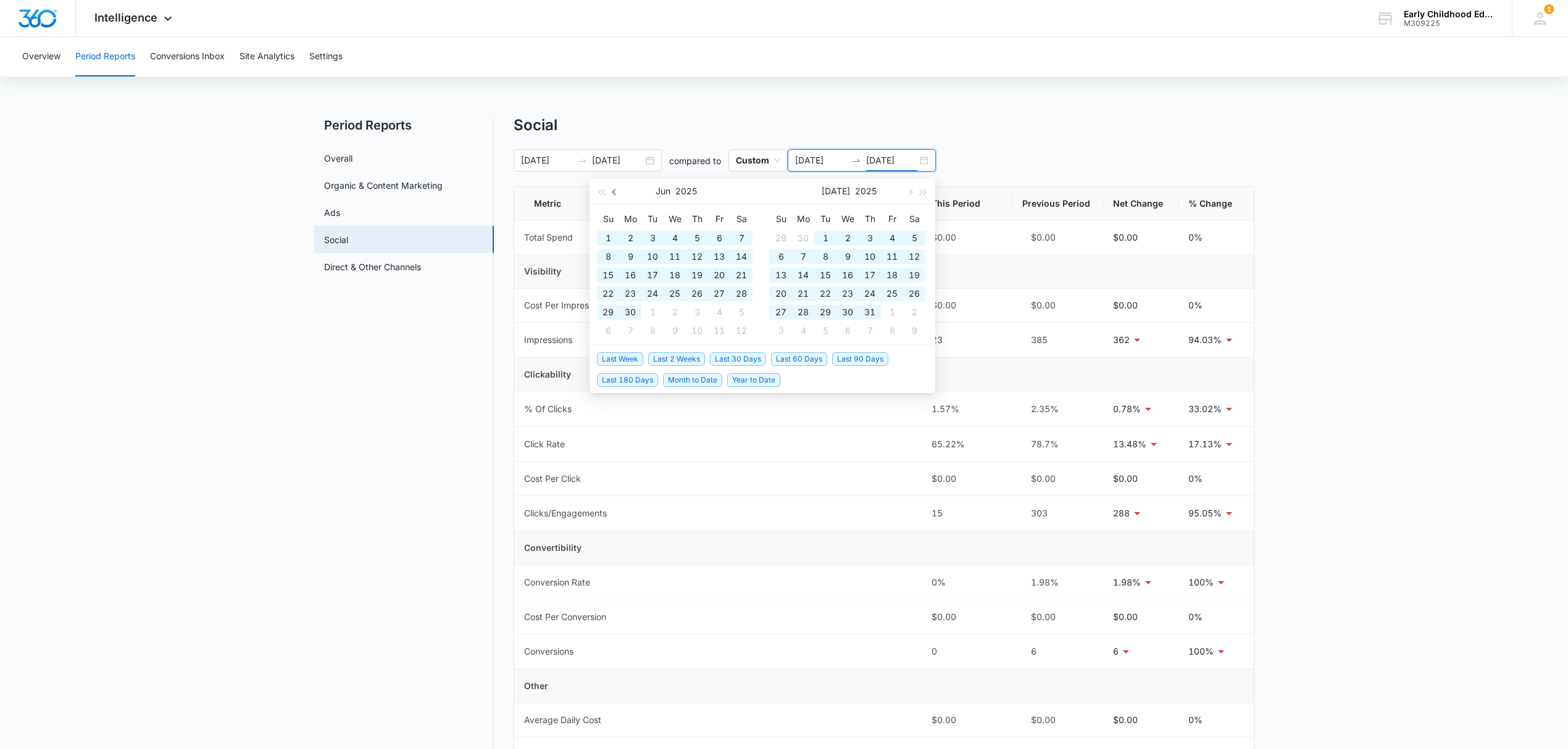
click at [617, 191] on span "button" at bounding box center [616, 192] width 6 height 6
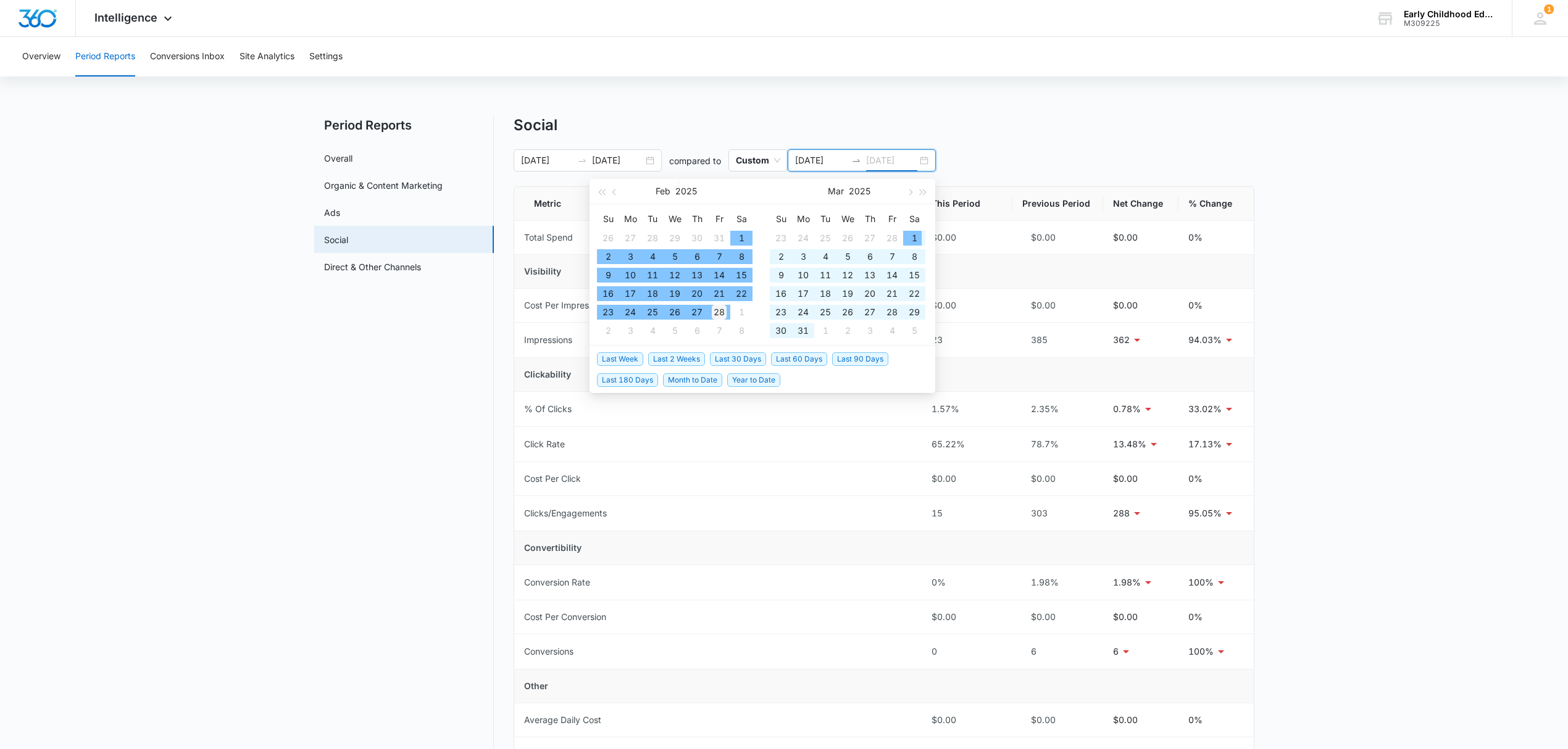
type input "02/28/2025"
click at [720, 315] on div "28" at bounding box center [719, 311] width 15 height 15
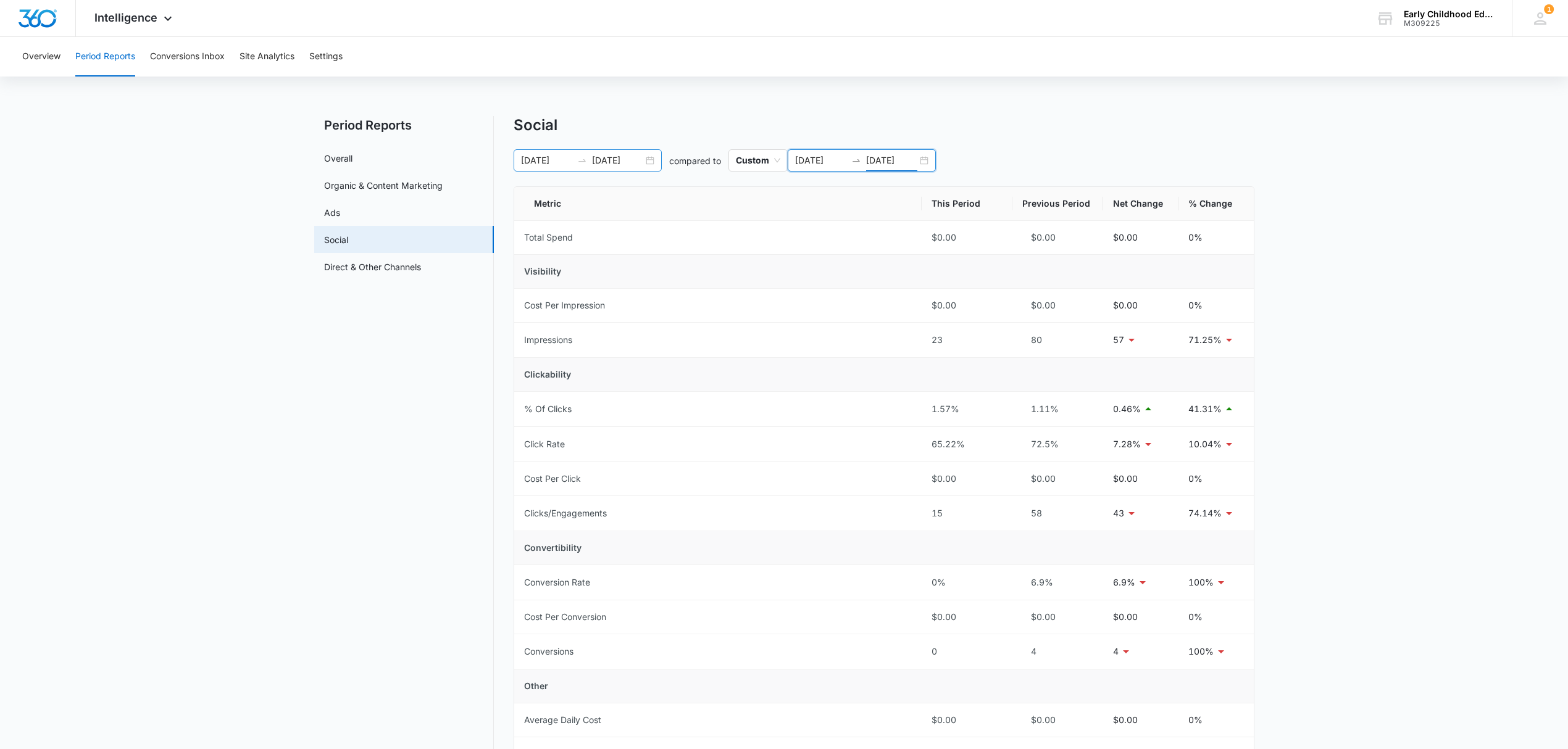
click at [650, 166] on div "09/14/2025 10/14/2025" at bounding box center [587, 160] width 148 height 22
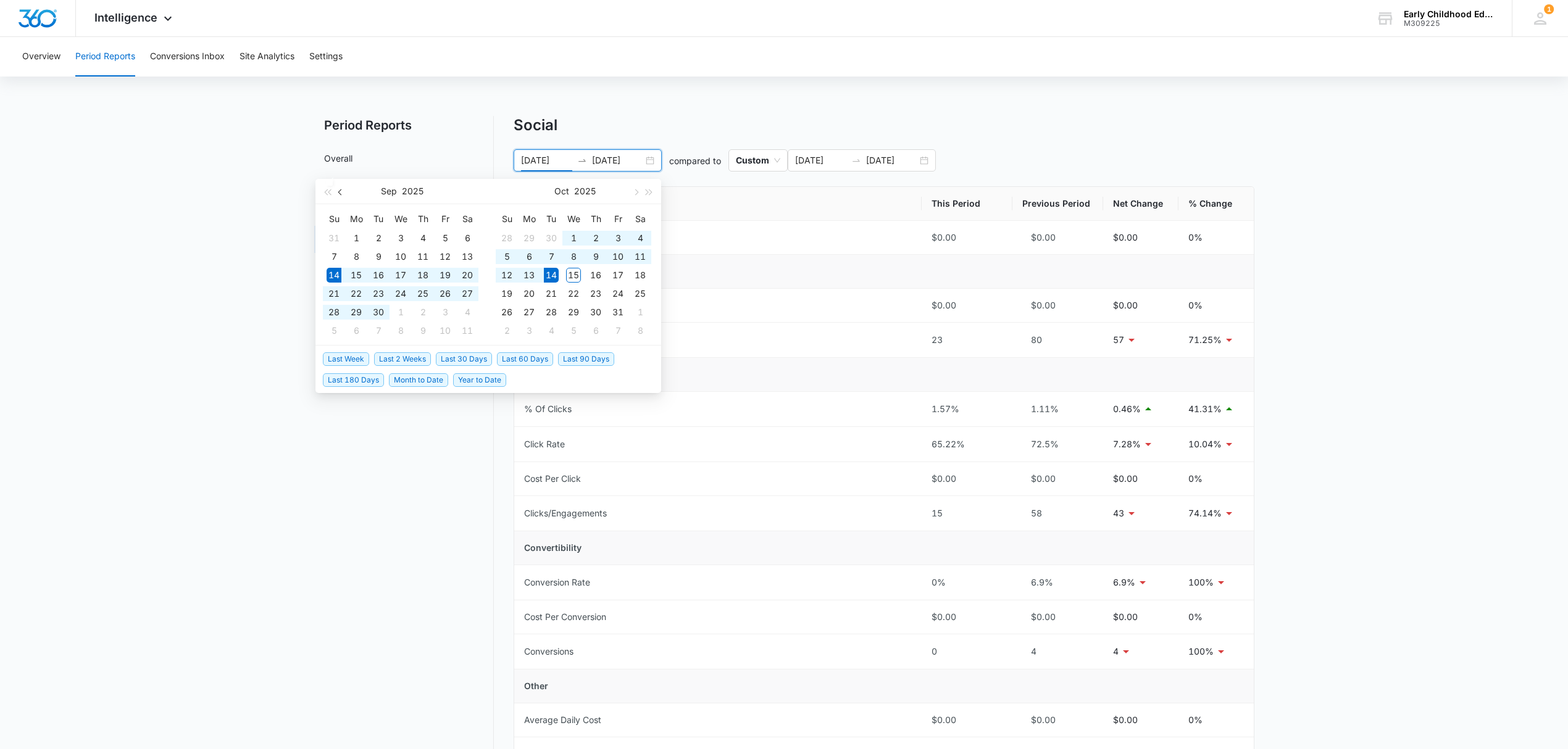
click at [341, 194] on button "button" at bounding box center [340, 191] width 13 height 25
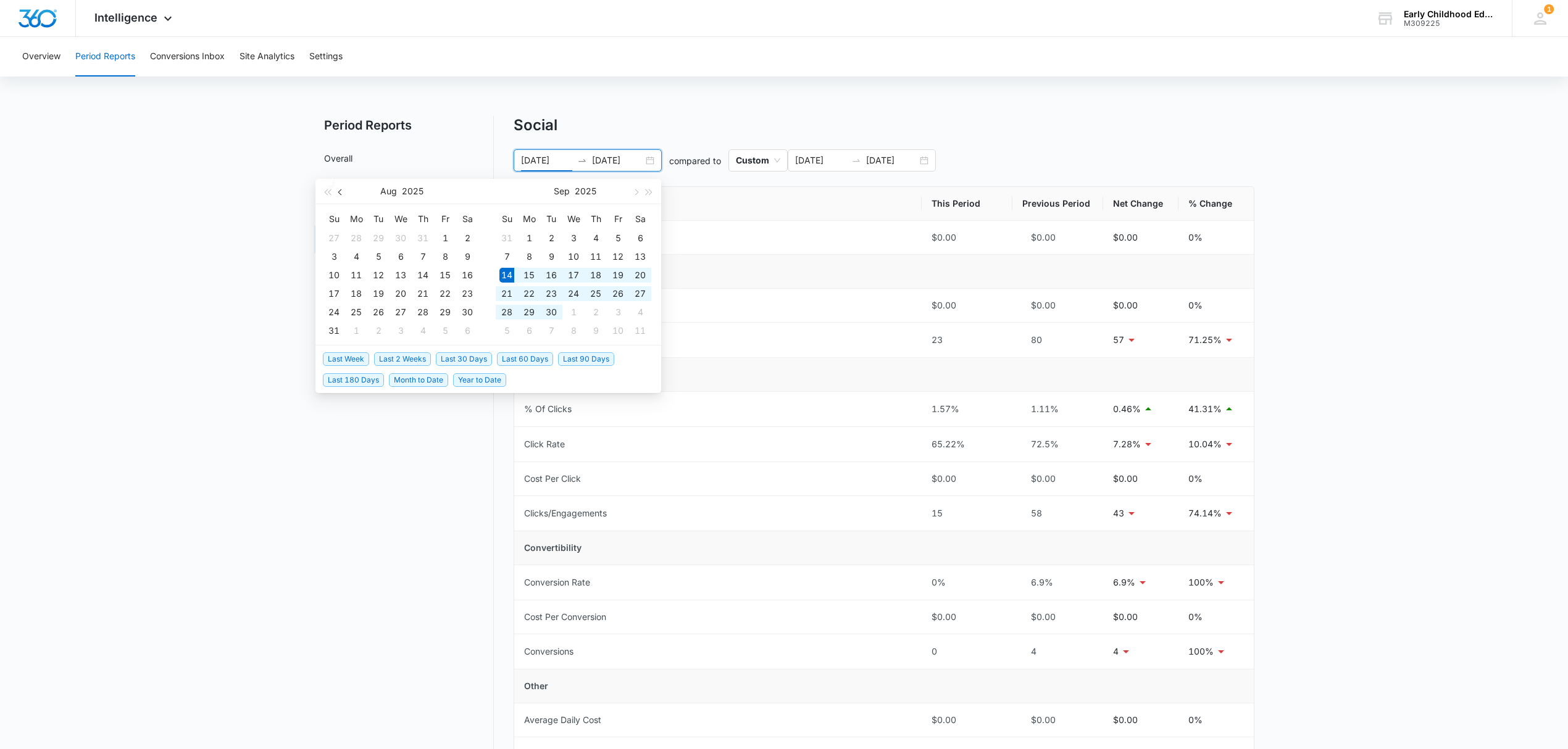
click at [341, 194] on button "button" at bounding box center [340, 191] width 13 height 25
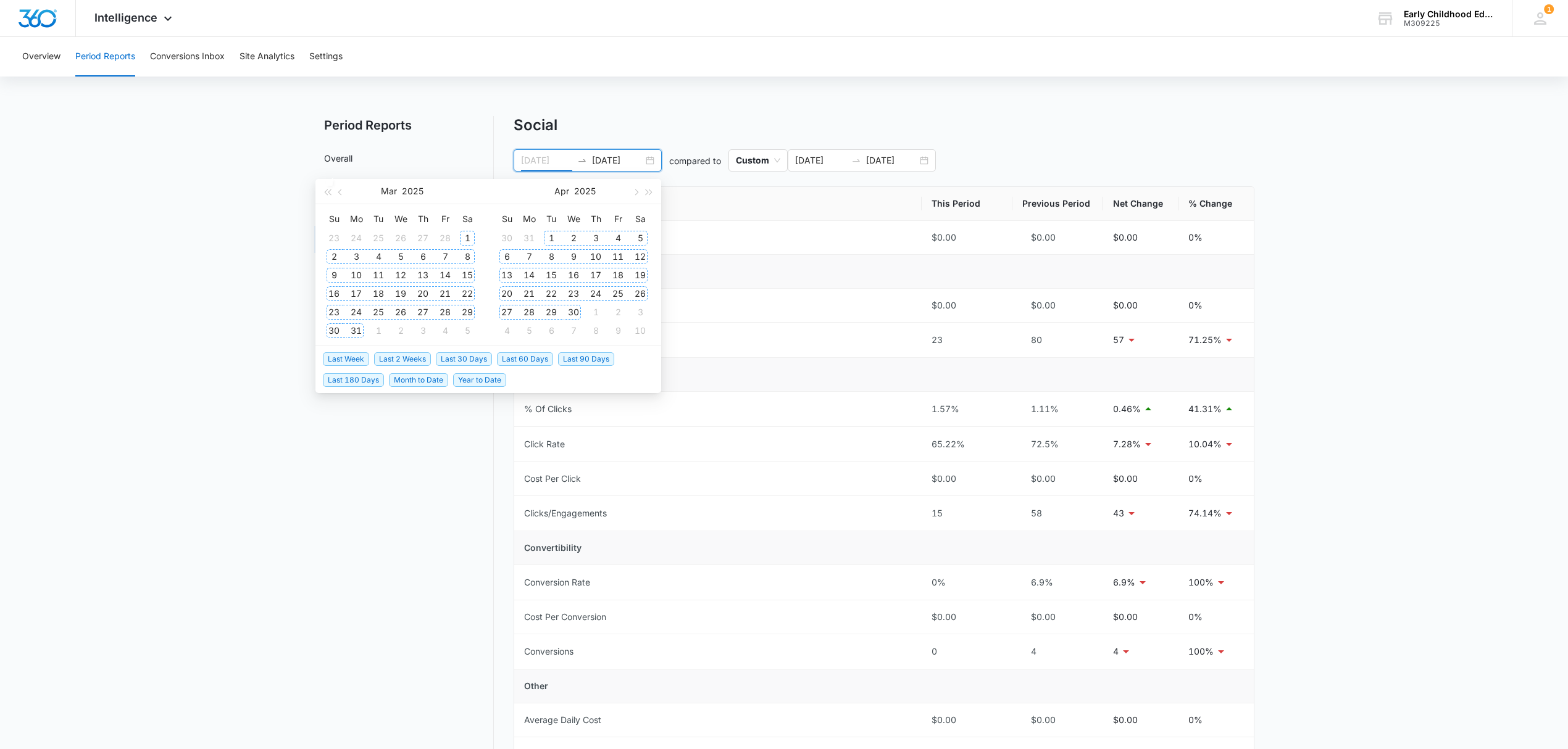
click at [465, 235] on div "1" at bounding box center [467, 238] width 15 height 15
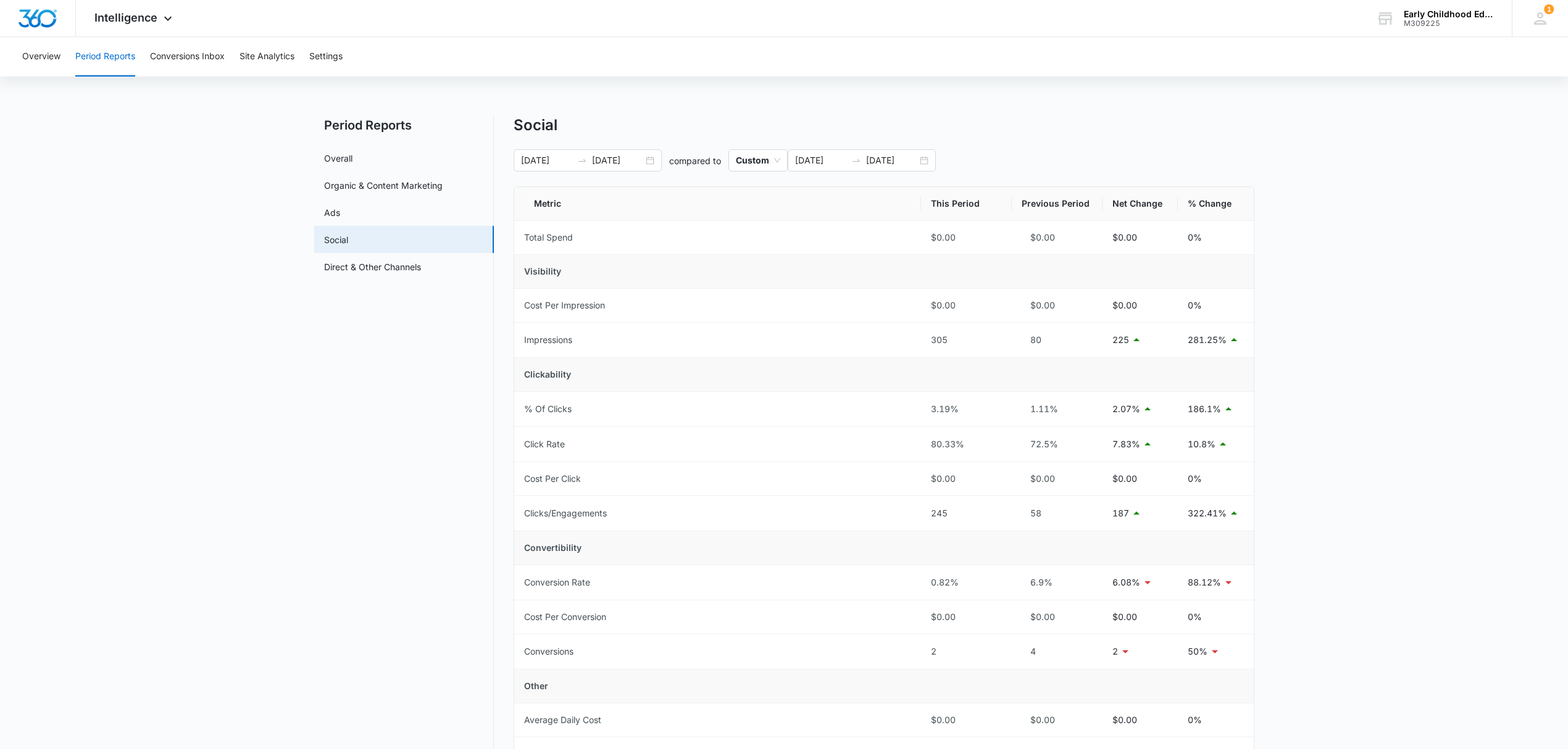
click at [678, 119] on div "Social" at bounding box center [883, 125] width 740 height 19
click at [547, 156] on input "03/01/2025" at bounding box center [547, 160] width 51 height 13
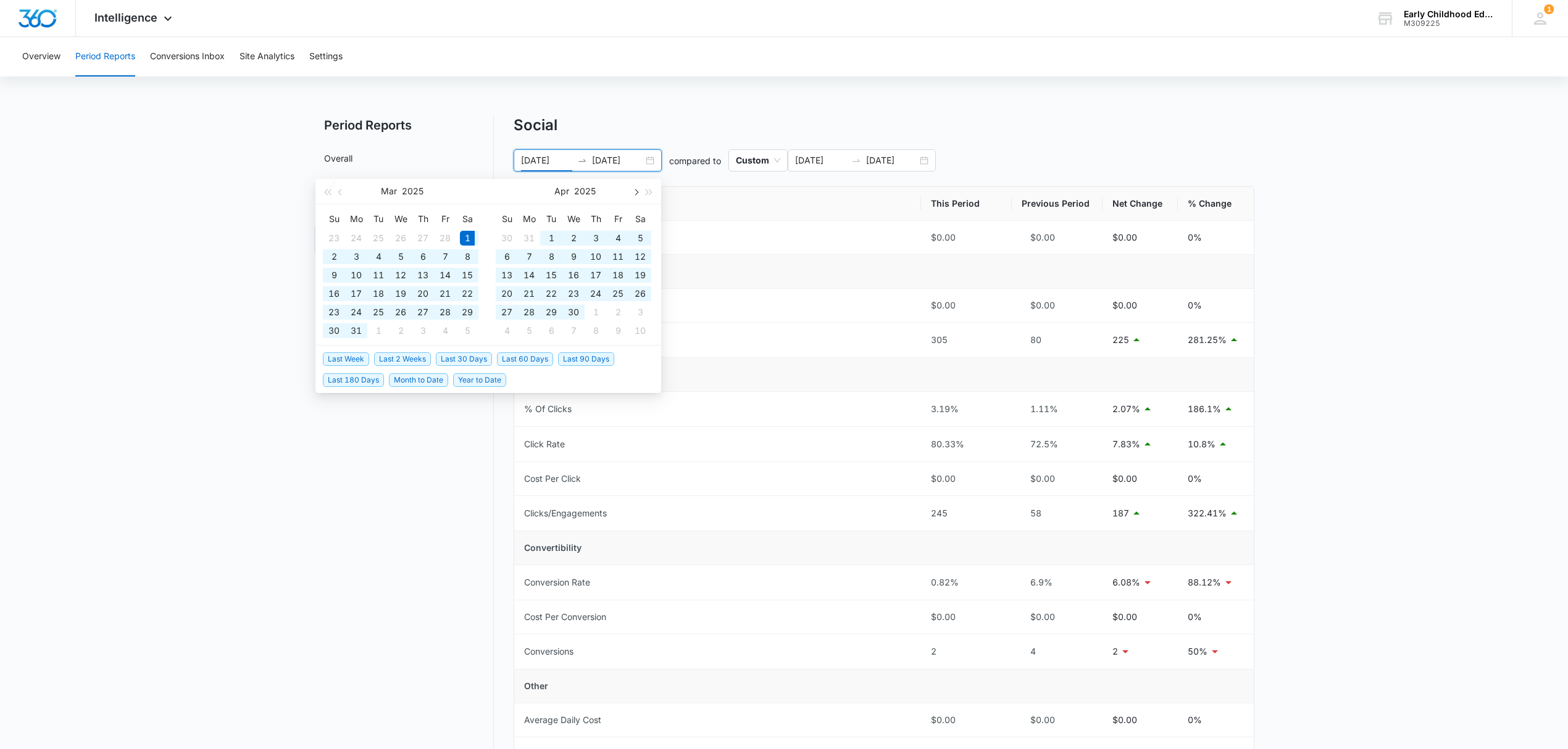
click at [632, 191] on span "button" at bounding box center [636, 192] width 6 height 6
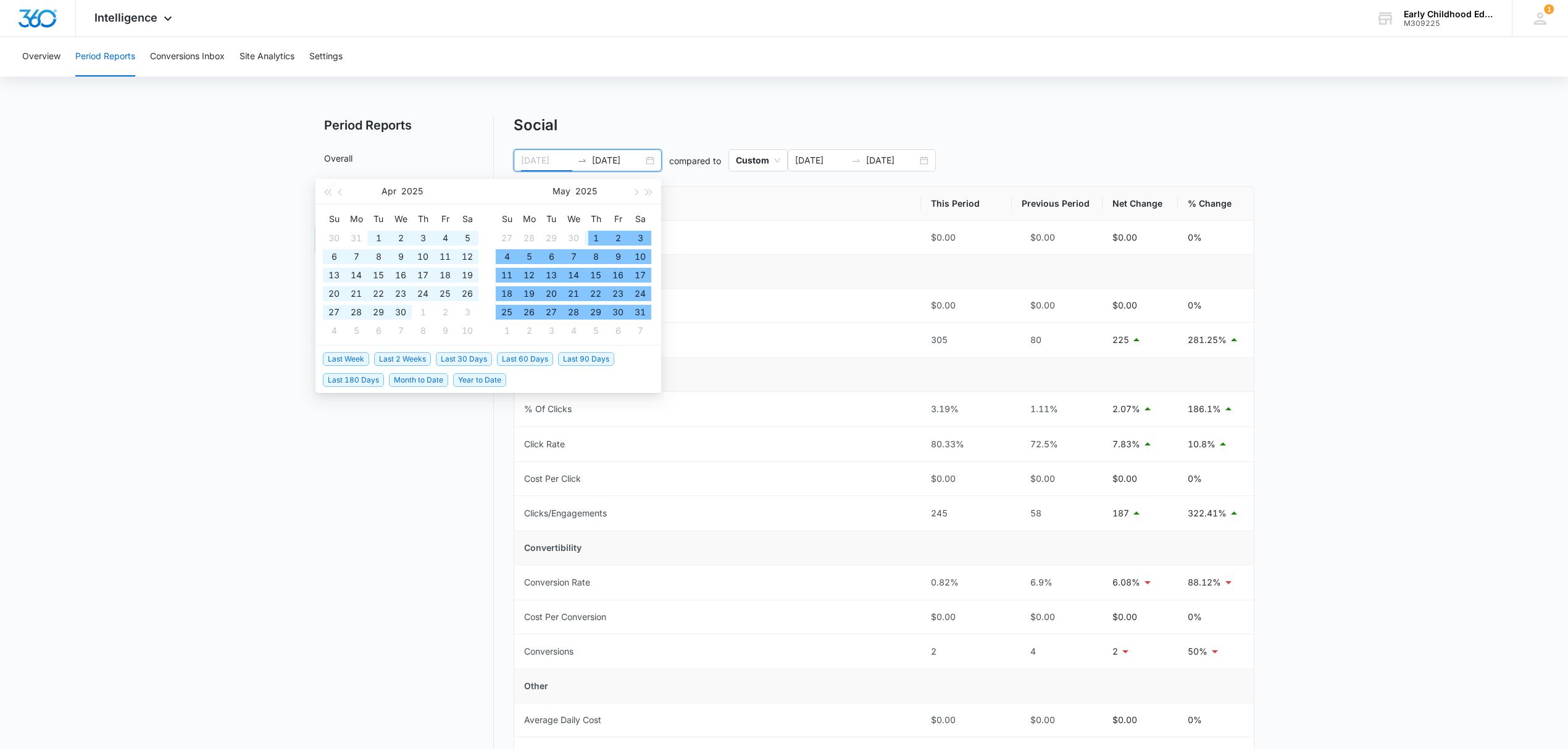
click at [596, 233] on div "1" at bounding box center [595, 238] width 15 height 15
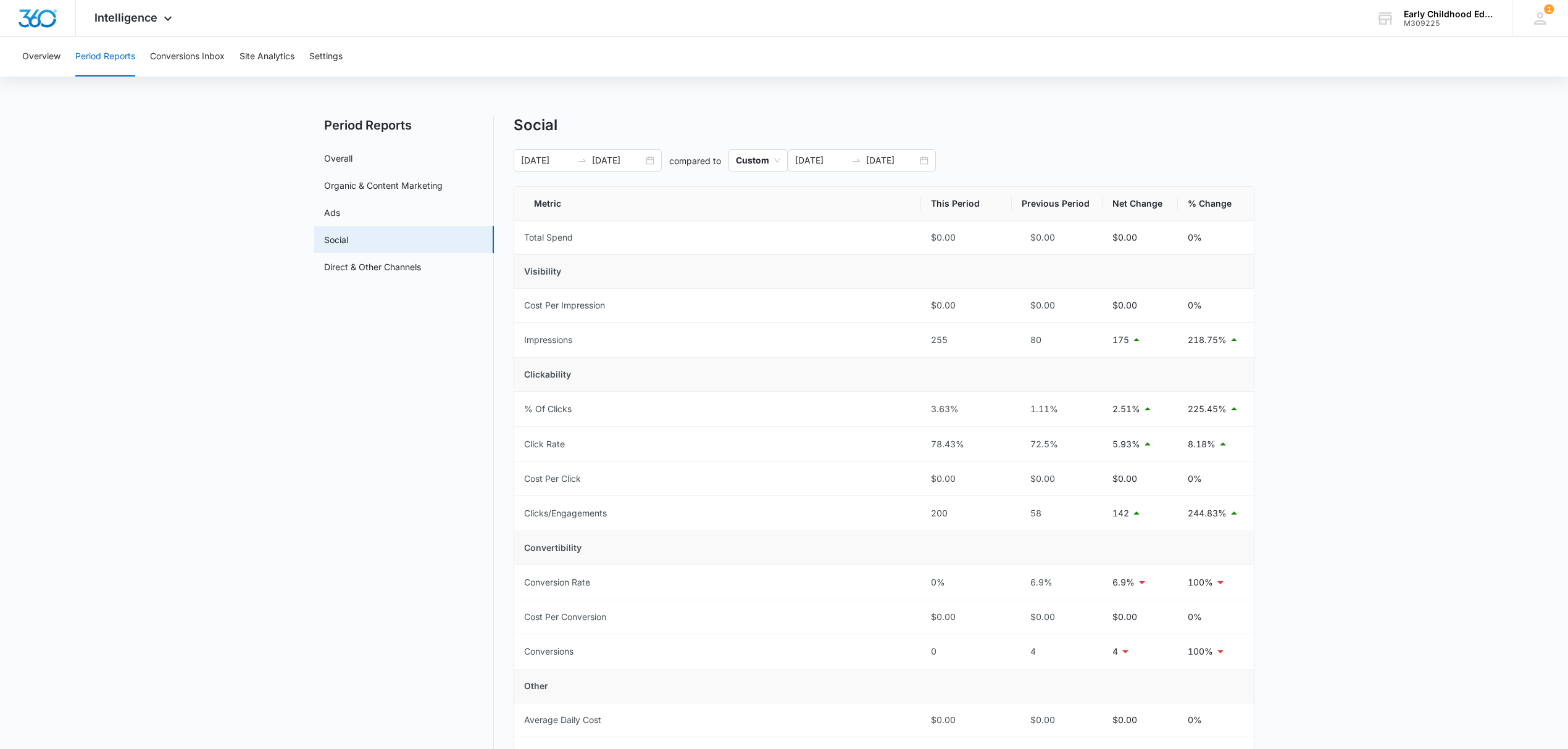
click at [1075, 134] on div "Social 05/01/2025 10/14/2025 compared to Custom 09/02/2024 02/28/2025 Metric Th…" at bounding box center [883, 492] width 740 height 753
click at [551, 156] on input "05/01/2025" at bounding box center [547, 160] width 51 height 13
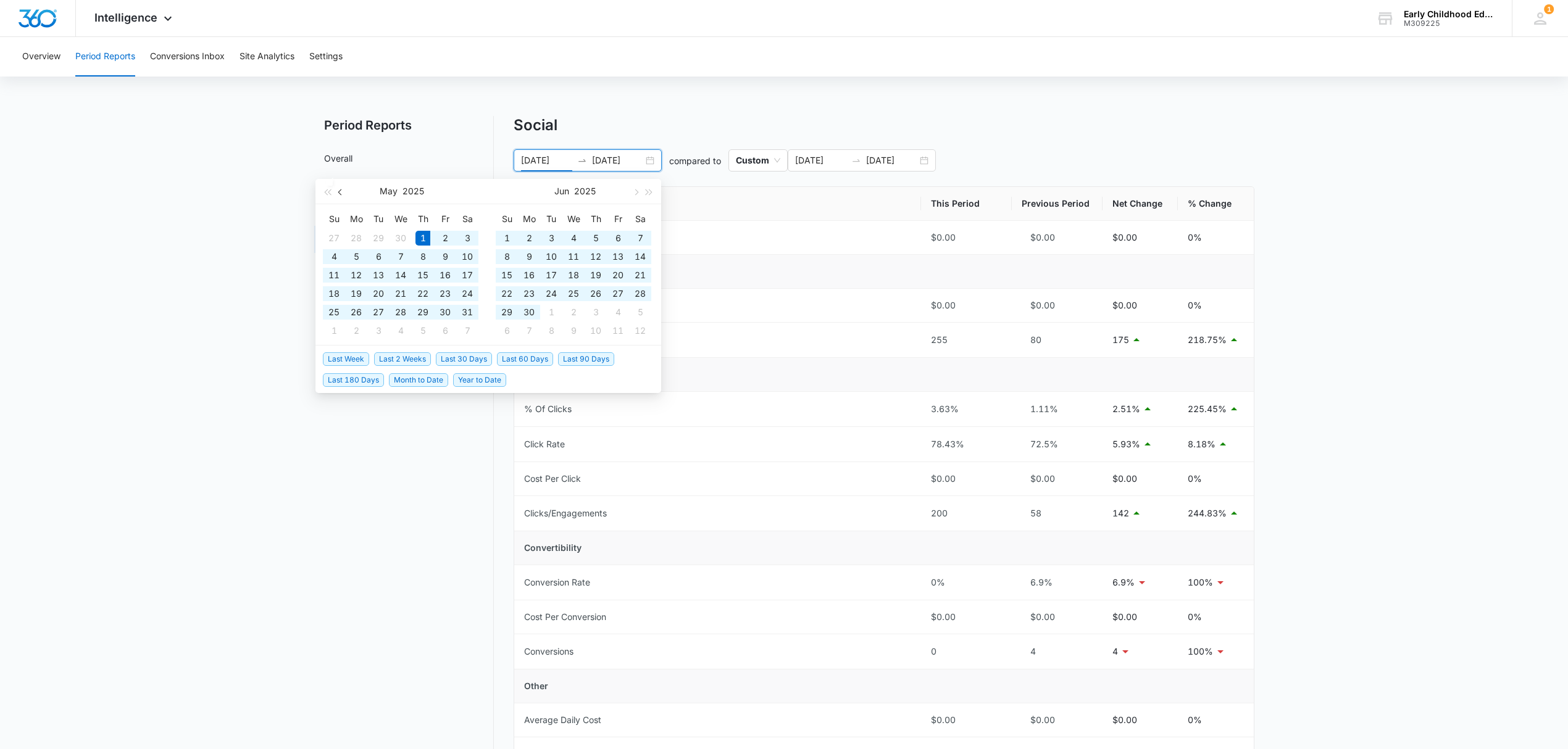
click at [337, 193] on button "button" at bounding box center [340, 191] width 13 height 25
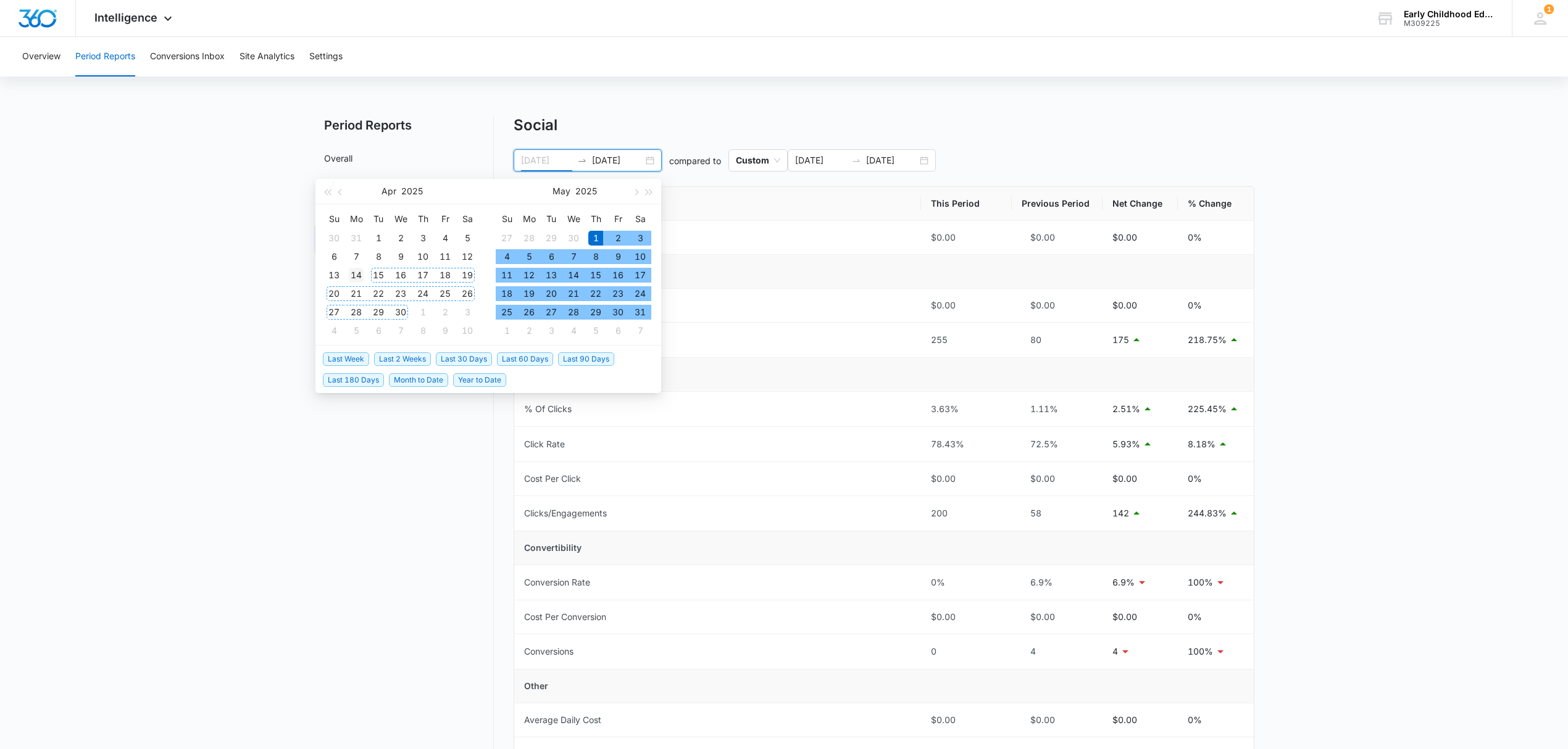
type input "04/14/2025"
click at [352, 275] on div "14" at bounding box center [356, 275] width 15 height 15
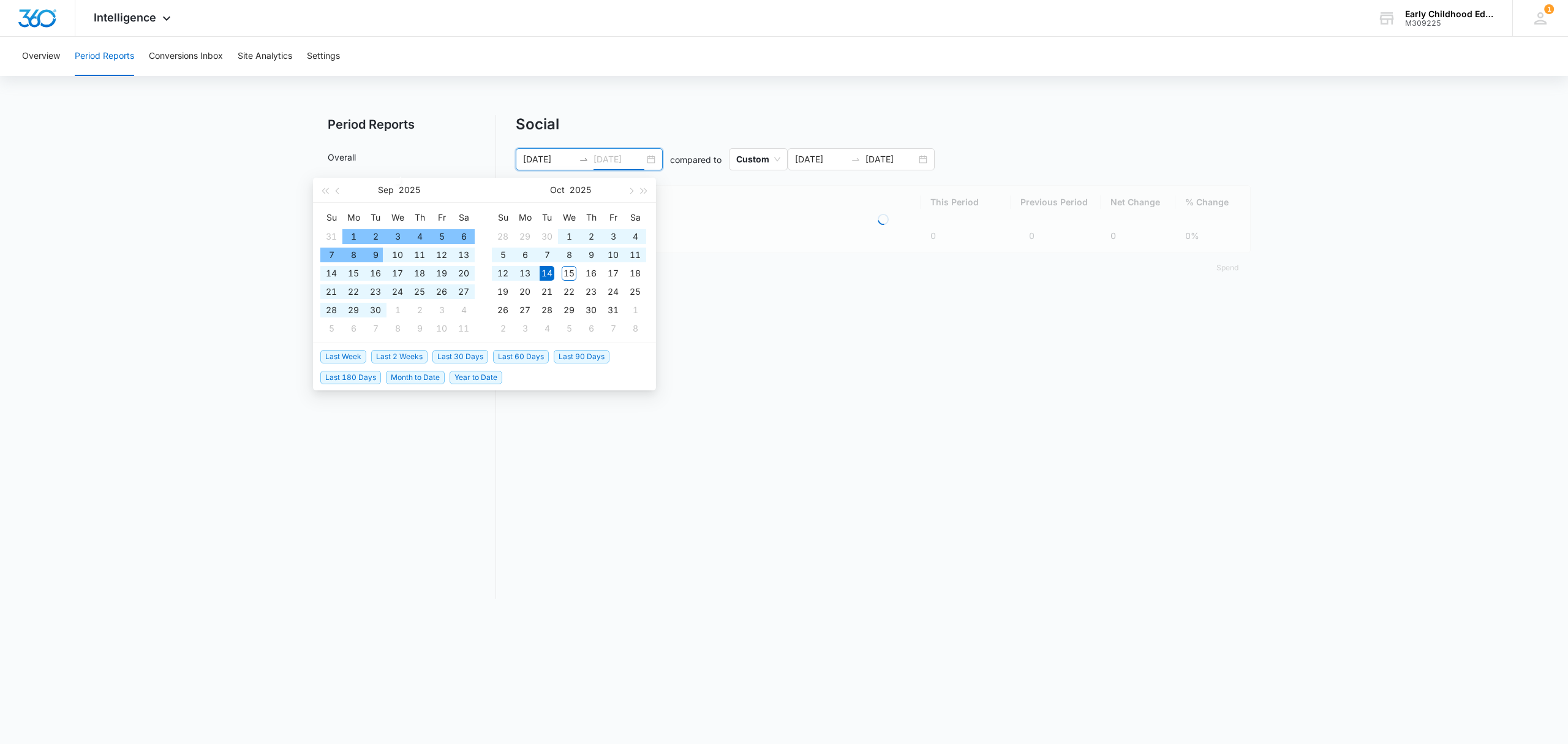
type input "10/14/2025"
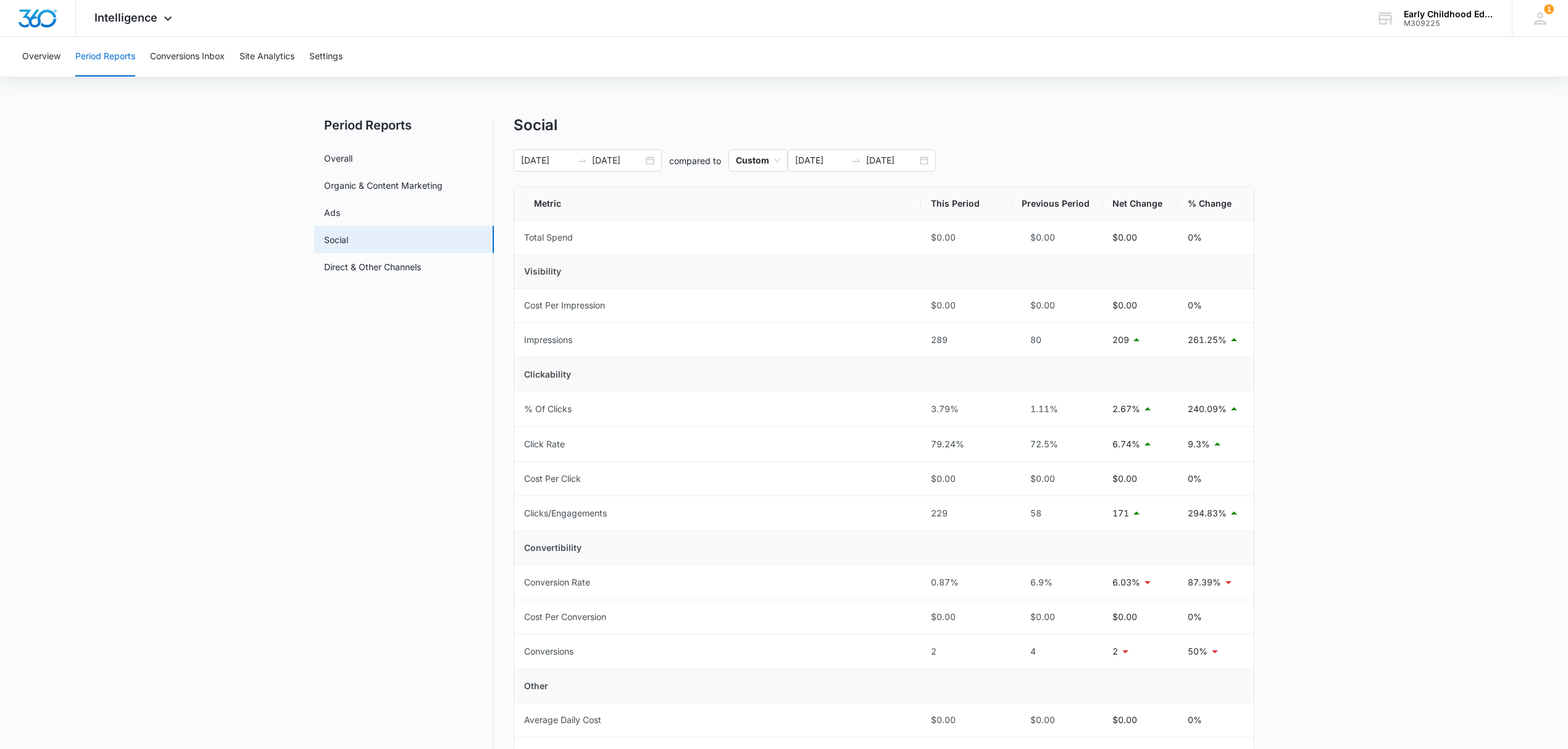
click at [1050, 123] on div "Social" at bounding box center [883, 125] width 740 height 19
click at [359, 268] on link "Direct & Other Channels" at bounding box center [372, 267] width 97 height 13
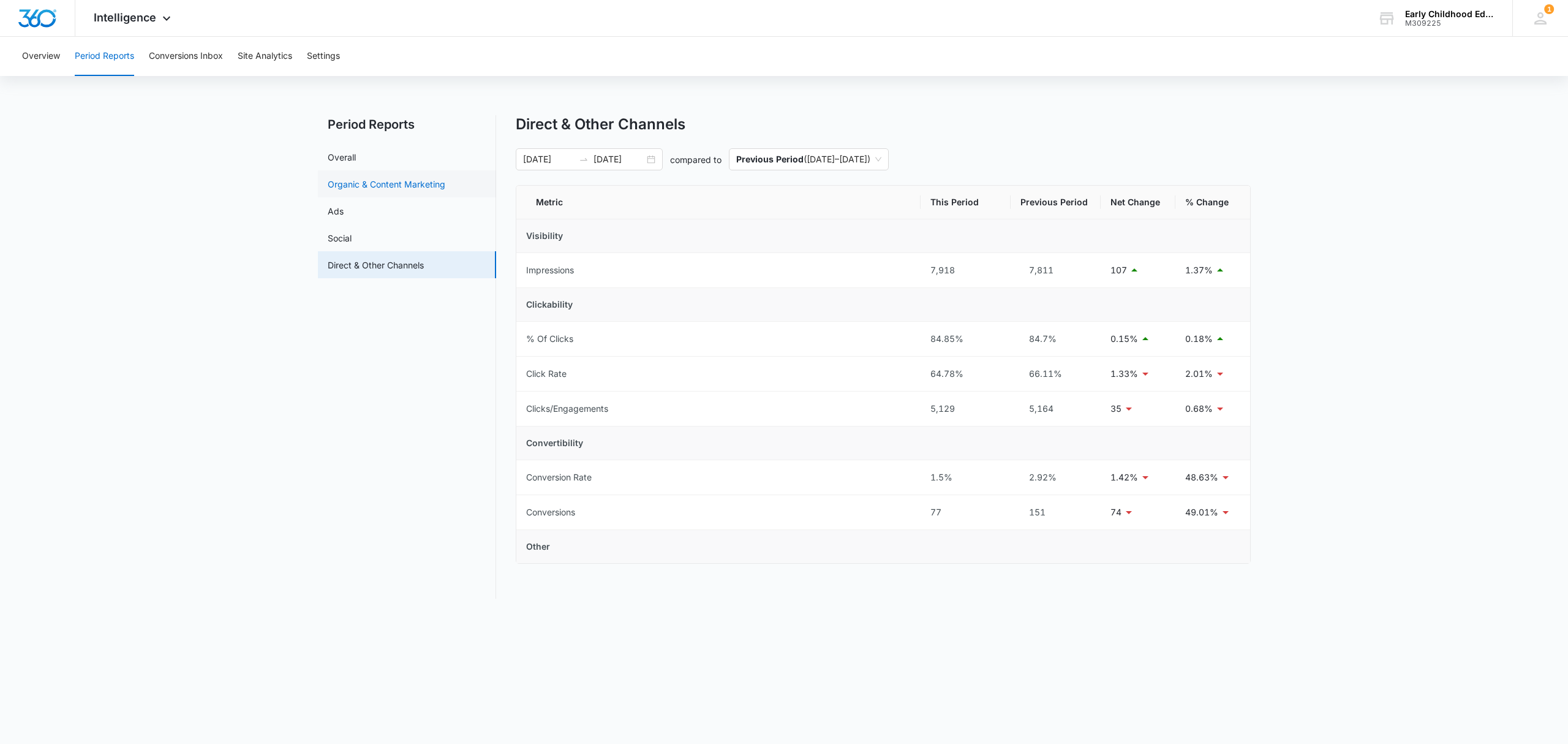
click at [341, 184] on link "Organic & Content Marketing" at bounding box center [386, 184] width 117 height 13
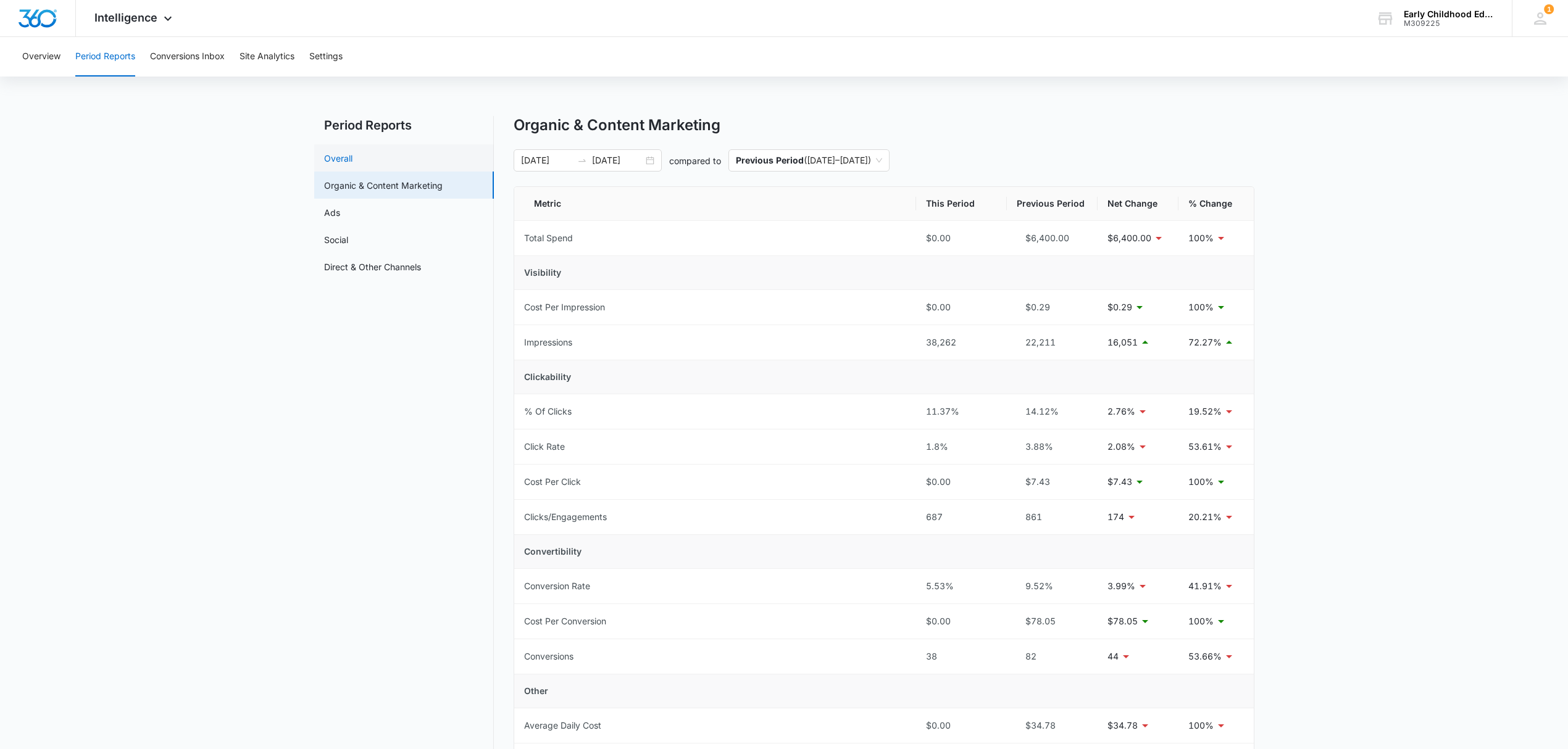
click at [346, 158] on link "Overall" at bounding box center [338, 158] width 28 height 13
